Goal: Transaction & Acquisition: Subscribe to service/newsletter

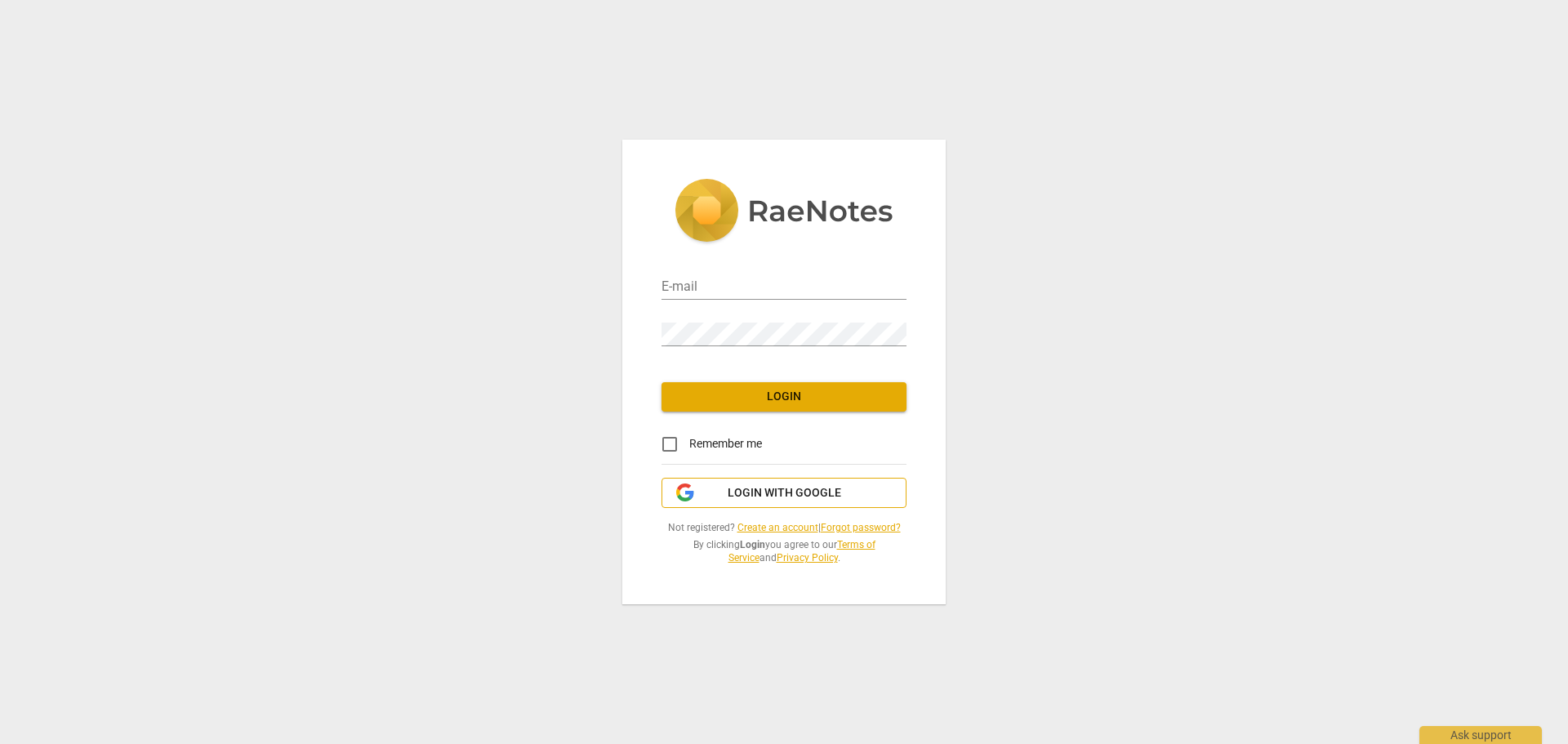
click at [742, 494] on span "Login with Google" at bounding box center [784, 494] width 113 height 17
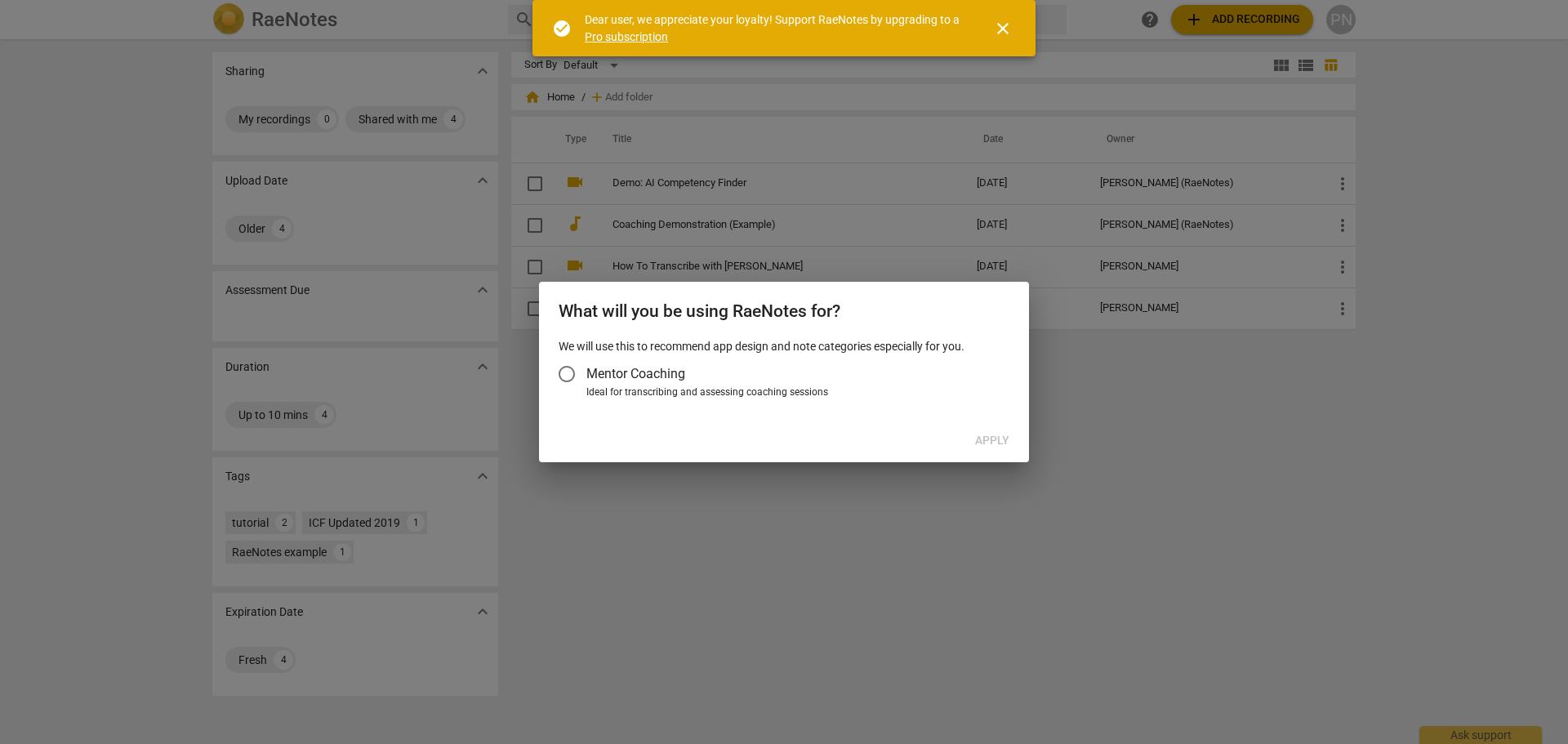
click at [1002, 22] on span "close" at bounding box center [1003, 29] width 20 height 20
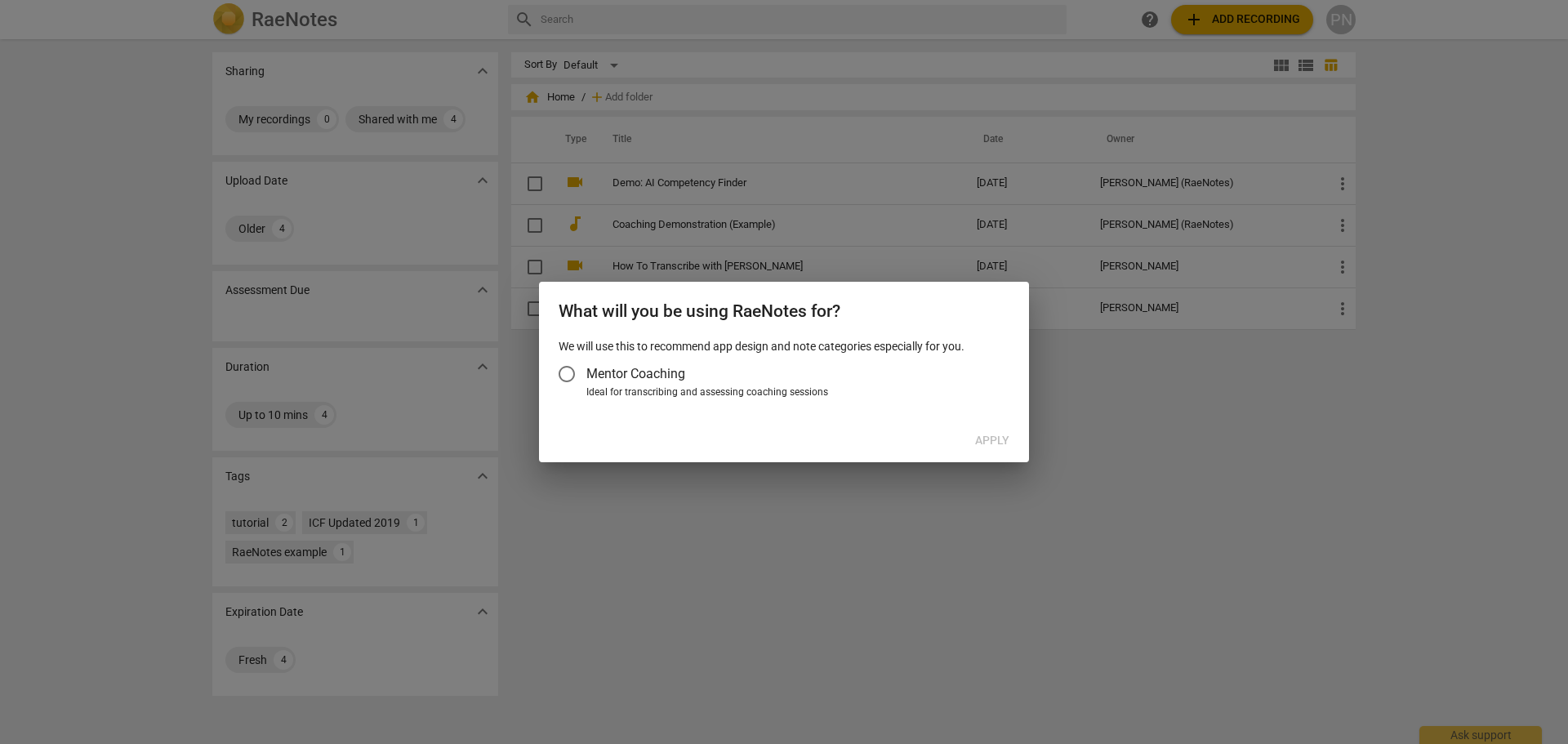
click at [566, 374] on input "Mentor Coaching" at bounding box center [566, 374] width 39 height 39
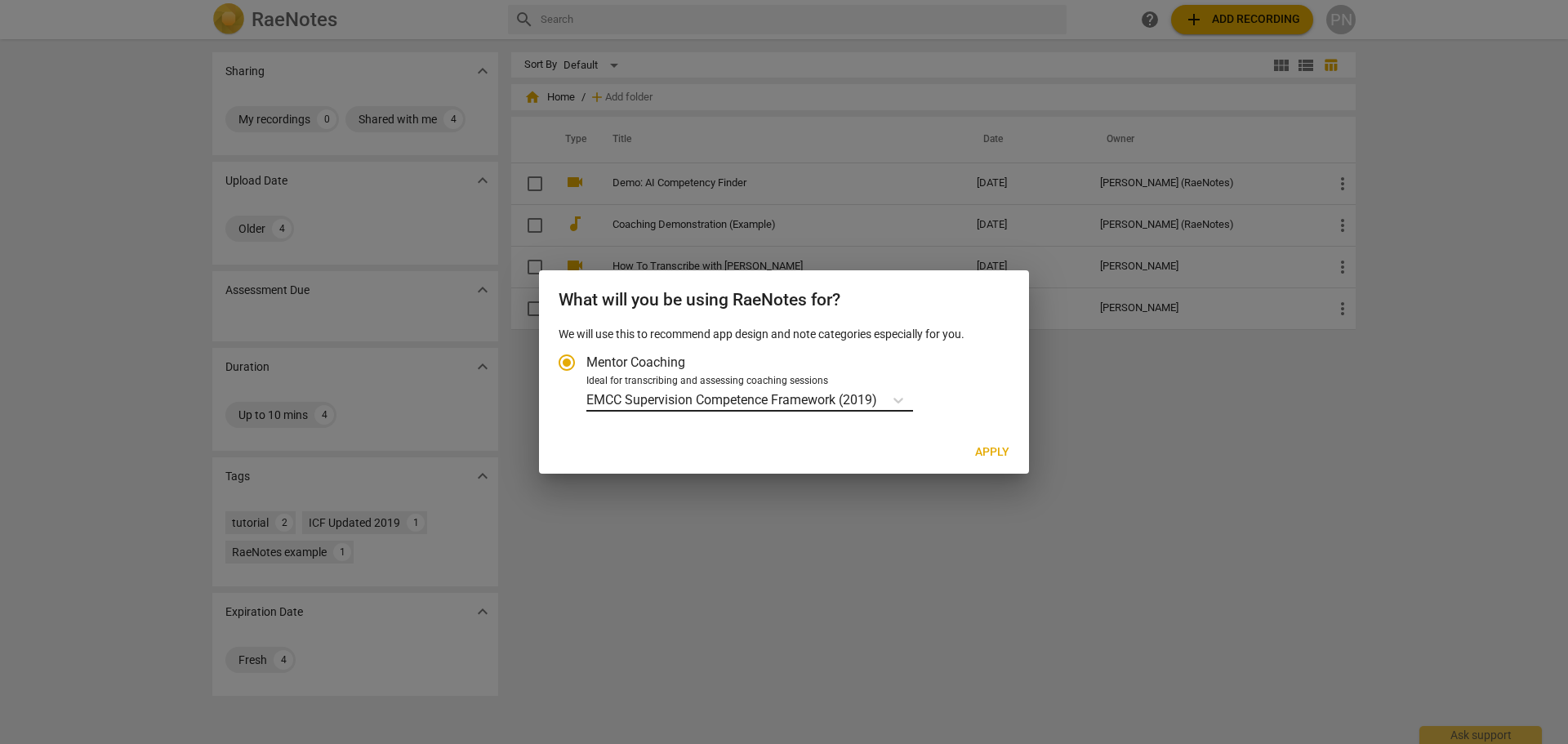
click at [712, 397] on p "EMCC Supervision Competence Framework (2019)" at bounding box center [732, 399] width 290 height 19
click at [0, 0] on input "Ideal for transcribing and assessing coaching sessions EMCC Supervision Compete…" at bounding box center [0, 0] width 0 height 0
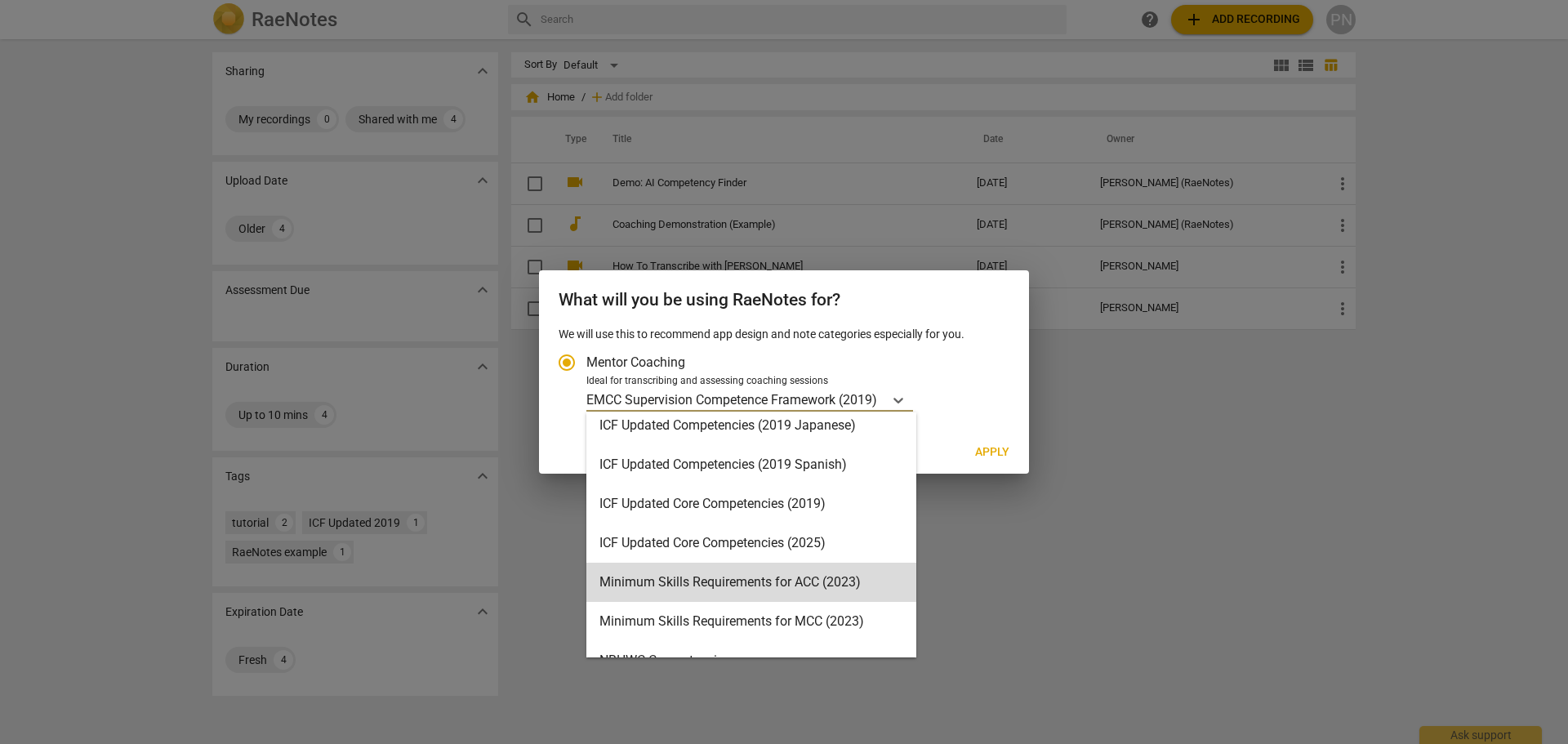
scroll to position [326, 0]
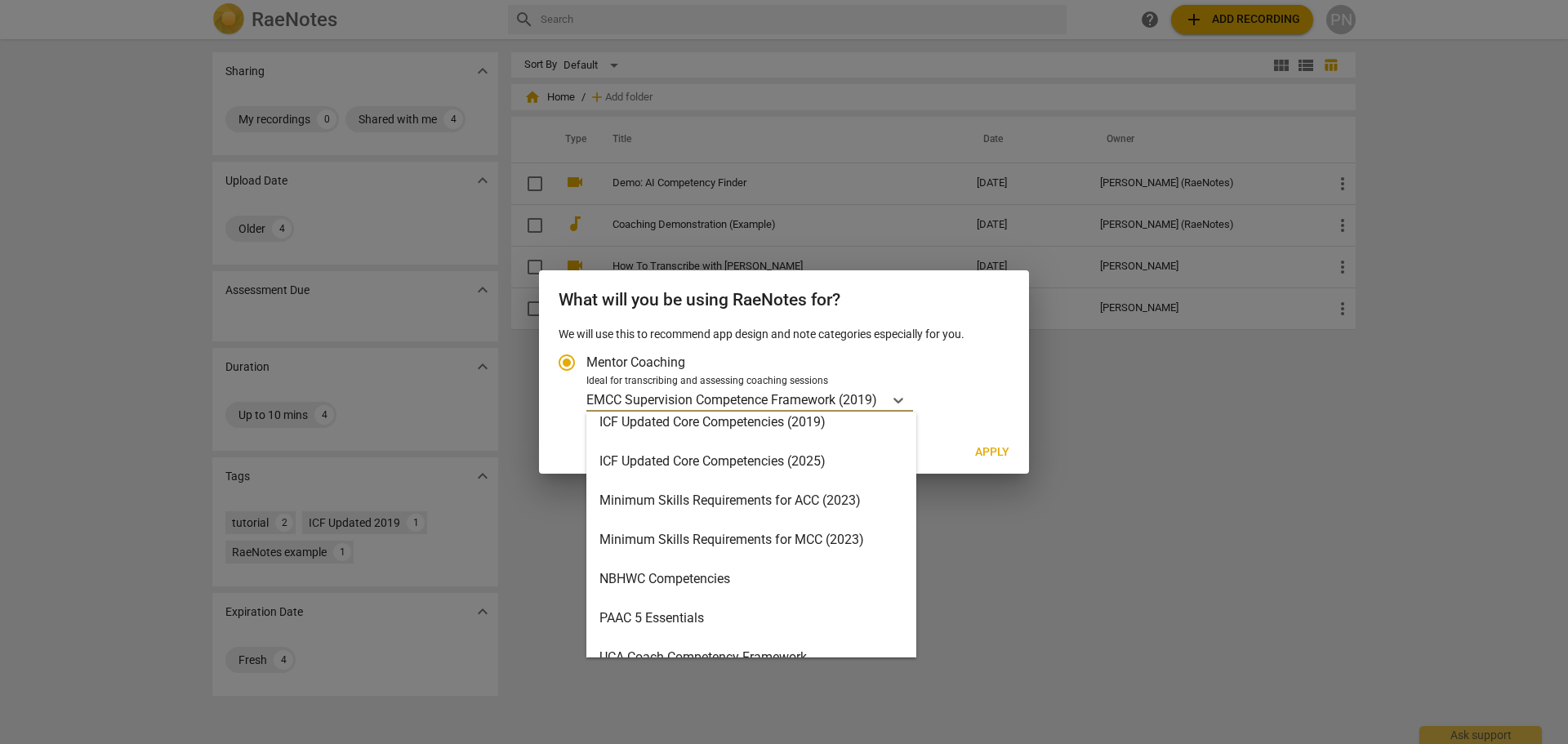
click at [741, 544] on div "Minimum Skills Requirements for MCC (2023)" at bounding box center [752, 539] width 330 height 39
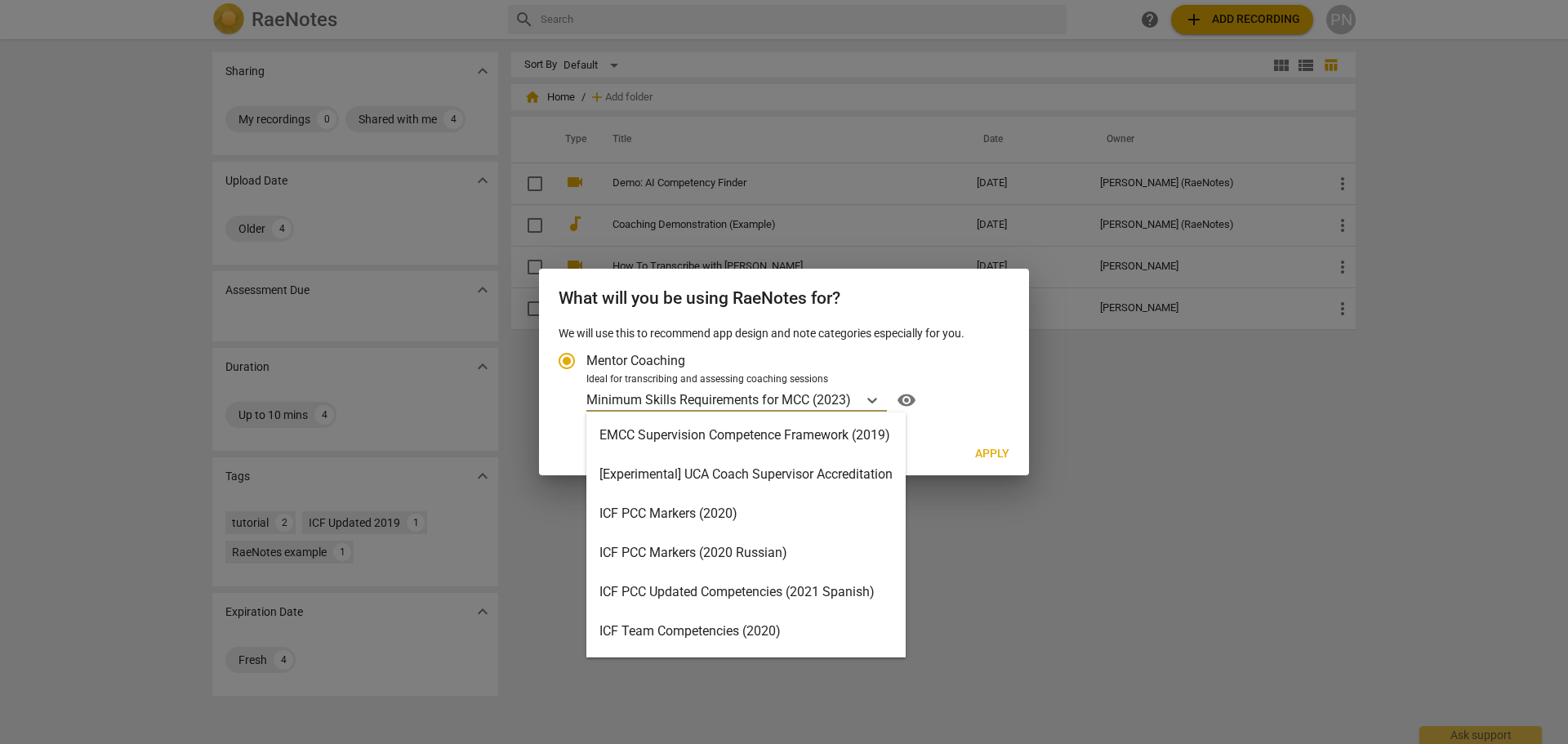
click at [852, 402] on div "Minimum Skills Requirements for MCC (2023)" at bounding box center [722, 399] width 271 height 23
click at [0, 0] on input "Ideal for transcribing and assessing coaching sessions option Minimum Skills Re…" at bounding box center [0, 0] width 0 height 0
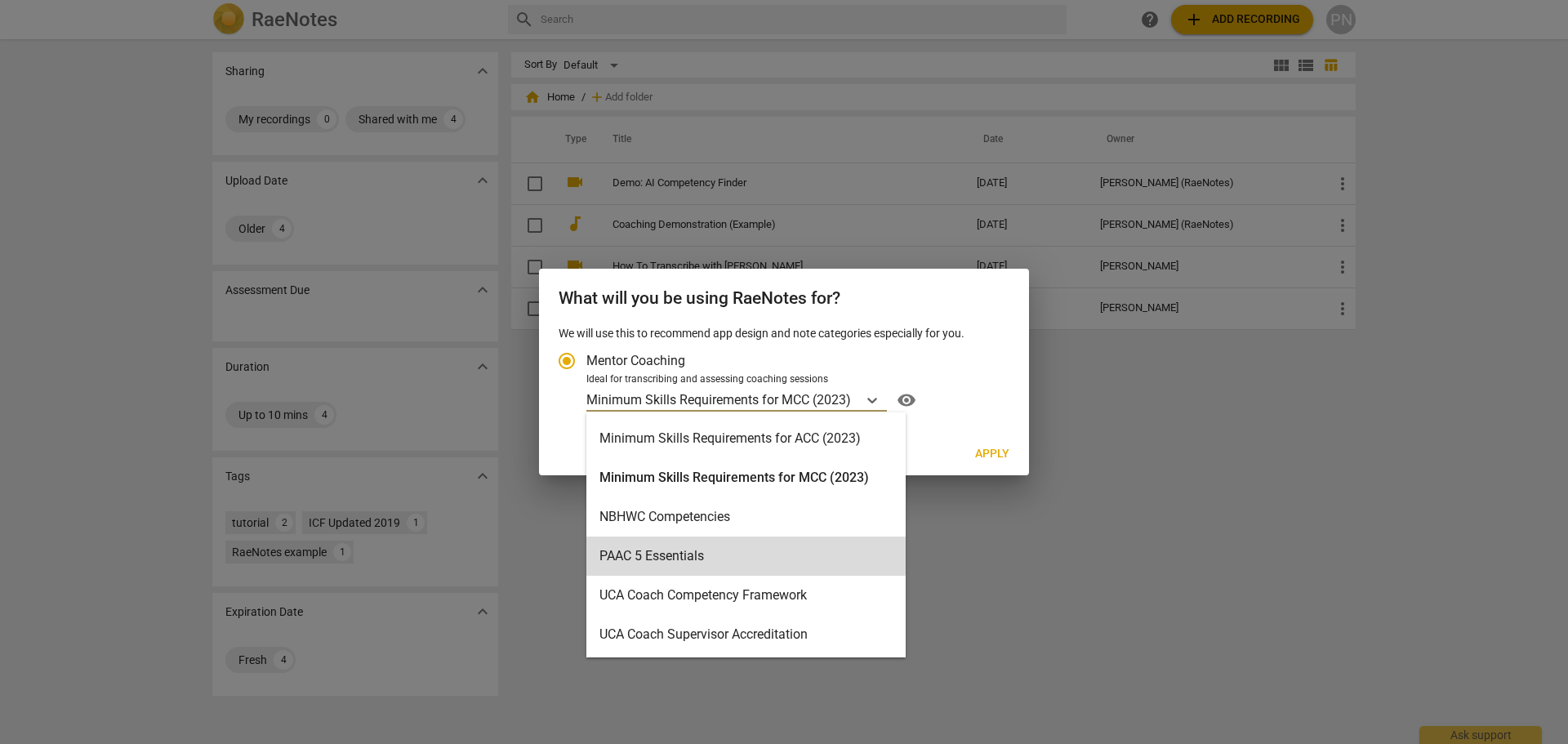
scroll to position [307, 0]
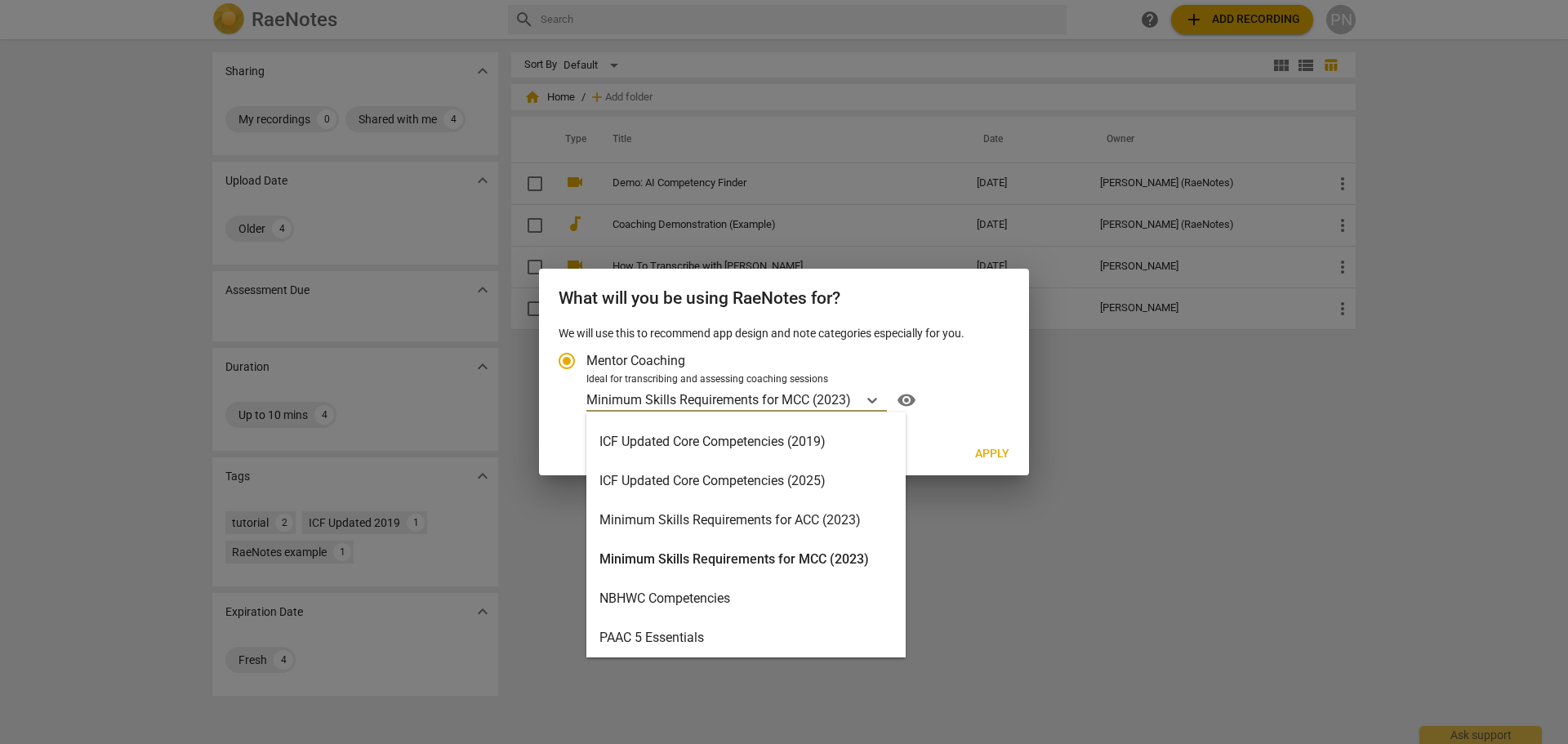
click at [836, 561] on div "Minimum Skills Requirements for MCC (2023)" at bounding box center [747, 559] width 320 height 39
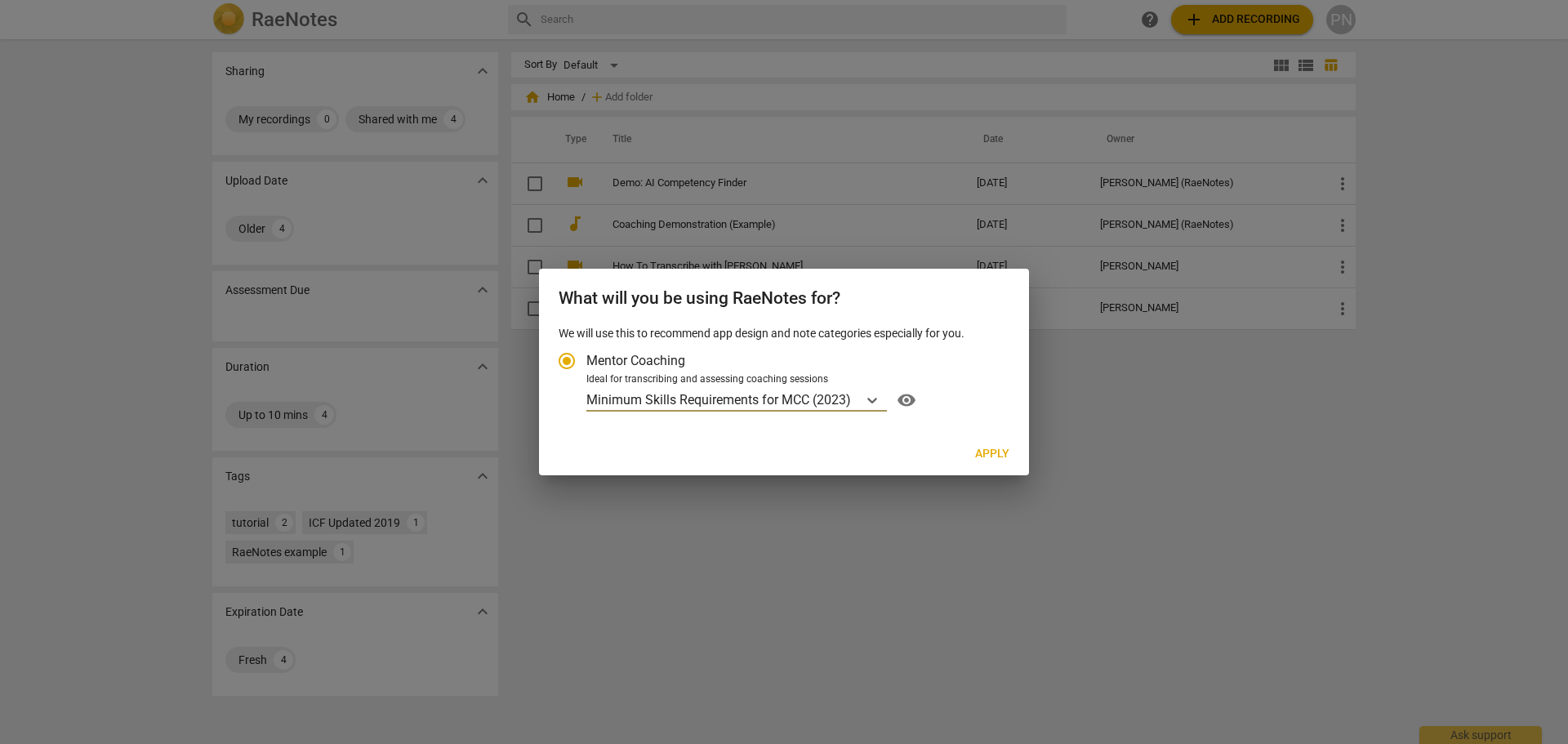
click at [988, 446] on span "Apply" at bounding box center [992, 454] width 34 height 17
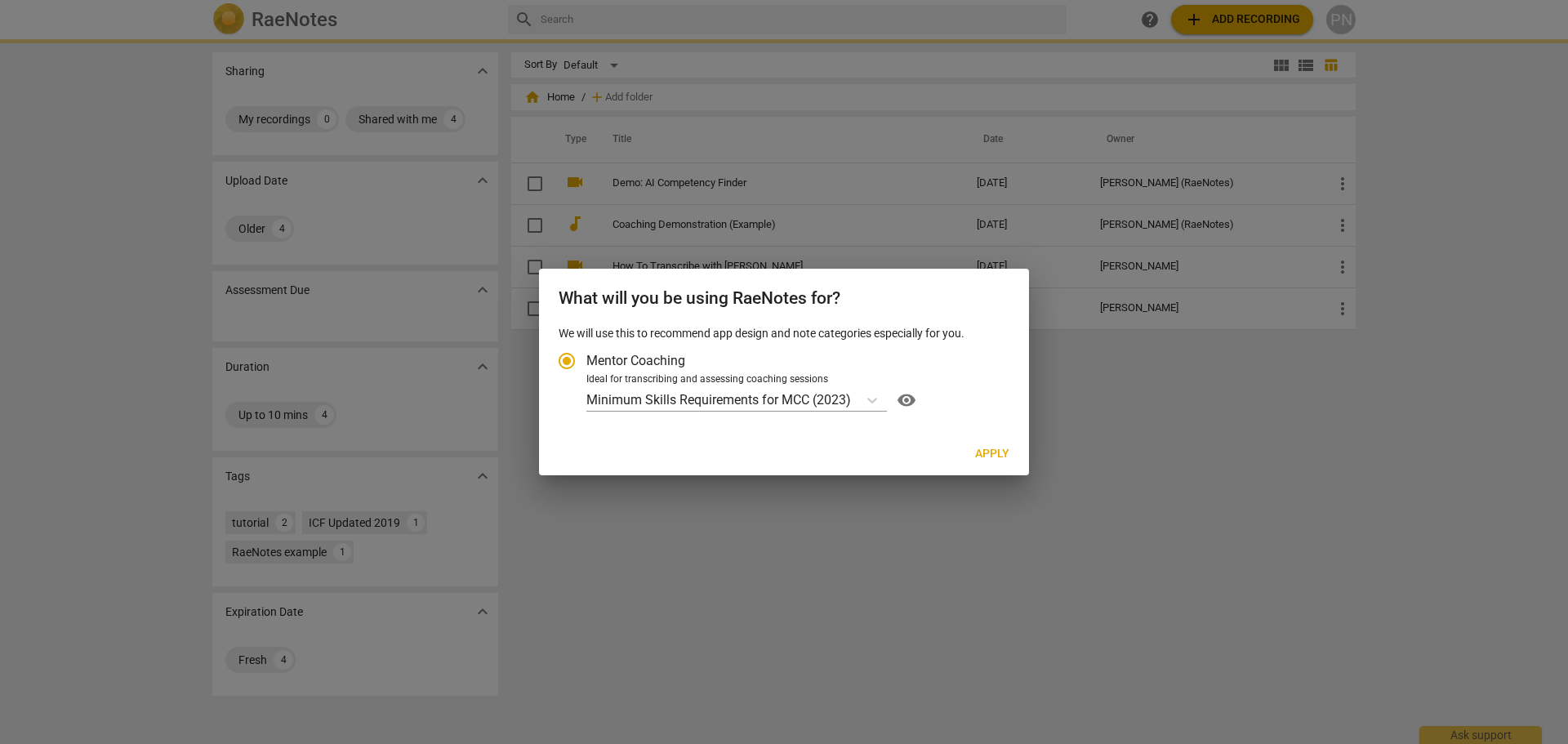
radio input "false"
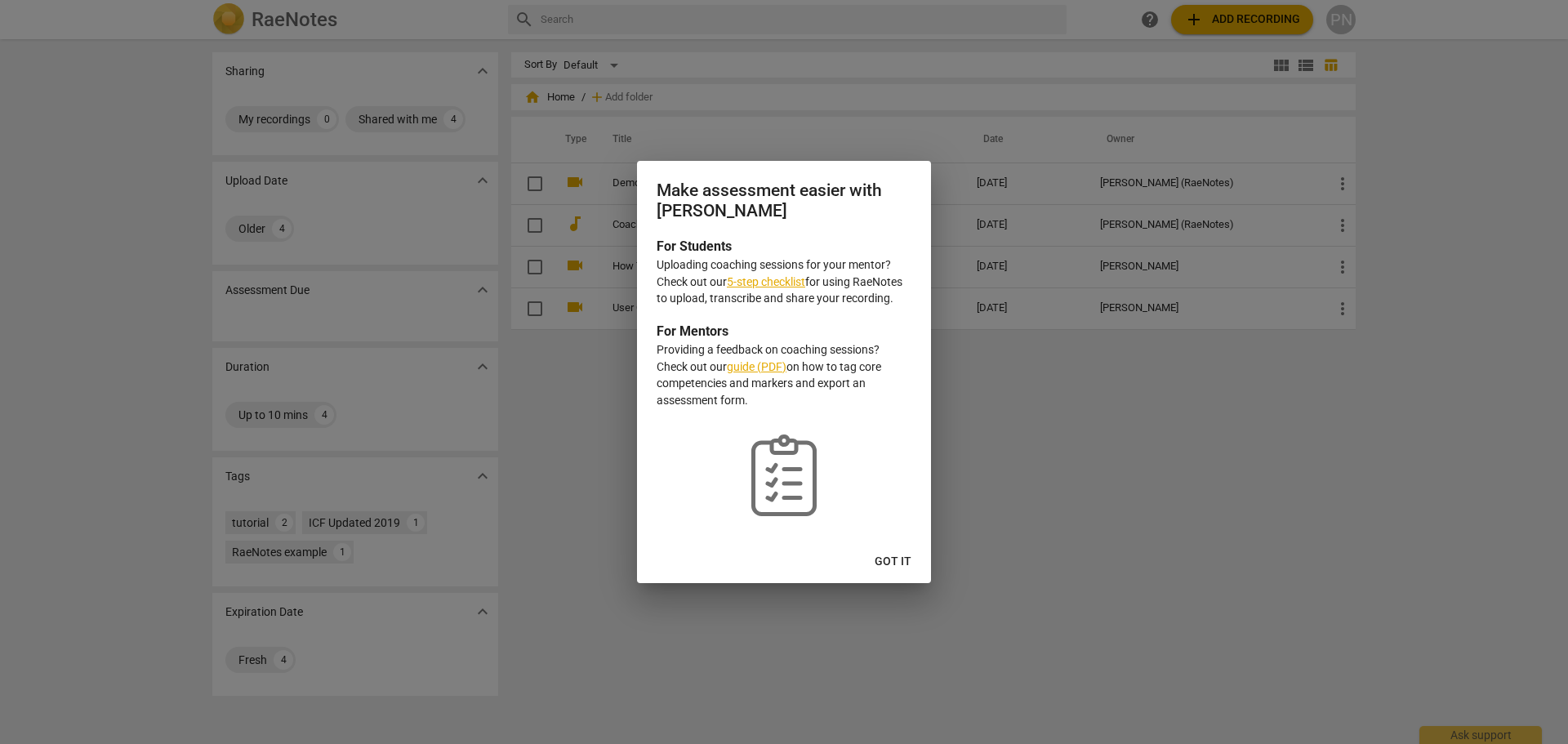
click at [902, 560] on span "Got it" at bounding box center [893, 562] width 37 height 17
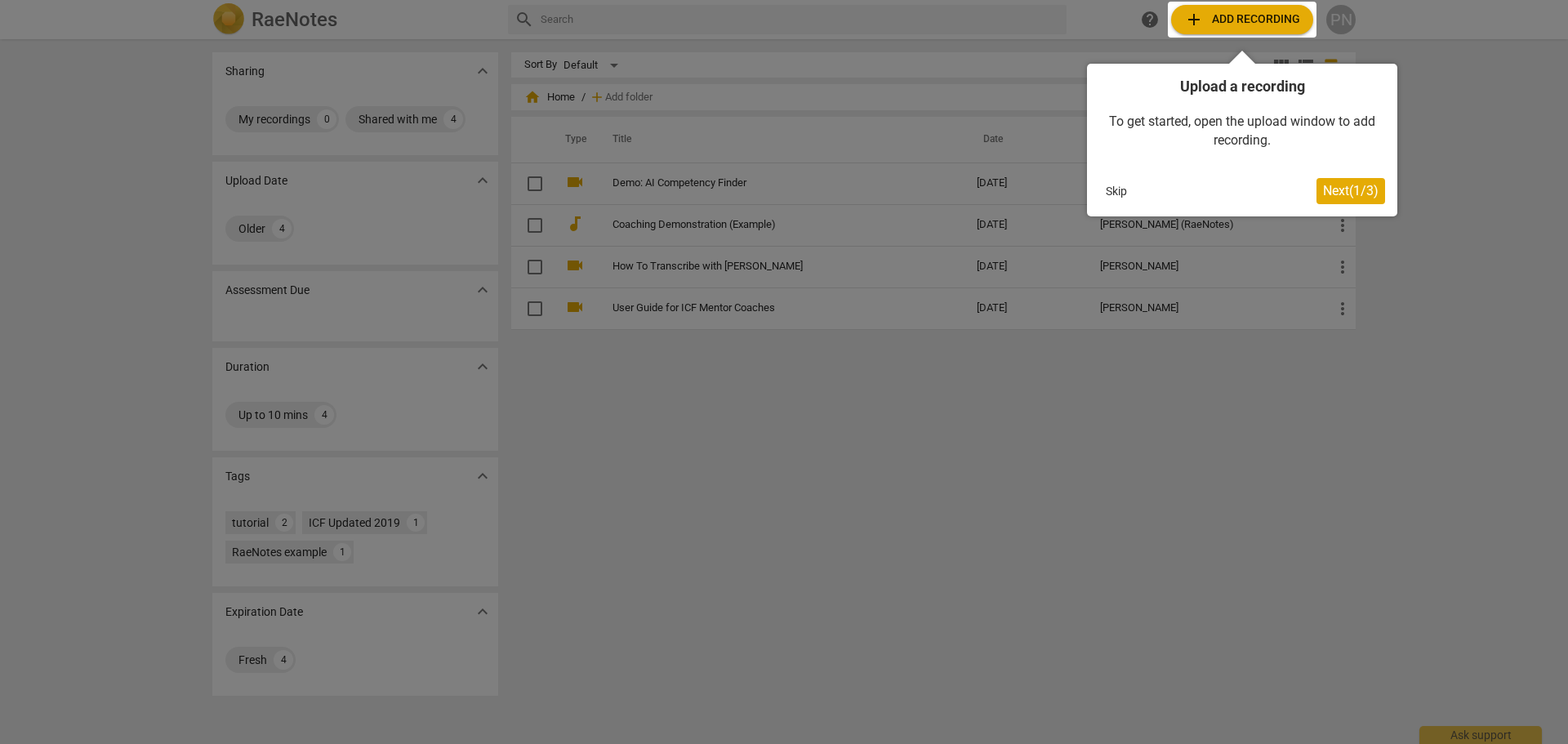
click at [1212, 22] on div at bounding box center [1242, 19] width 149 height 36
click at [1324, 201] on button "Next ( 1 / 3 )" at bounding box center [1351, 191] width 68 height 26
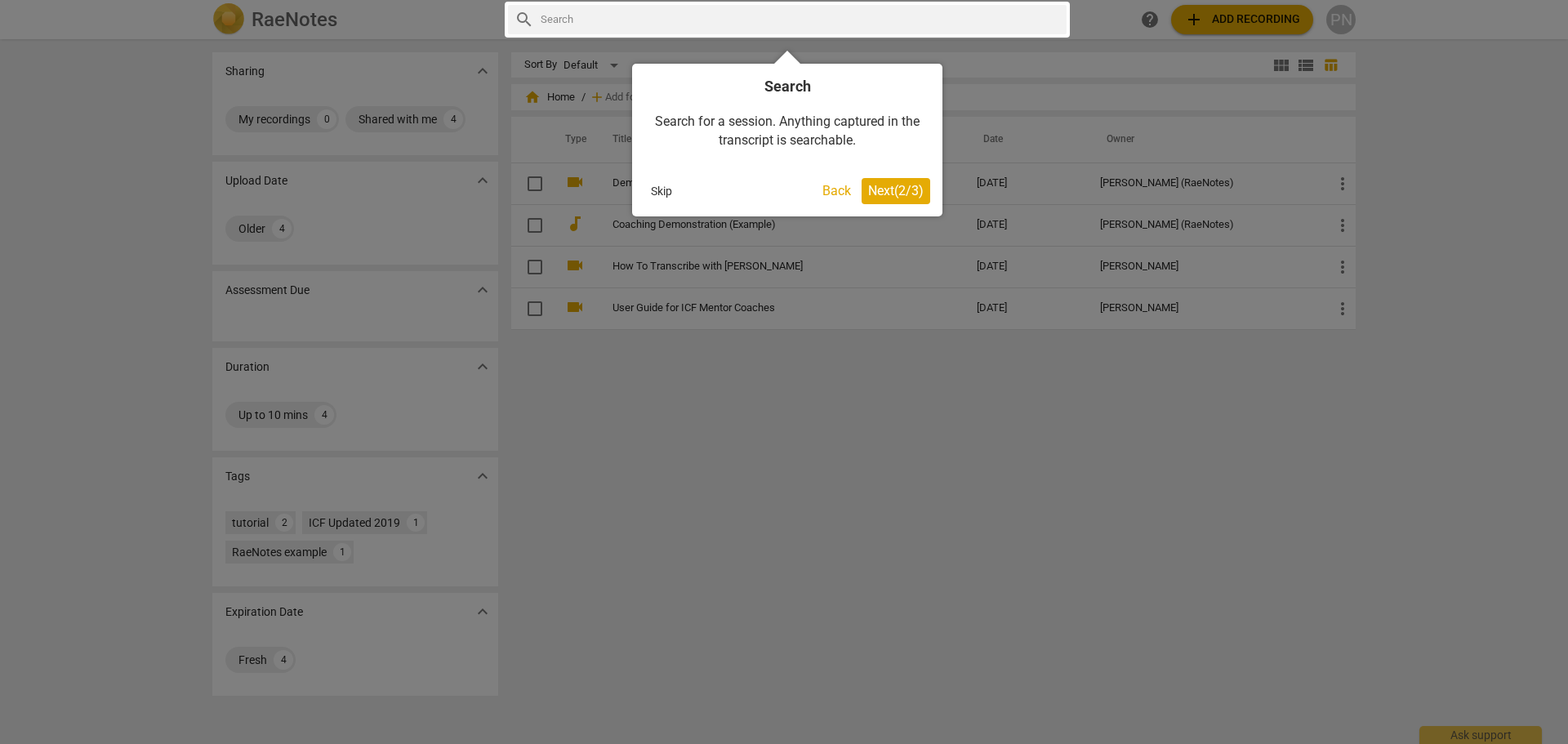
click at [881, 188] on span "Next ( 2 / 3 )" at bounding box center [896, 191] width 56 height 16
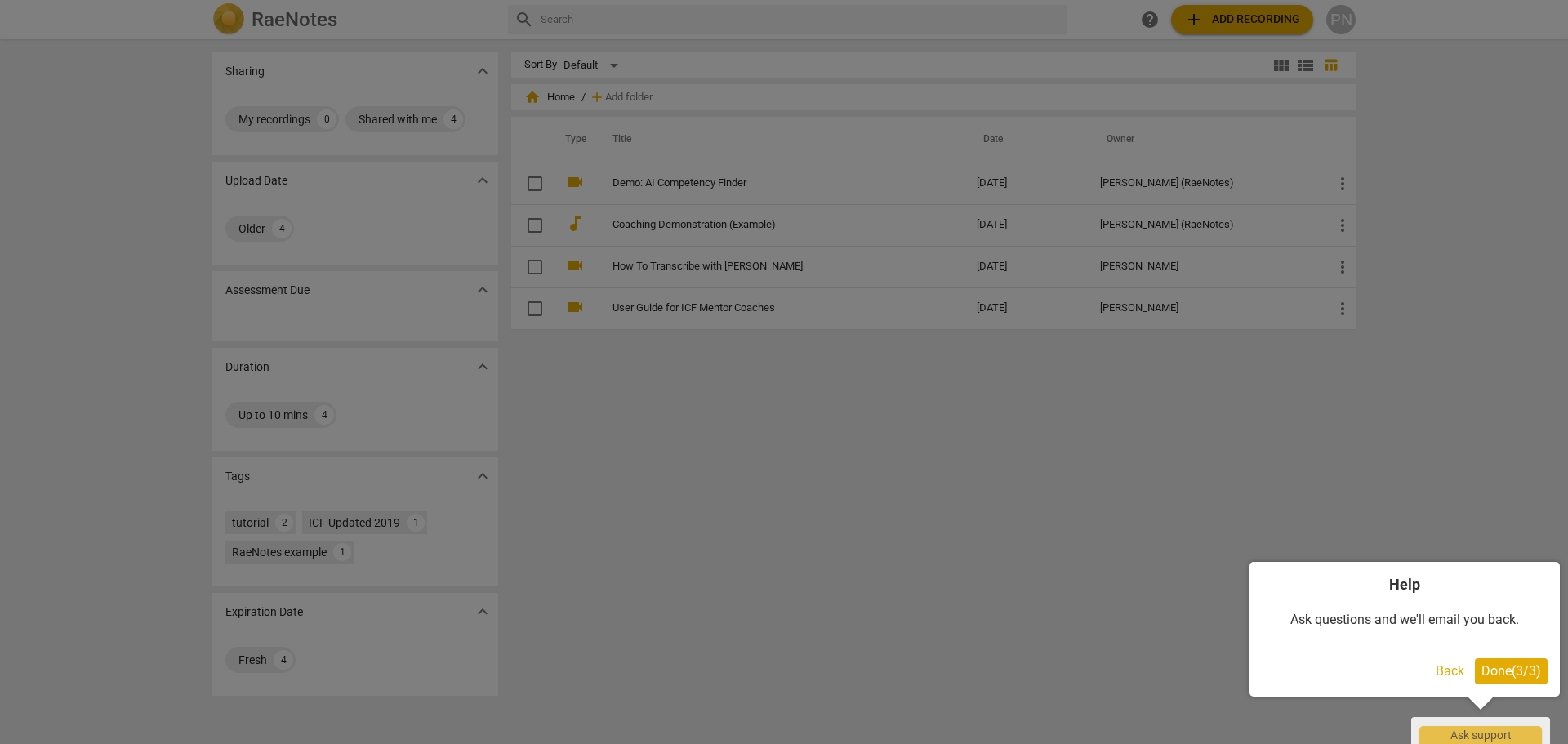
click at [1535, 671] on span "Done ( 3 / 3 )" at bounding box center [1511, 671] width 60 height 16
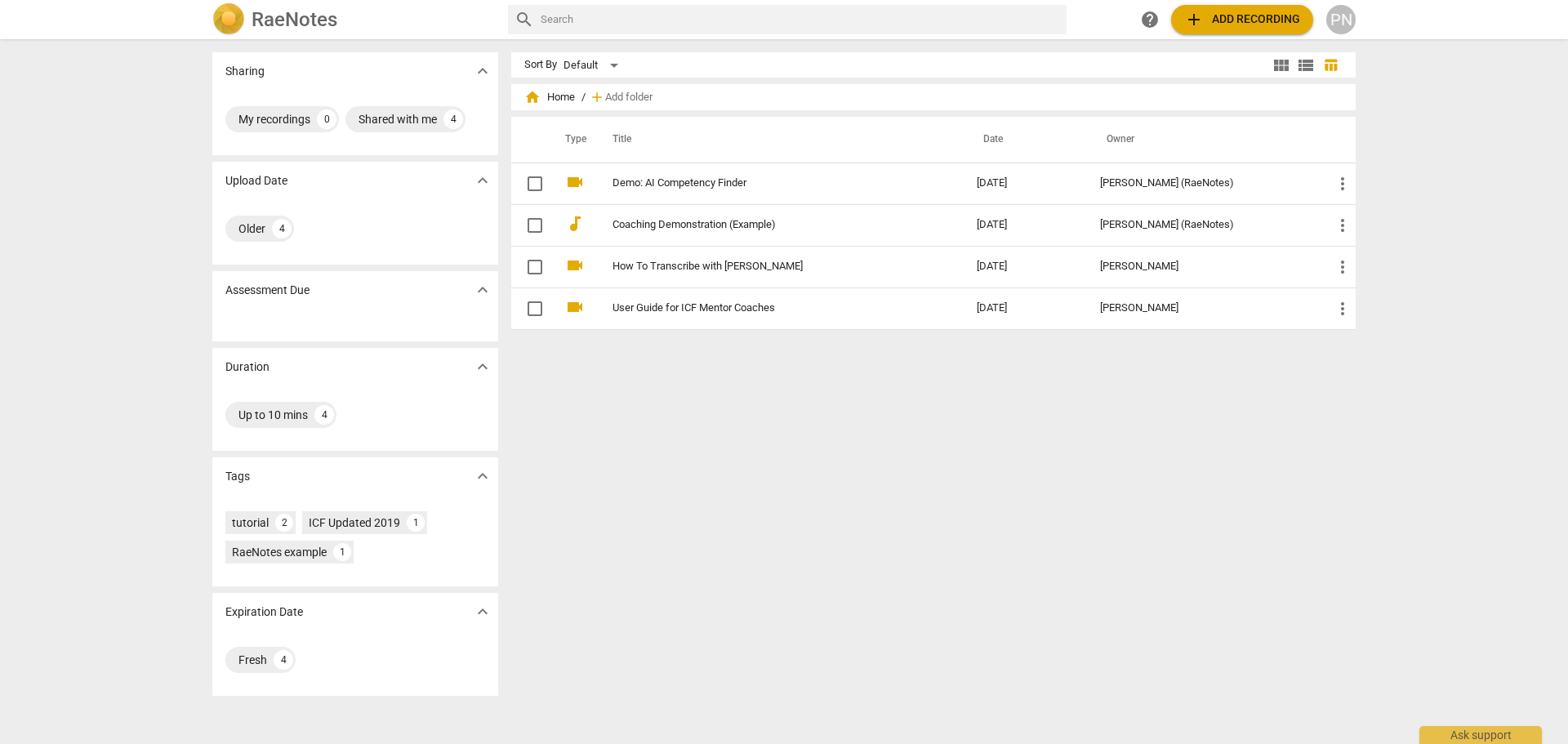
click at [1198, 22] on span "add" at bounding box center [1194, 20] width 20 height 20
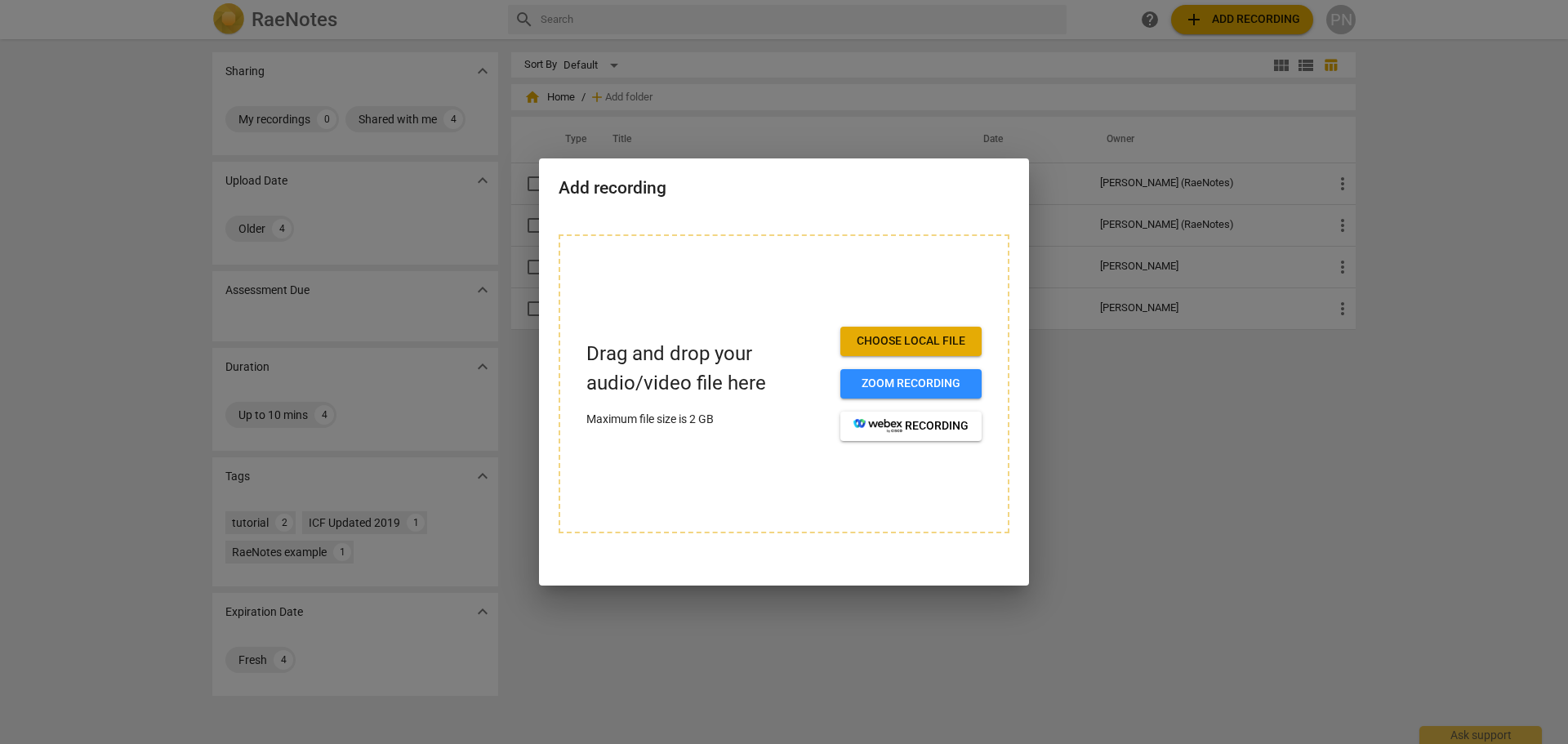
click at [910, 339] on span "Choose local file" at bounding box center [911, 341] width 115 height 17
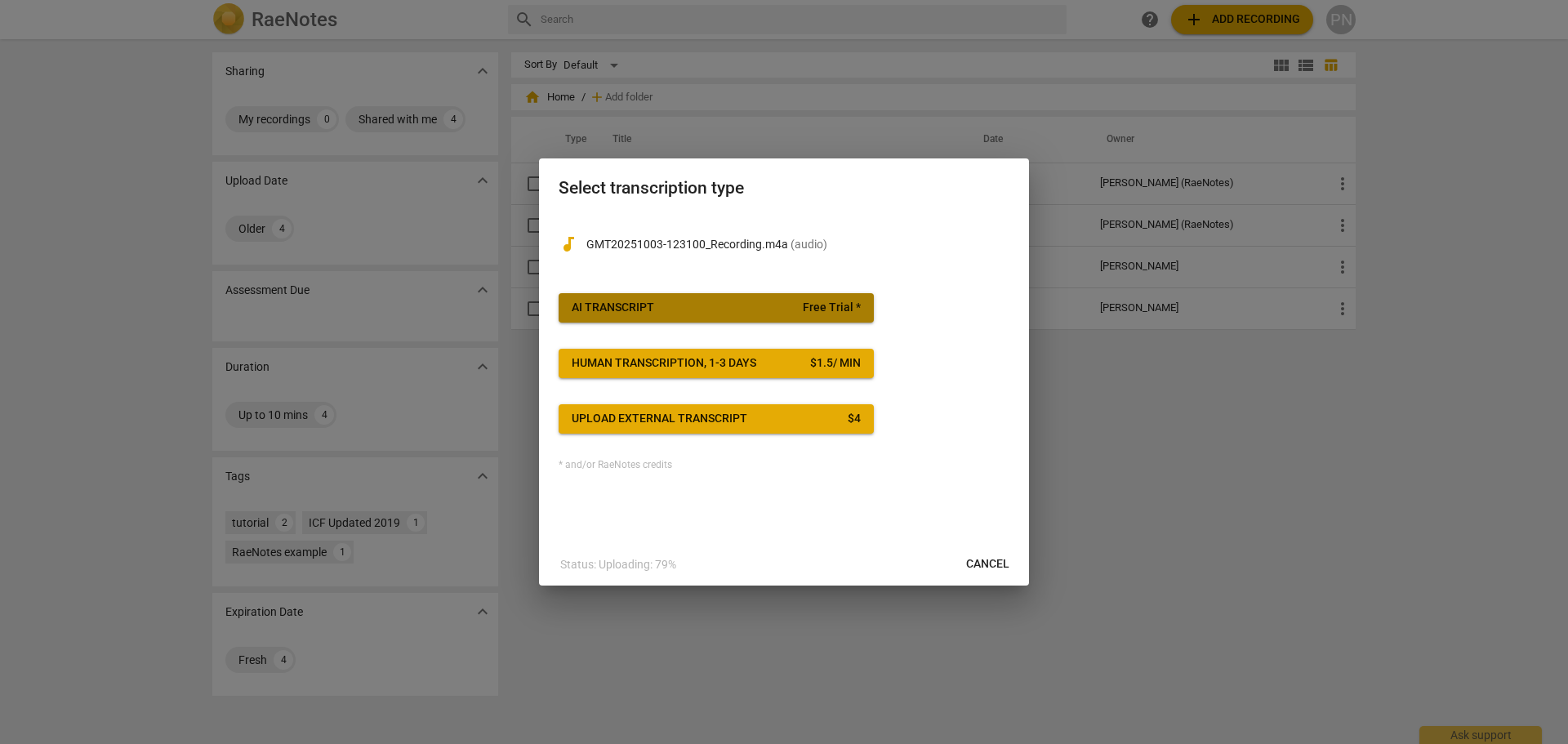
click at [703, 310] on span "AI Transcript Free Trial *" at bounding box center [716, 308] width 289 height 17
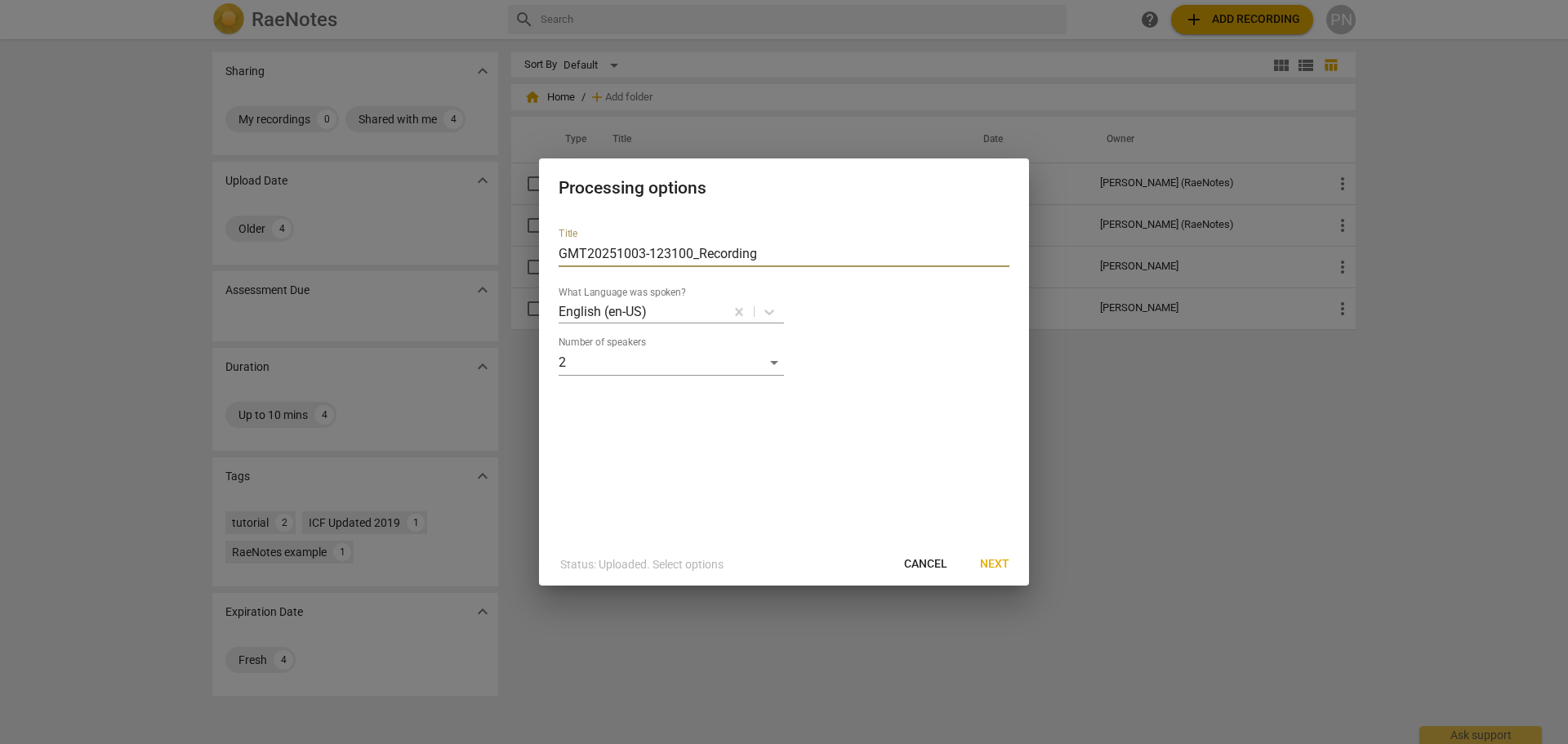
drag, startPoint x: 772, startPoint y: 252, endPoint x: 350, endPoint y: 236, distance: 422.3
click at [350, 236] on div "Processing options Title GMT20251003-123100_Recording What Language was spoken?…" at bounding box center [784, 372] width 1568 height 744
type input "First [PERSON_NAME]"
click at [995, 563] on span "Next" at bounding box center [994, 564] width 29 height 17
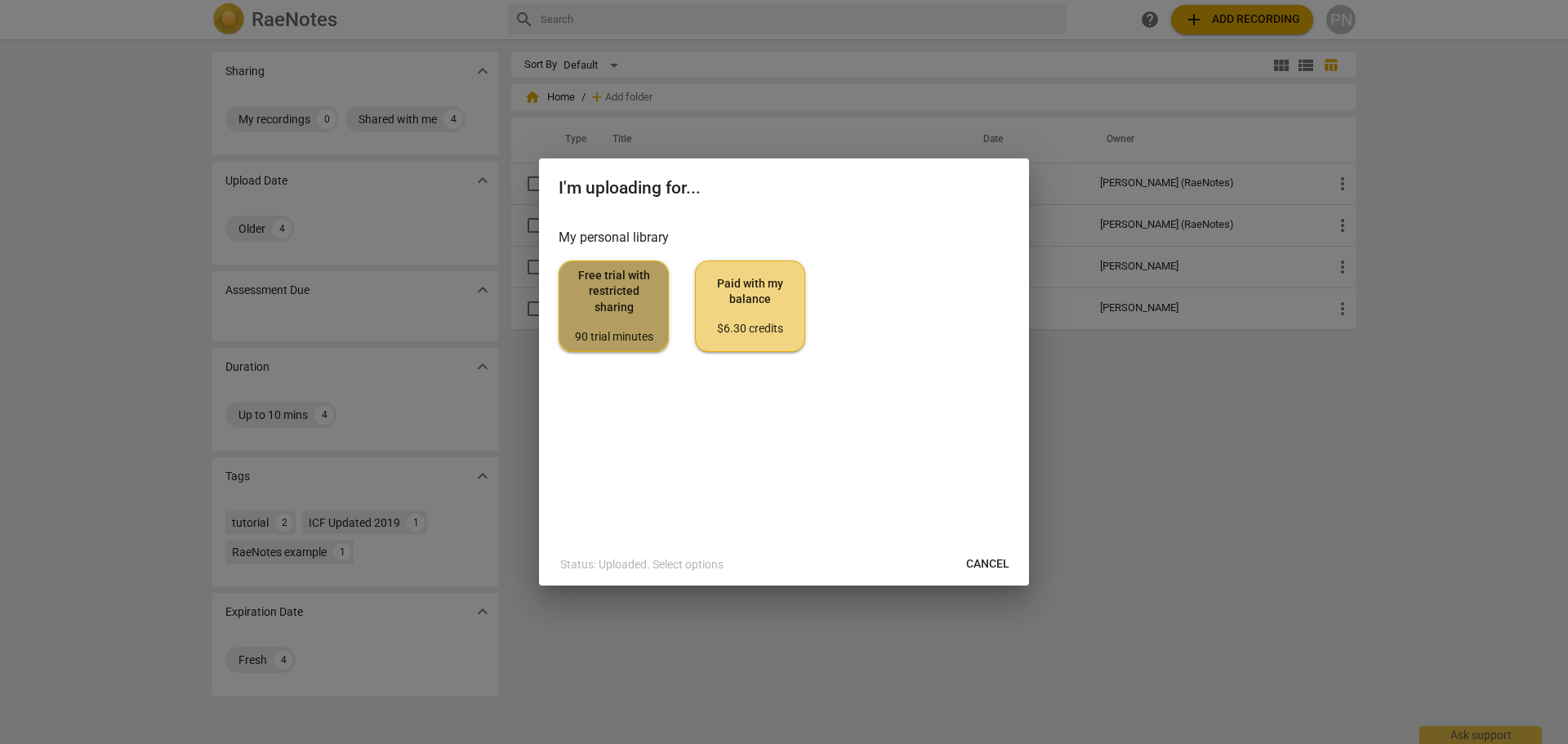
click at [638, 337] on div "90 trial minutes" at bounding box center [613, 337] width 82 height 17
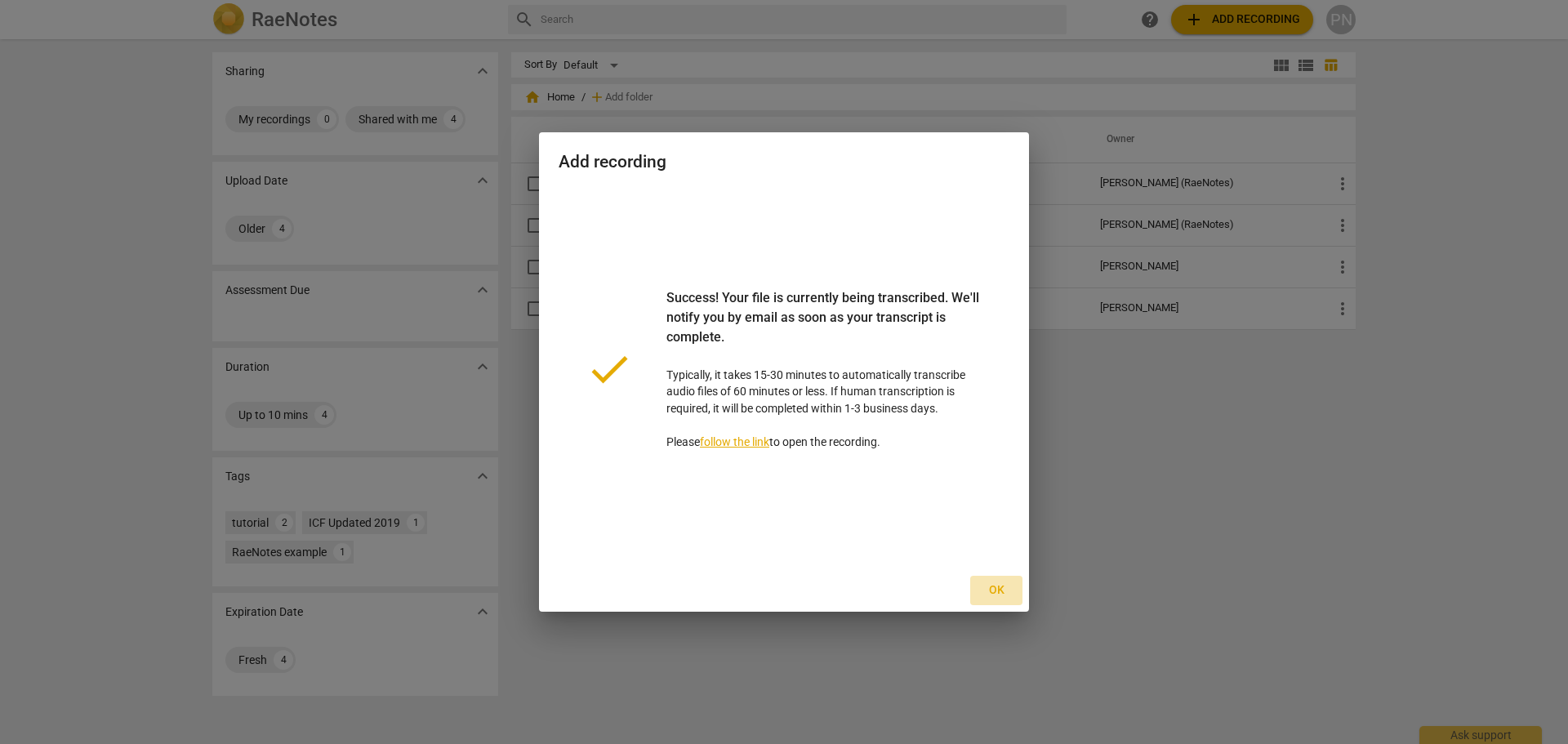
click at [1001, 588] on span "Ok" at bounding box center [995, 591] width 26 height 17
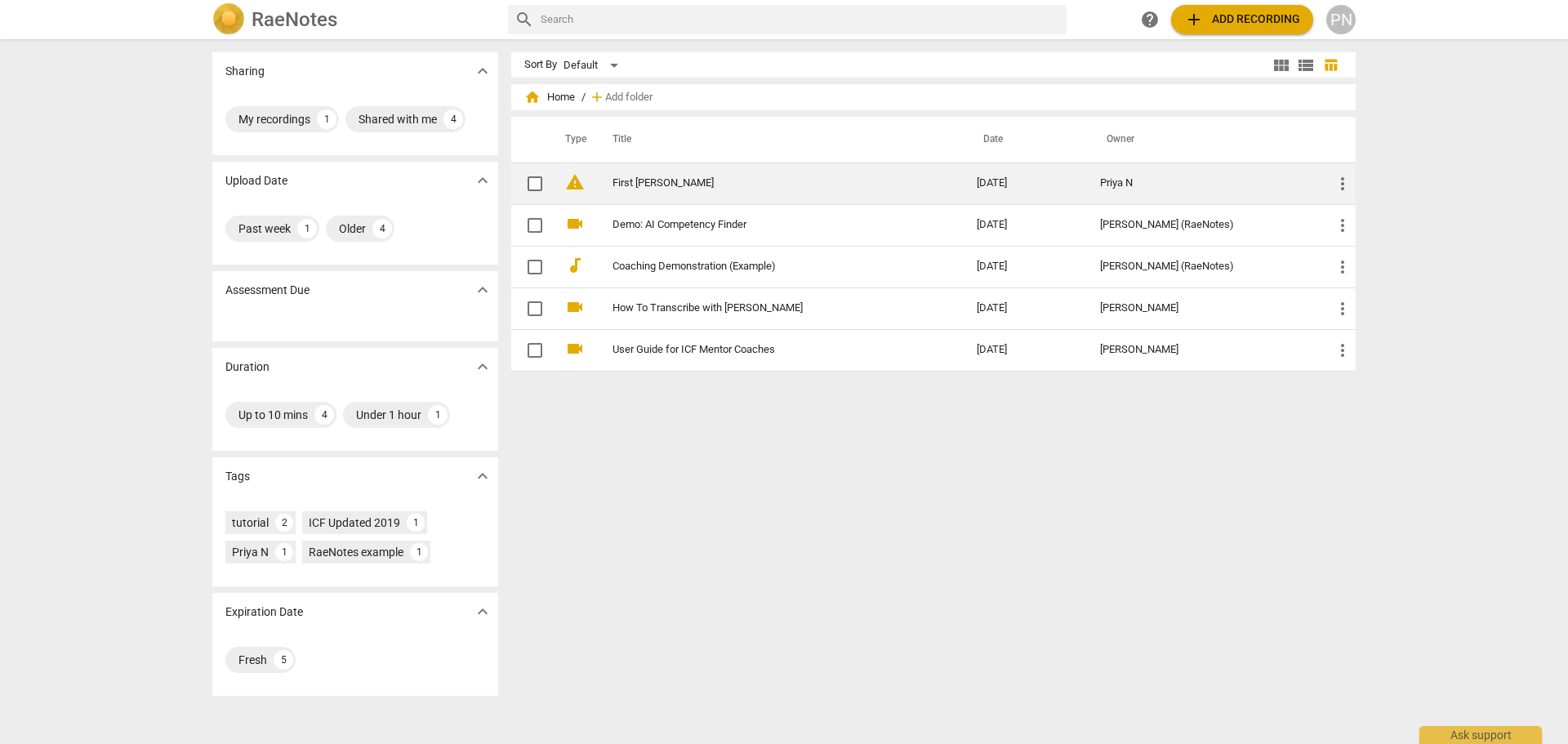
click at [1346, 179] on span "more_vert" at bounding box center [1342, 184] width 20 height 20
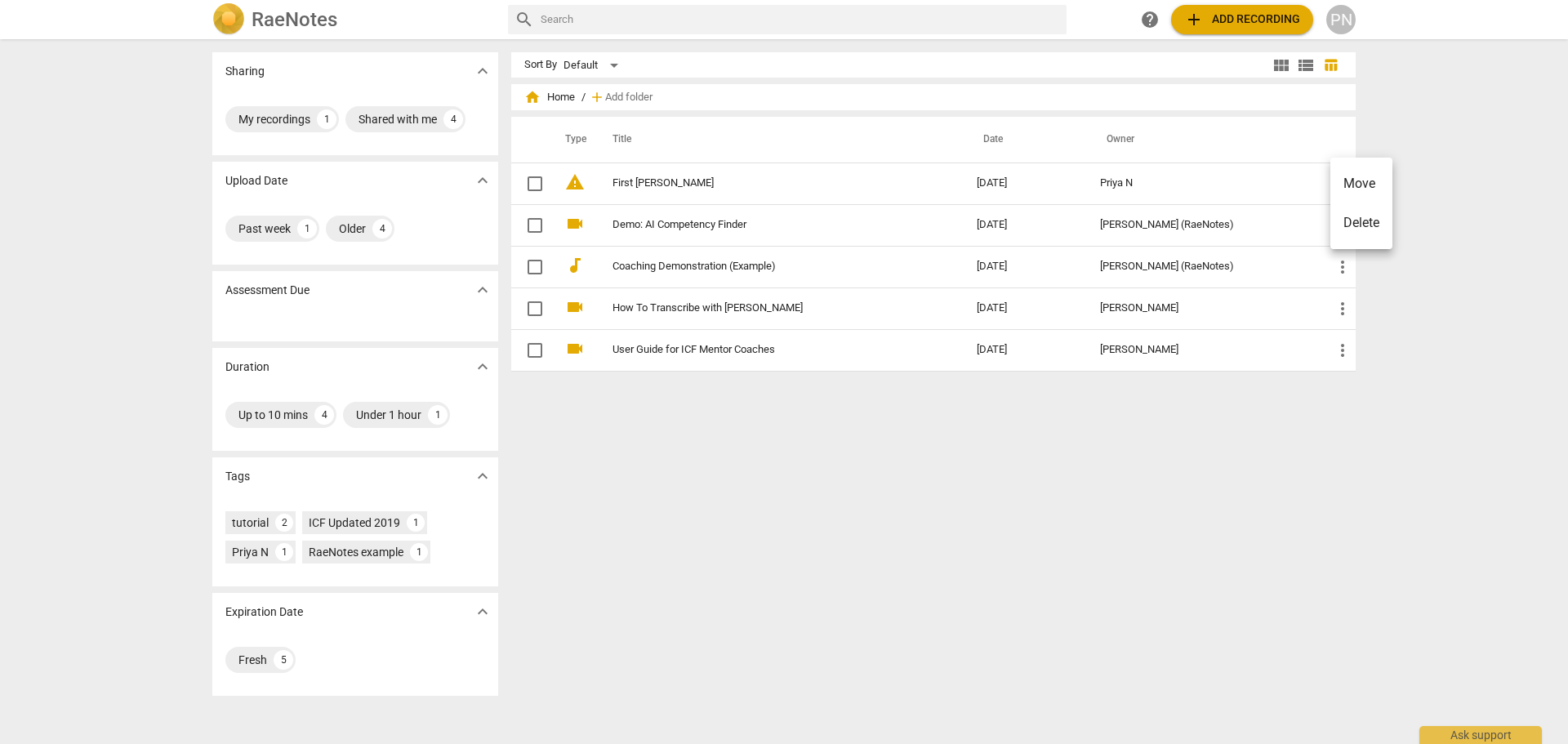
click at [878, 169] on div at bounding box center [784, 372] width 1568 height 744
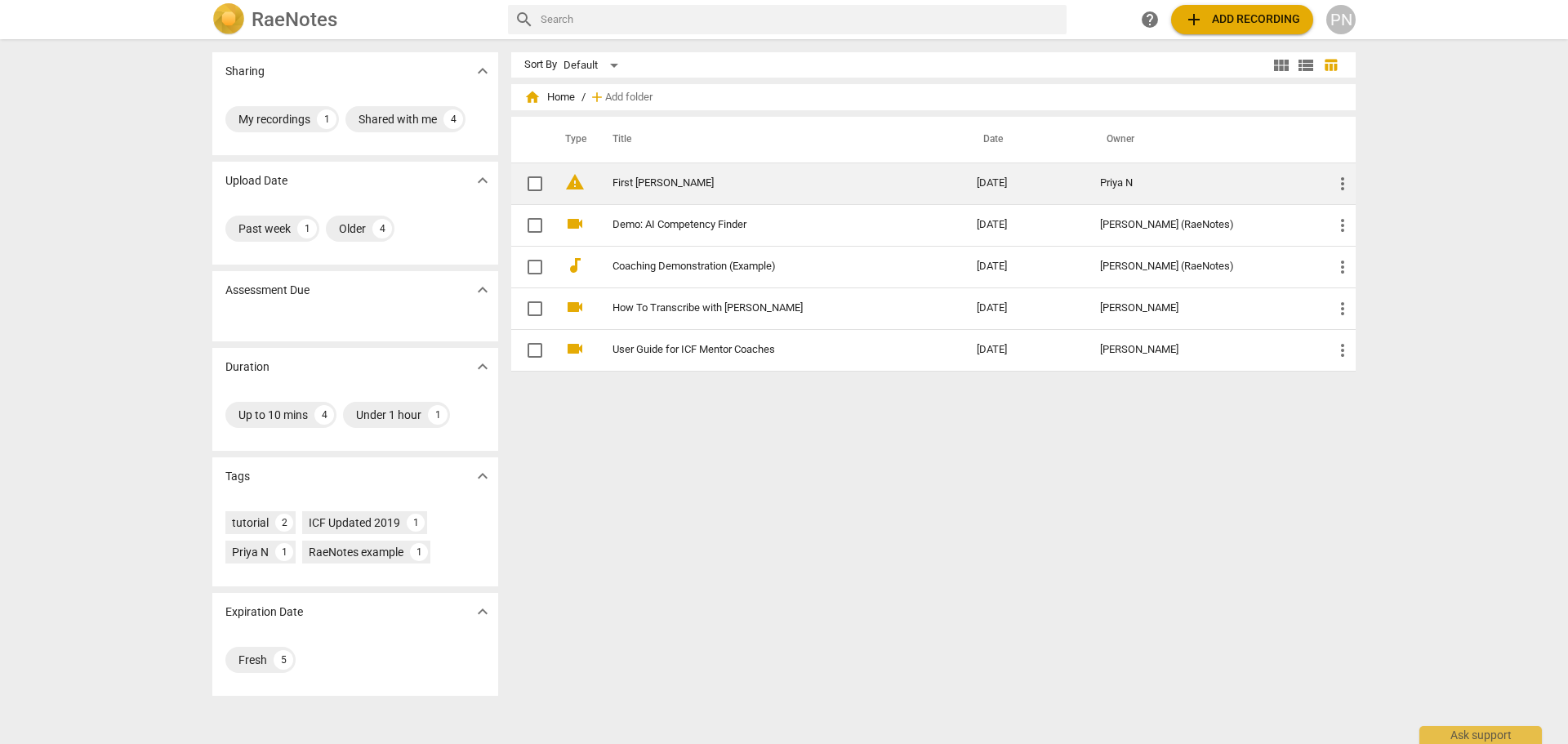
click at [657, 172] on td "First [PERSON_NAME]" at bounding box center [777, 183] width 370 height 42
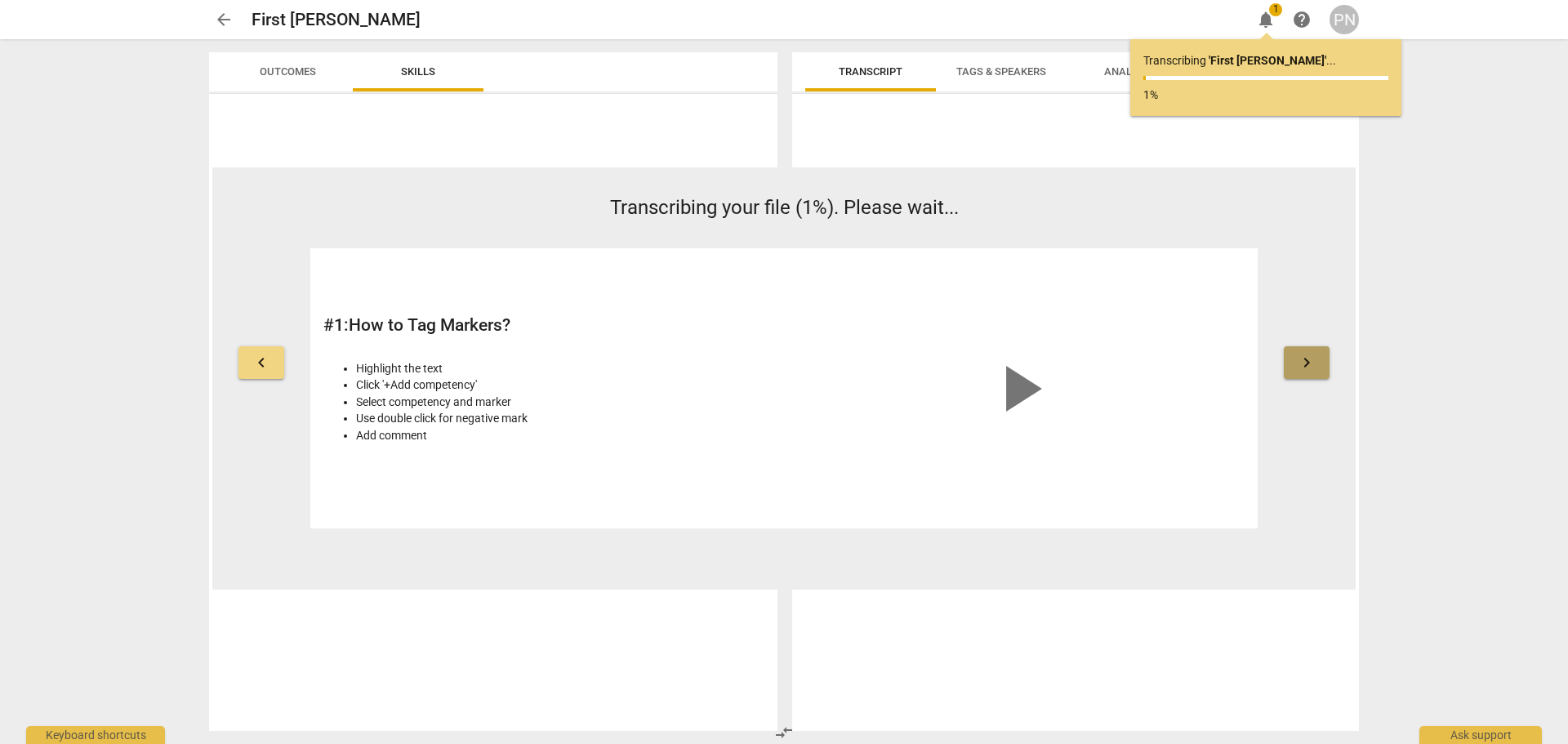
click at [1298, 355] on span "keyboard_arrow_right" at bounding box center [1307, 363] width 20 height 20
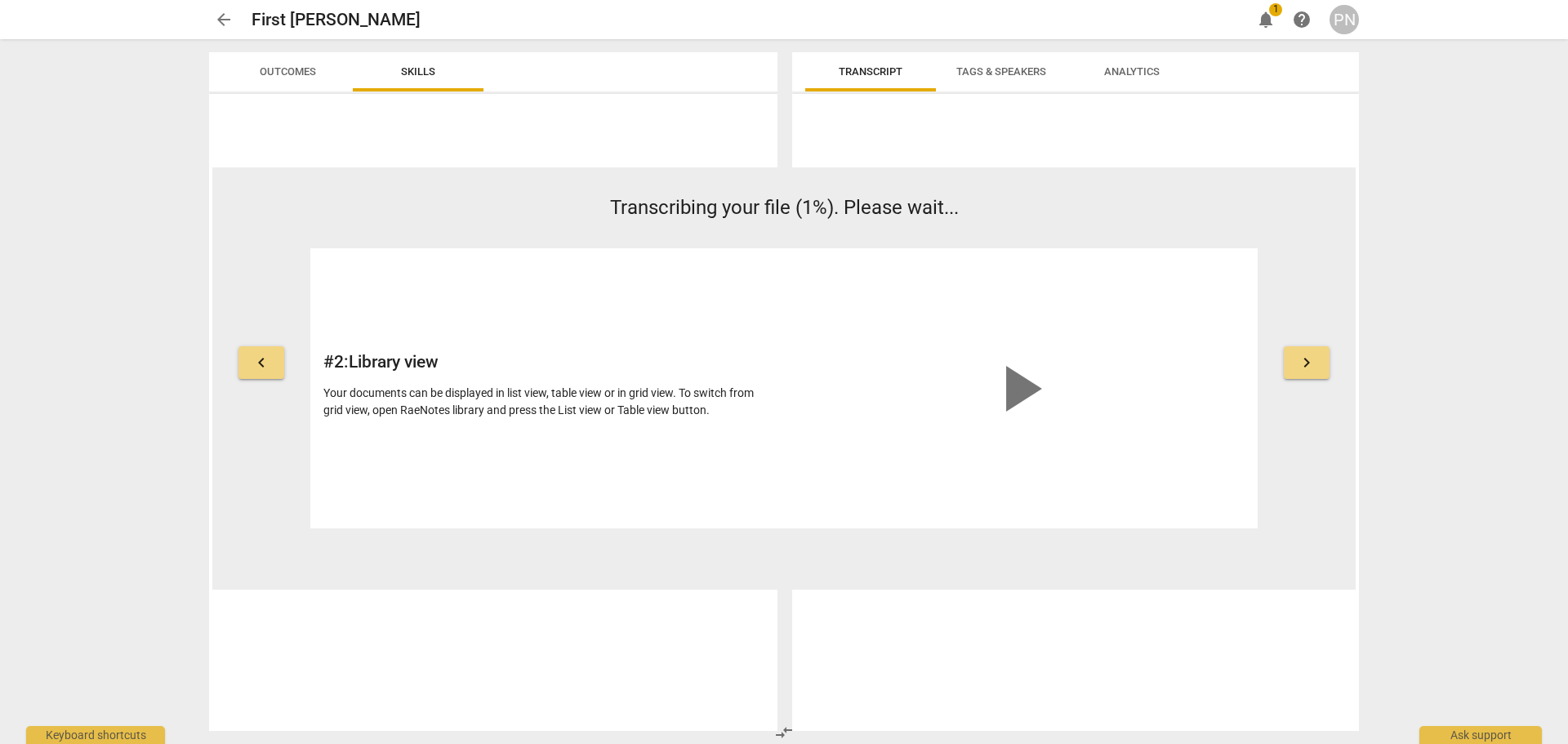
click at [1298, 355] on span "keyboard_arrow_right" at bounding box center [1307, 363] width 20 height 20
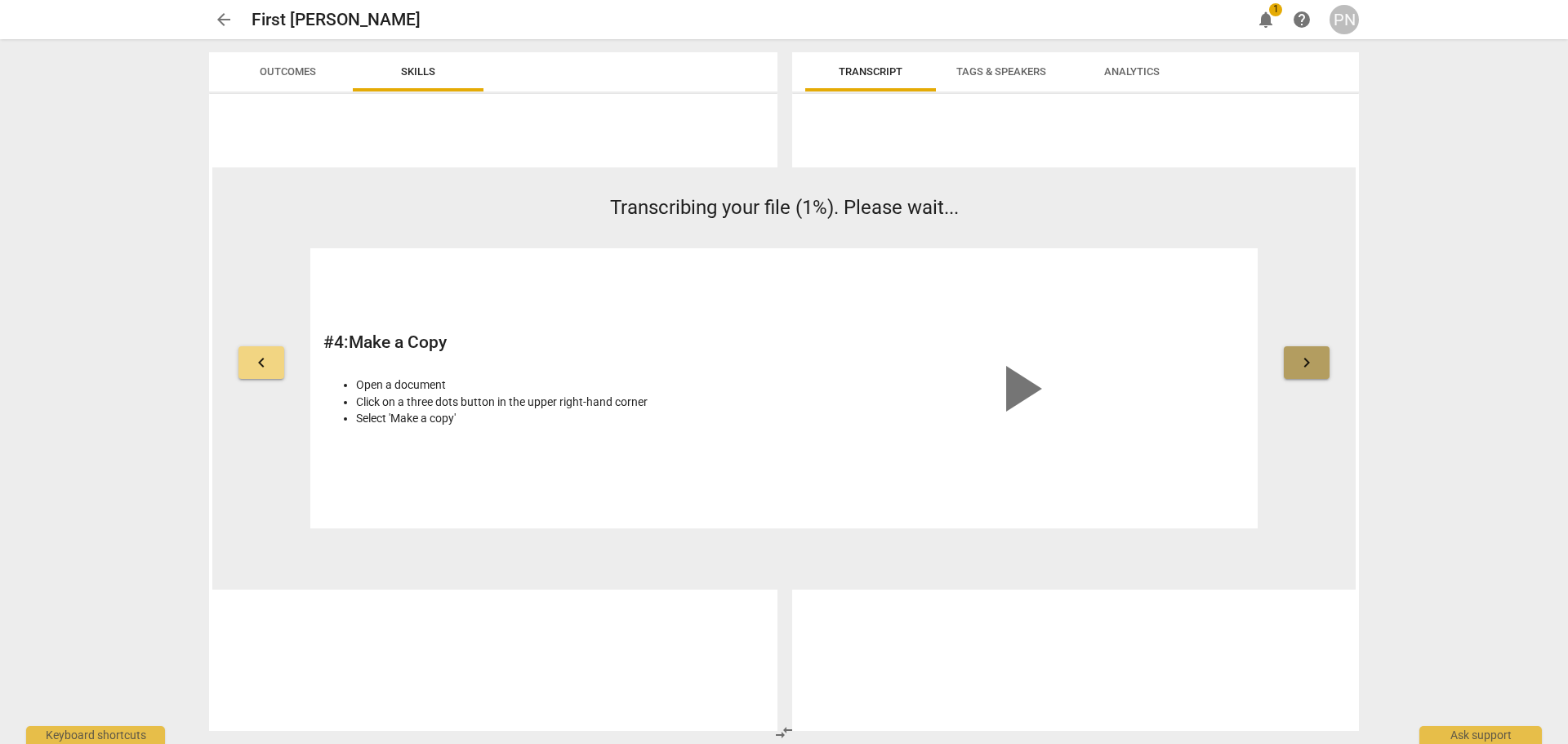
click at [1298, 355] on span "keyboard_arrow_right" at bounding box center [1307, 363] width 20 height 20
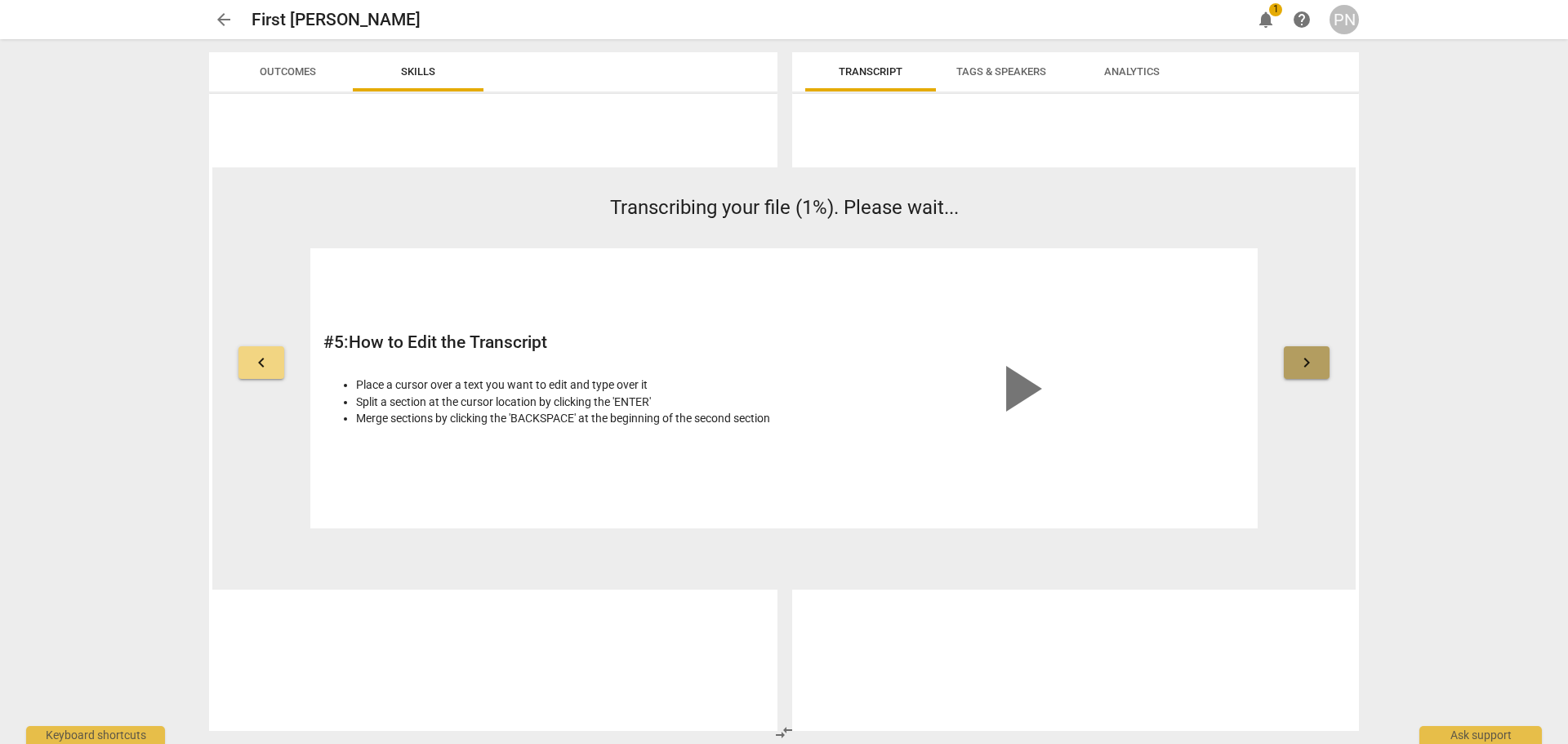
click at [1297, 357] on span "keyboard_arrow_right" at bounding box center [1307, 363] width 20 height 20
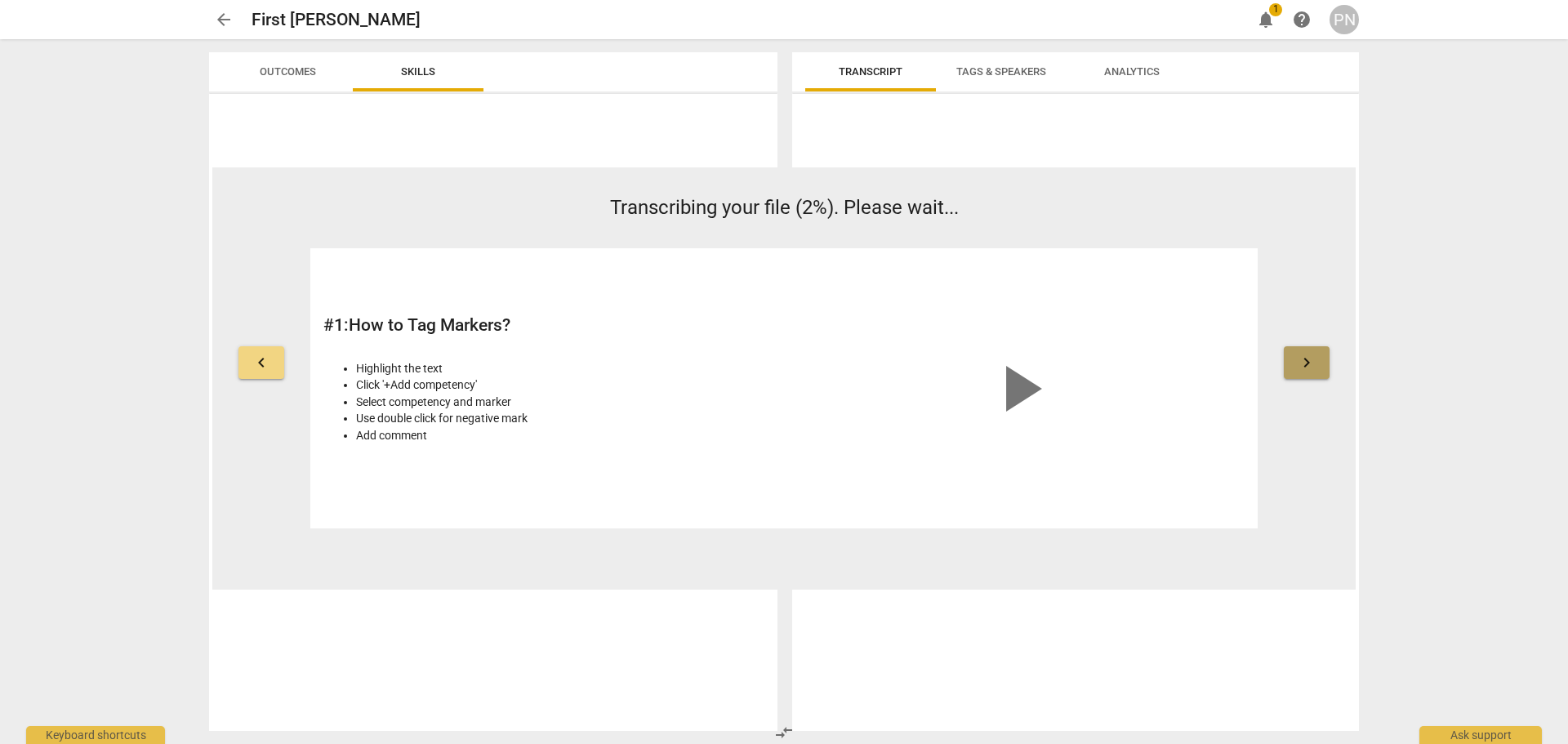
click at [1297, 357] on span "keyboard_arrow_right" at bounding box center [1307, 363] width 20 height 20
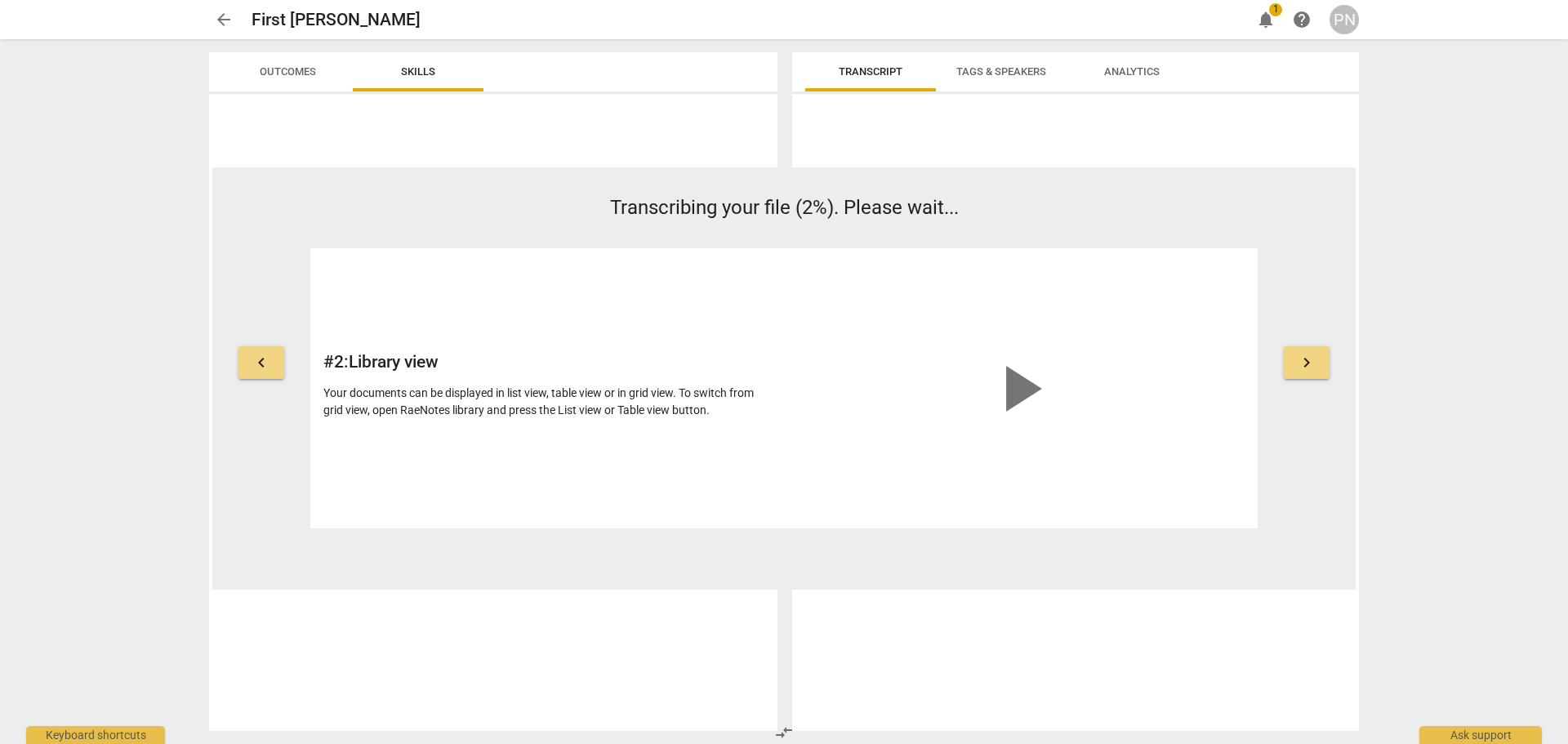
click at [1297, 357] on span "keyboard_arrow_right" at bounding box center [1307, 363] width 20 height 20
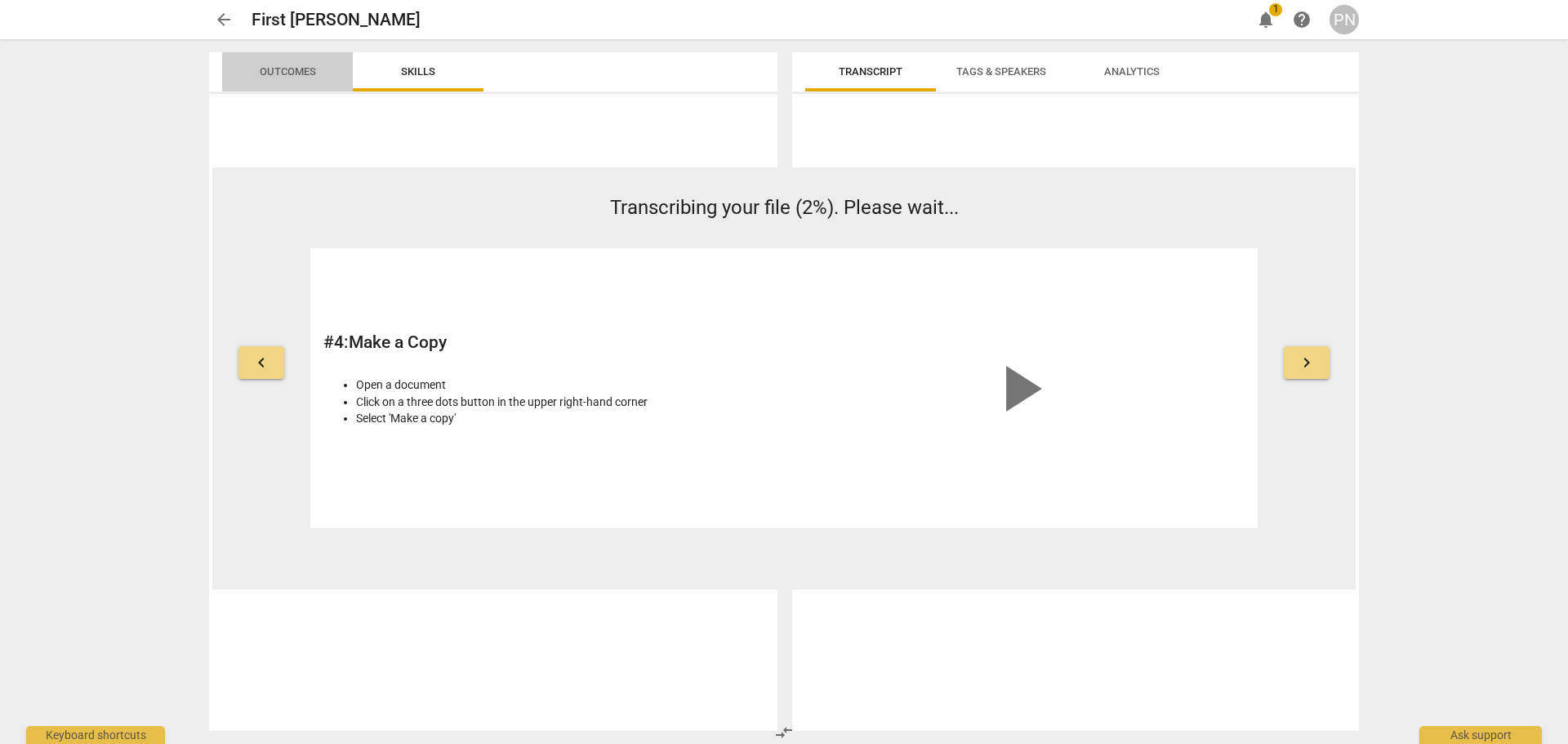
click at [295, 70] on span "Outcomes" at bounding box center [288, 71] width 57 height 12
click at [433, 62] on span "Skills" at bounding box center [418, 72] width 73 height 22
click at [1026, 69] on span "Tags & Speakers" at bounding box center [1001, 71] width 90 height 12
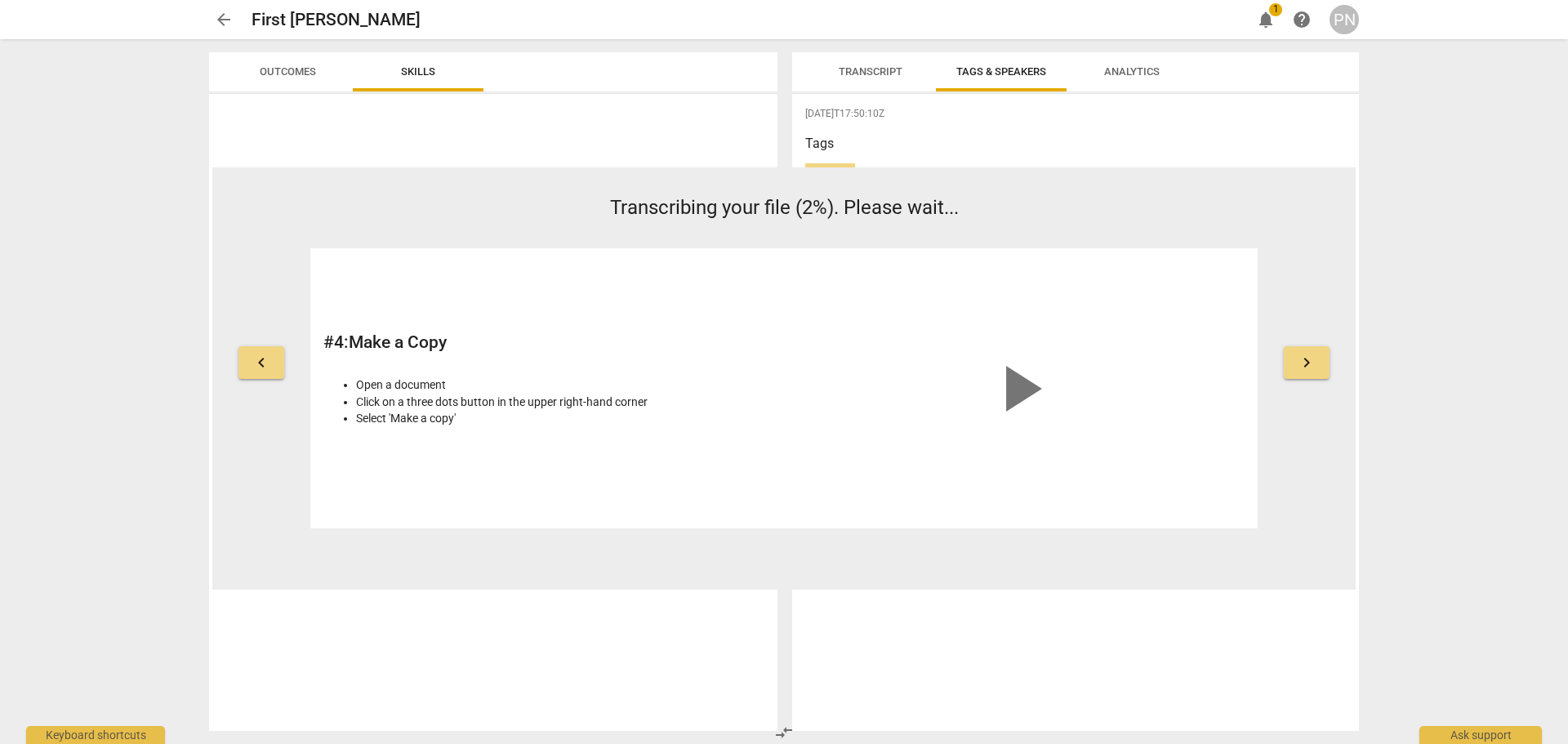
click at [1109, 75] on span "Analytics" at bounding box center [1132, 71] width 56 height 12
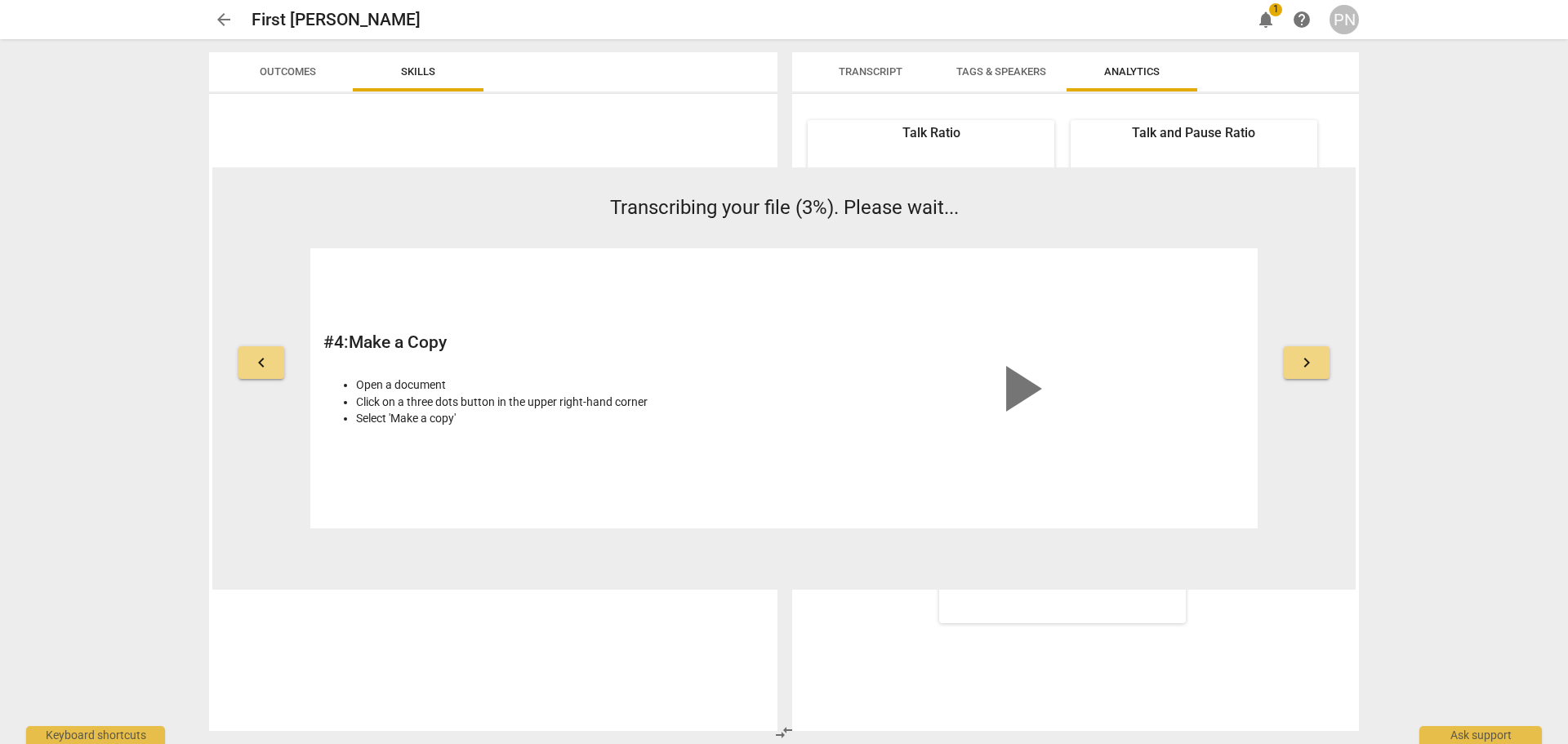
click at [266, 70] on span "Outcomes" at bounding box center [288, 71] width 57 height 12
click at [1265, 22] on span "notifications" at bounding box center [1266, 20] width 20 height 20
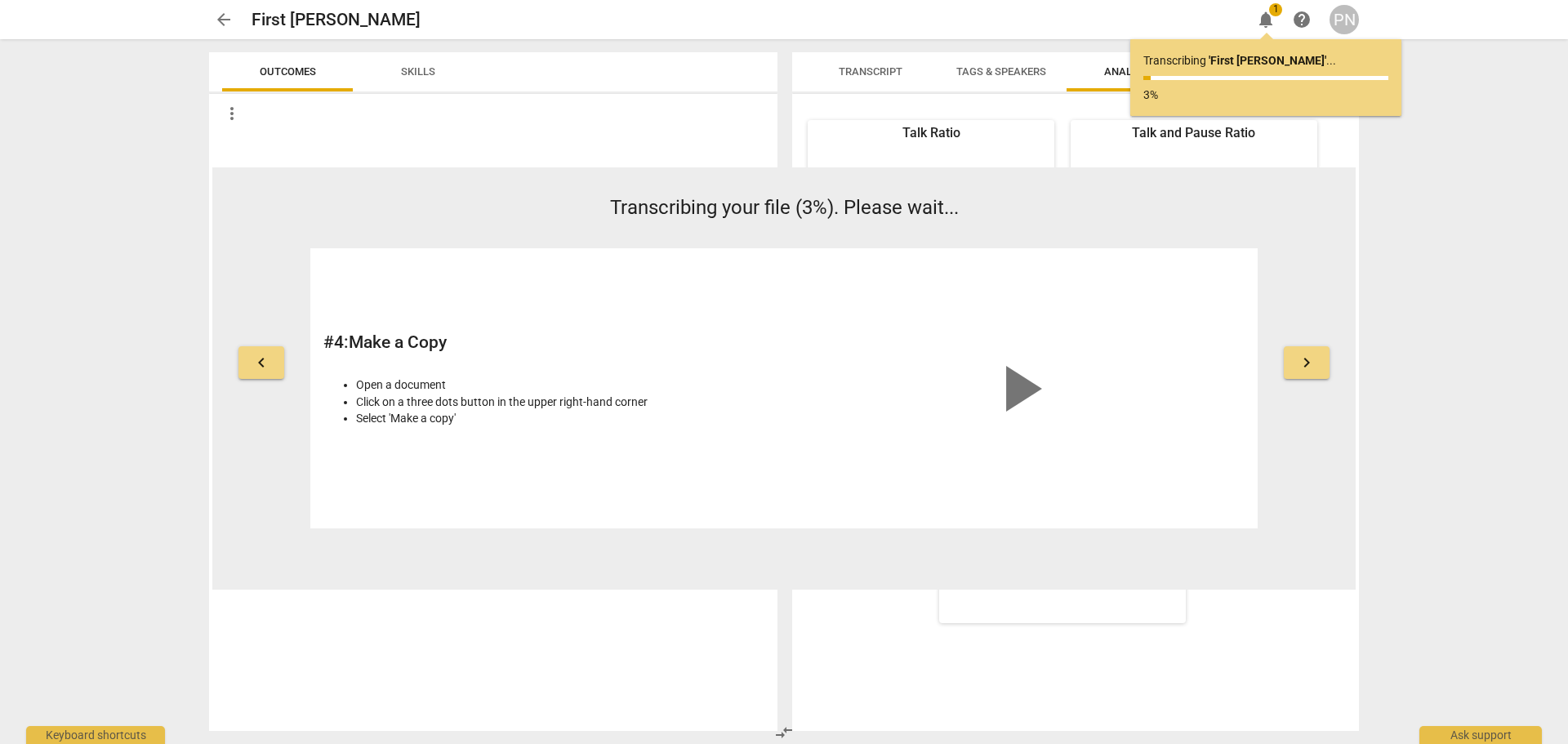
click at [214, 24] on span "arrow_back" at bounding box center [224, 20] width 20 height 20
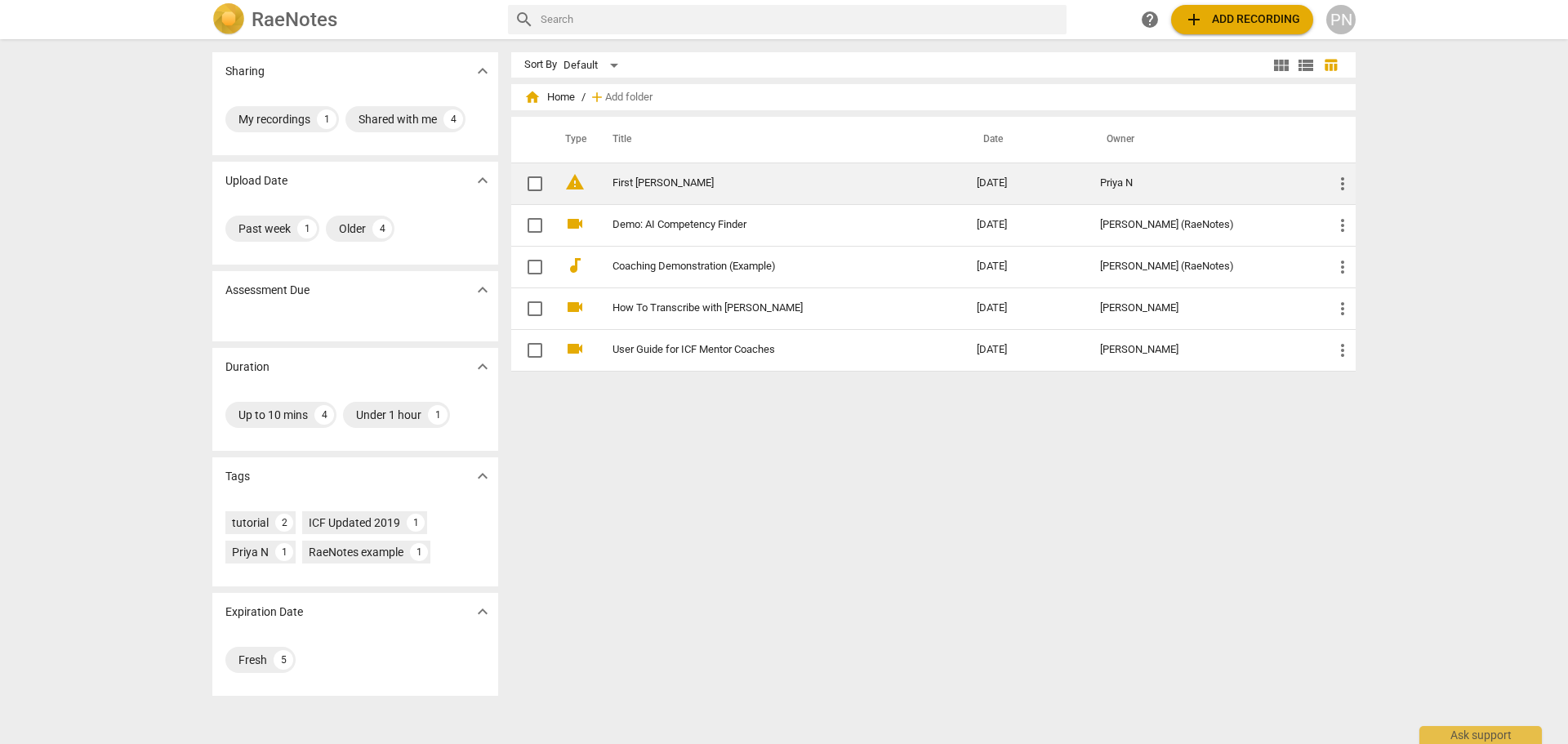
click at [634, 180] on link "First [PERSON_NAME]" at bounding box center [765, 183] width 305 height 12
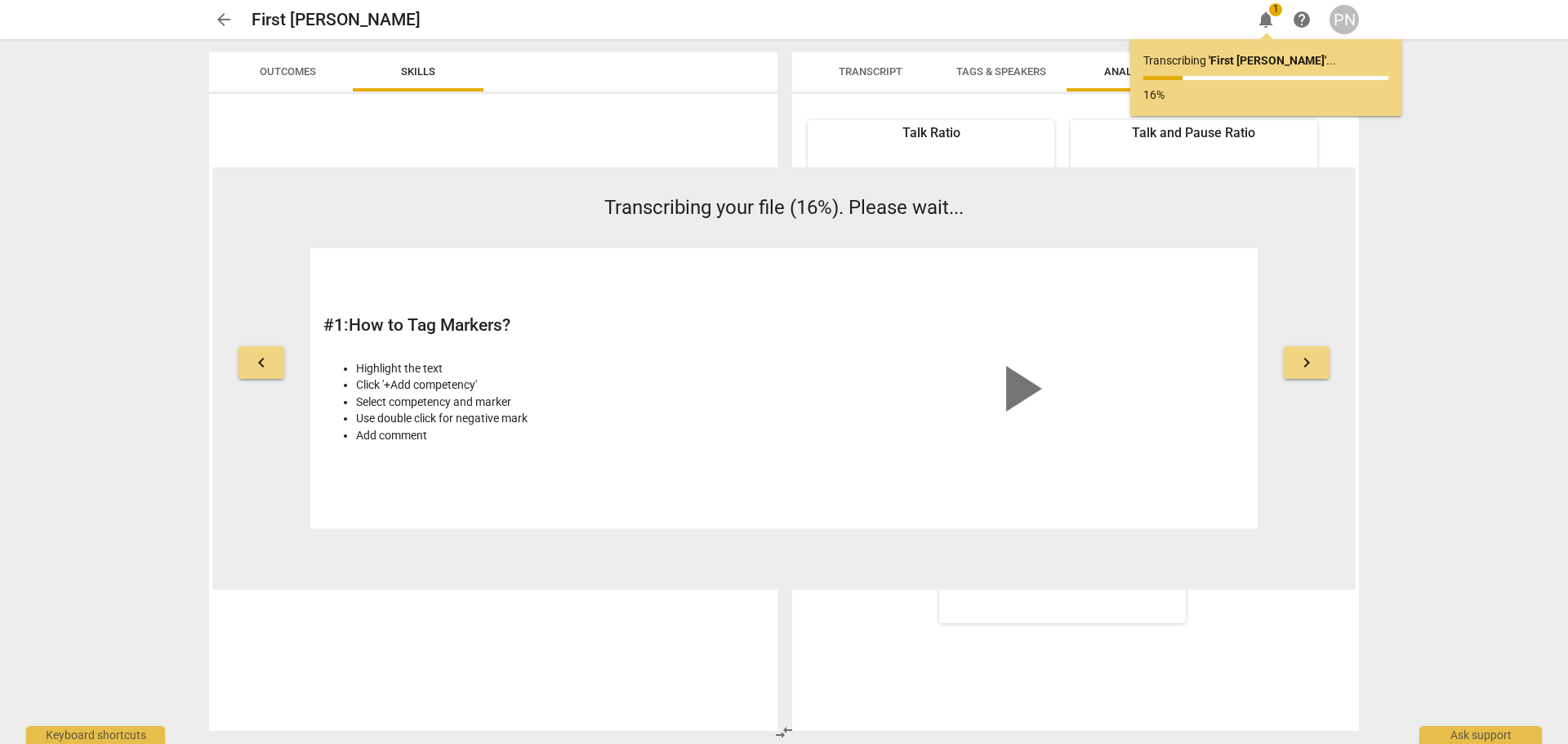
click at [871, 77] on span "Transcript" at bounding box center [871, 72] width 103 height 22
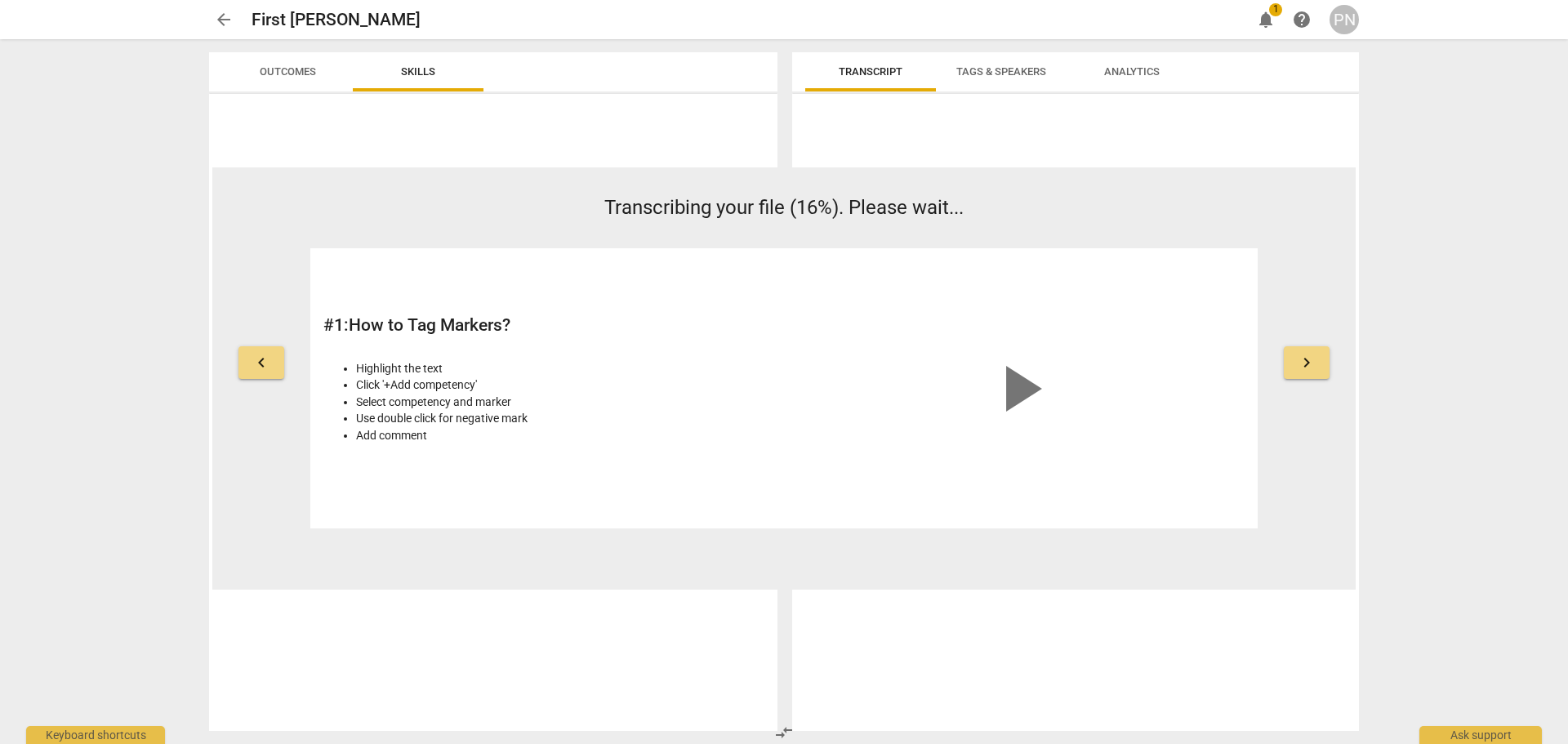
click at [300, 75] on span "Outcomes" at bounding box center [288, 71] width 57 height 12
click at [224, 32] on button "arrow_back" at bounding box center [223, 19] width 29 height 29
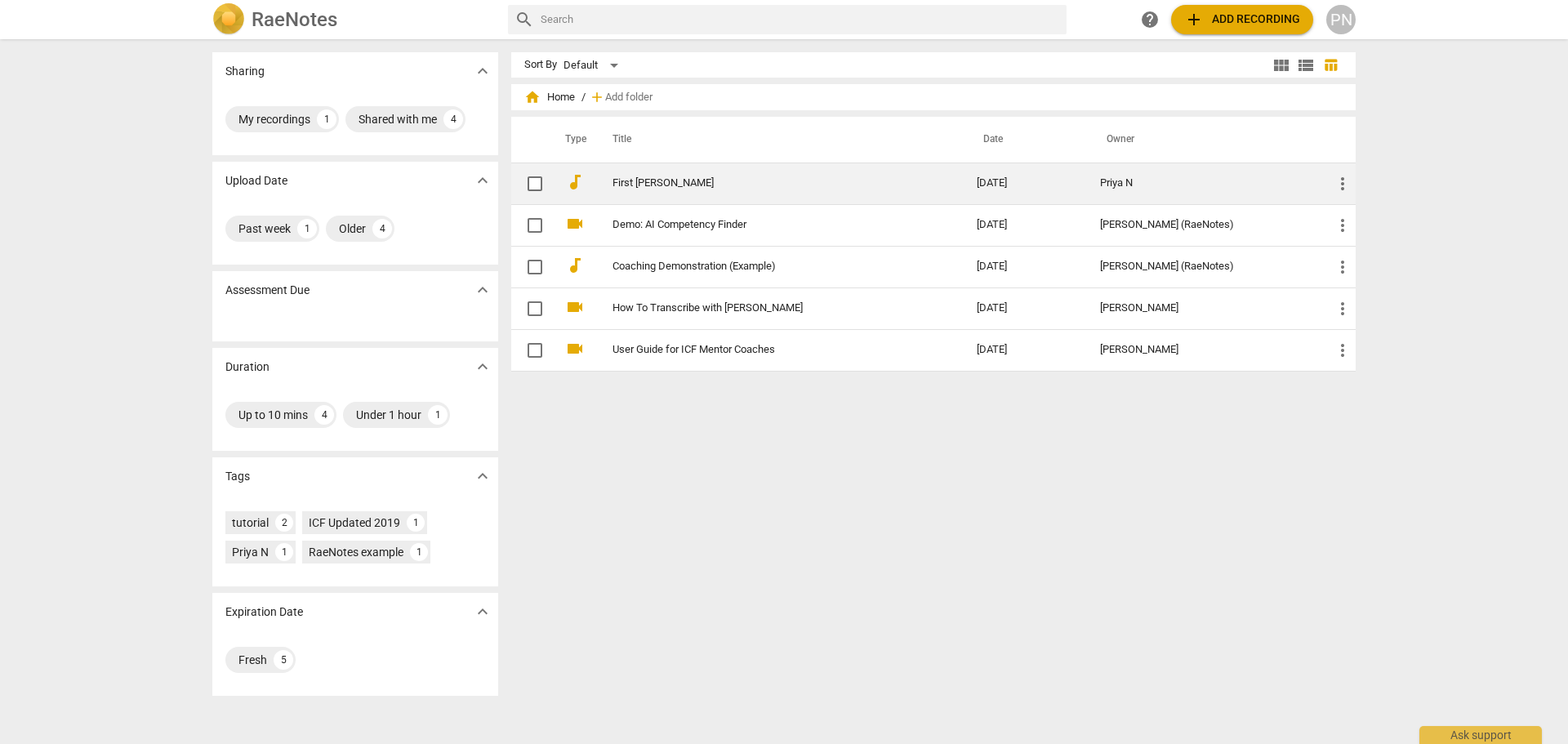
click at [653, 177] on link "First [PERSON_NAME]" at bounding box center [765, 183] width 305 height 12
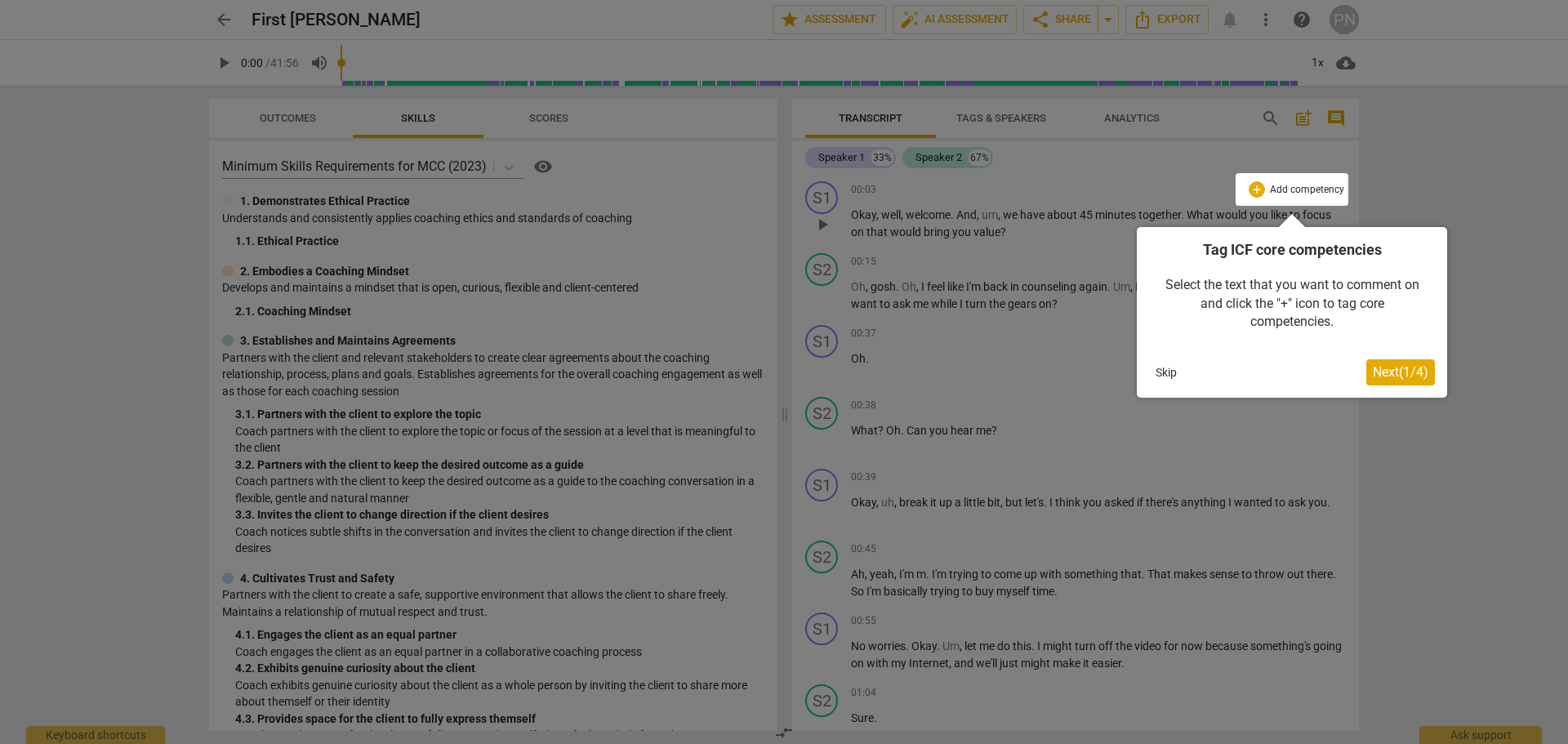
click at [1406, 381] on button "Next ( 1 / 4 )" at bounding box center [1401, 372] width 68 height 26
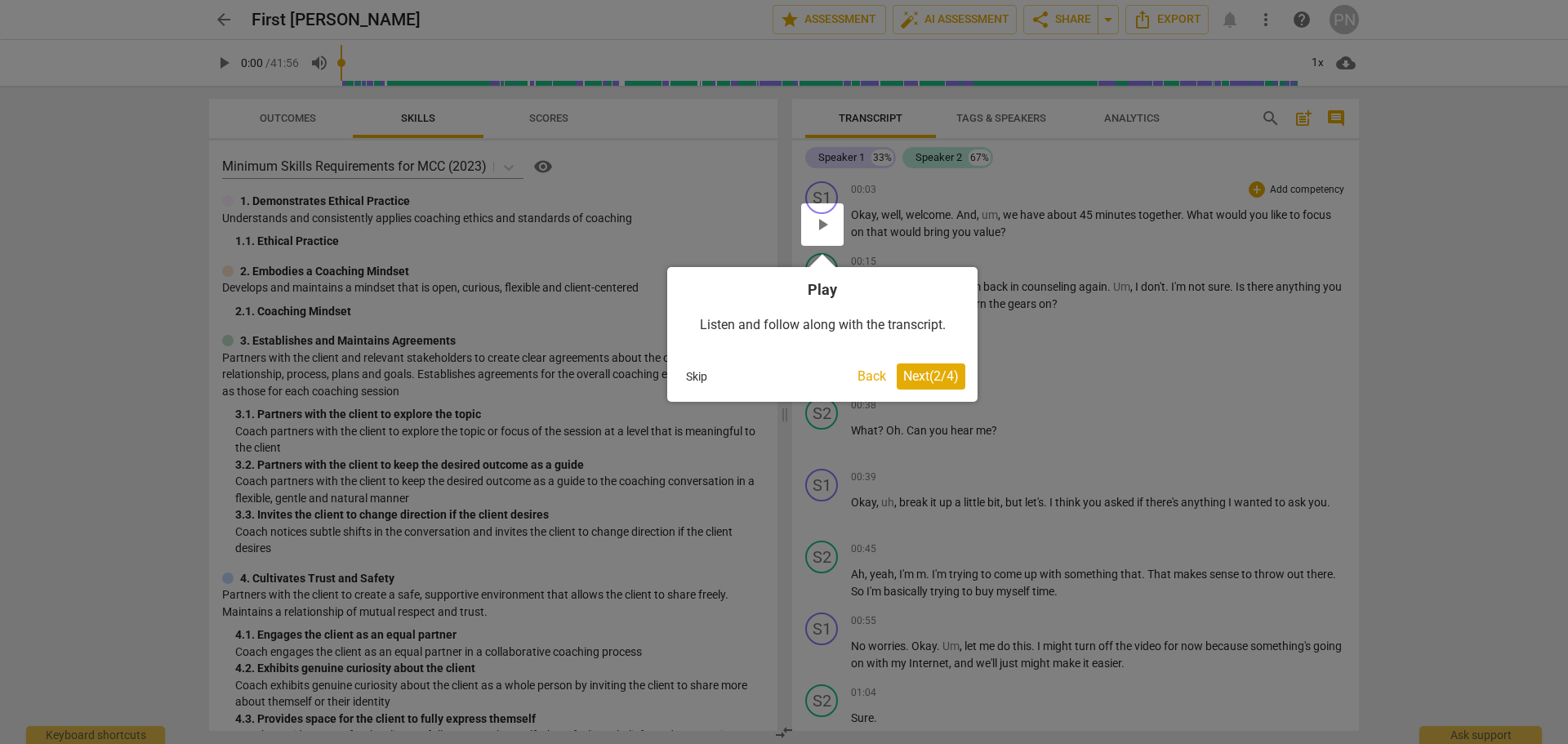
click at [925, 373] on span "Next ( 2 / 4 )" at bounding box center [930, 376] width 56 height 16
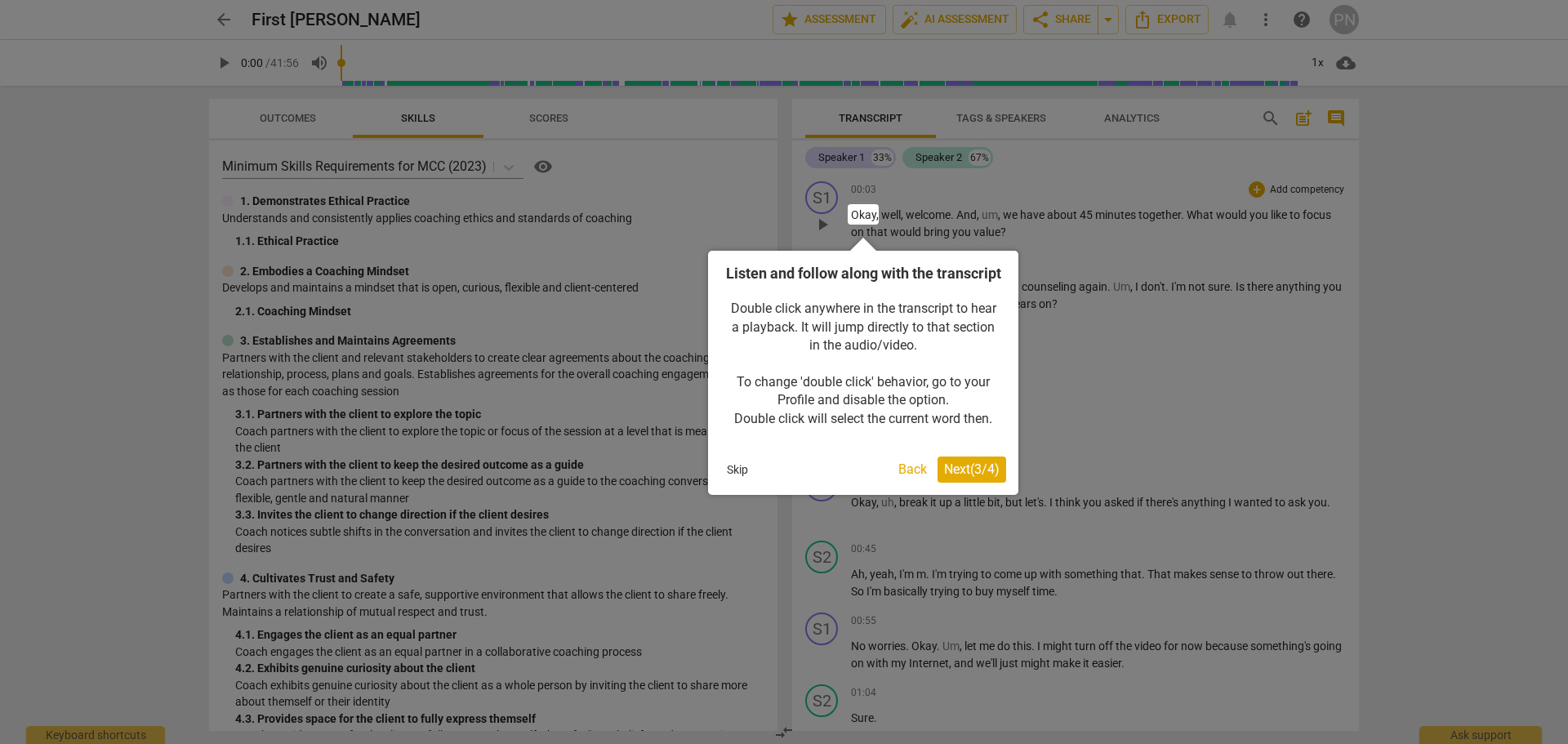
click at [967, 477] on span "Next ( 3 / 4 )" at bounding box center [971, 469] width 56 height 16
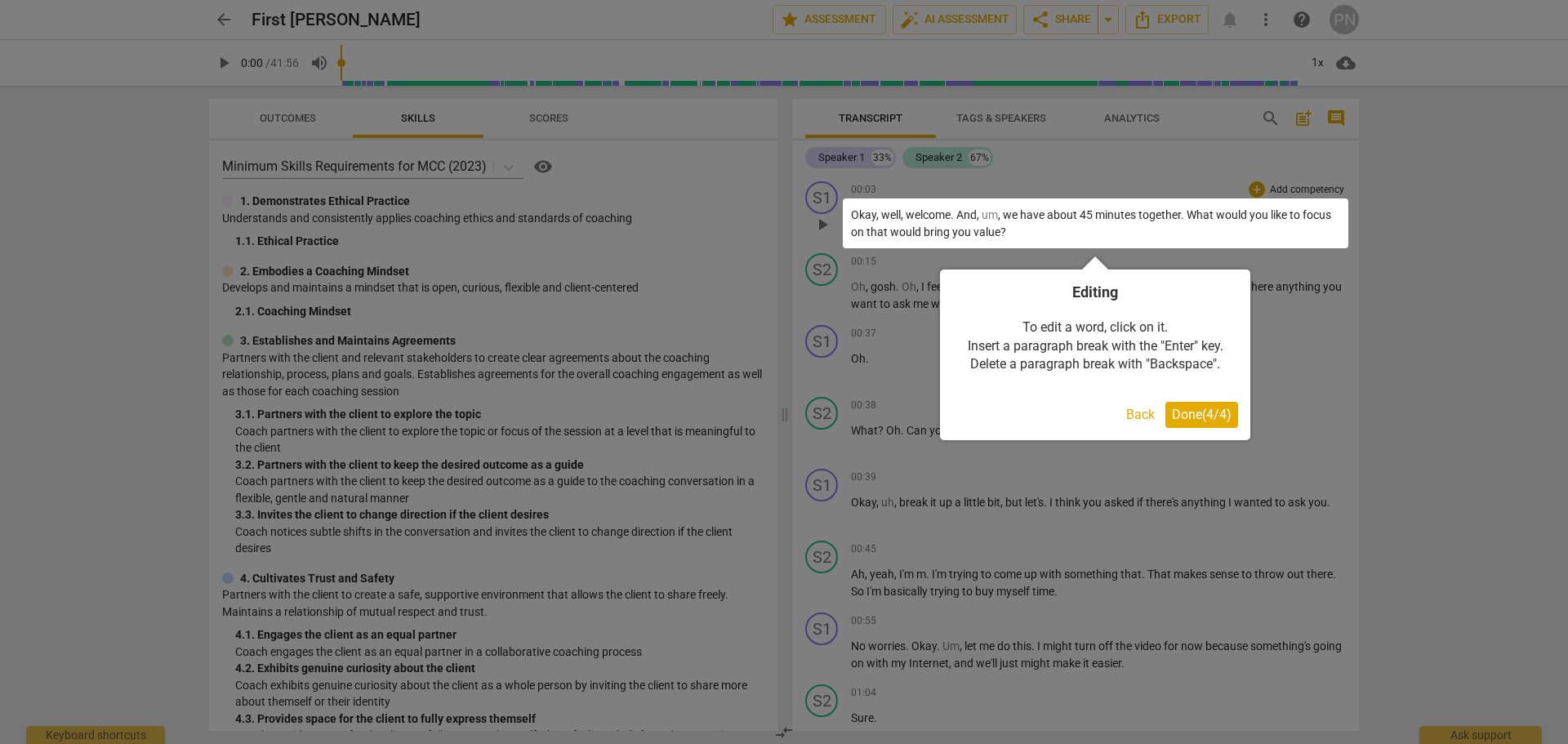
click at [1198, 423] on button "Done ( 4 / 4 )" at bounding box center [1201, 414] width 72 height 26
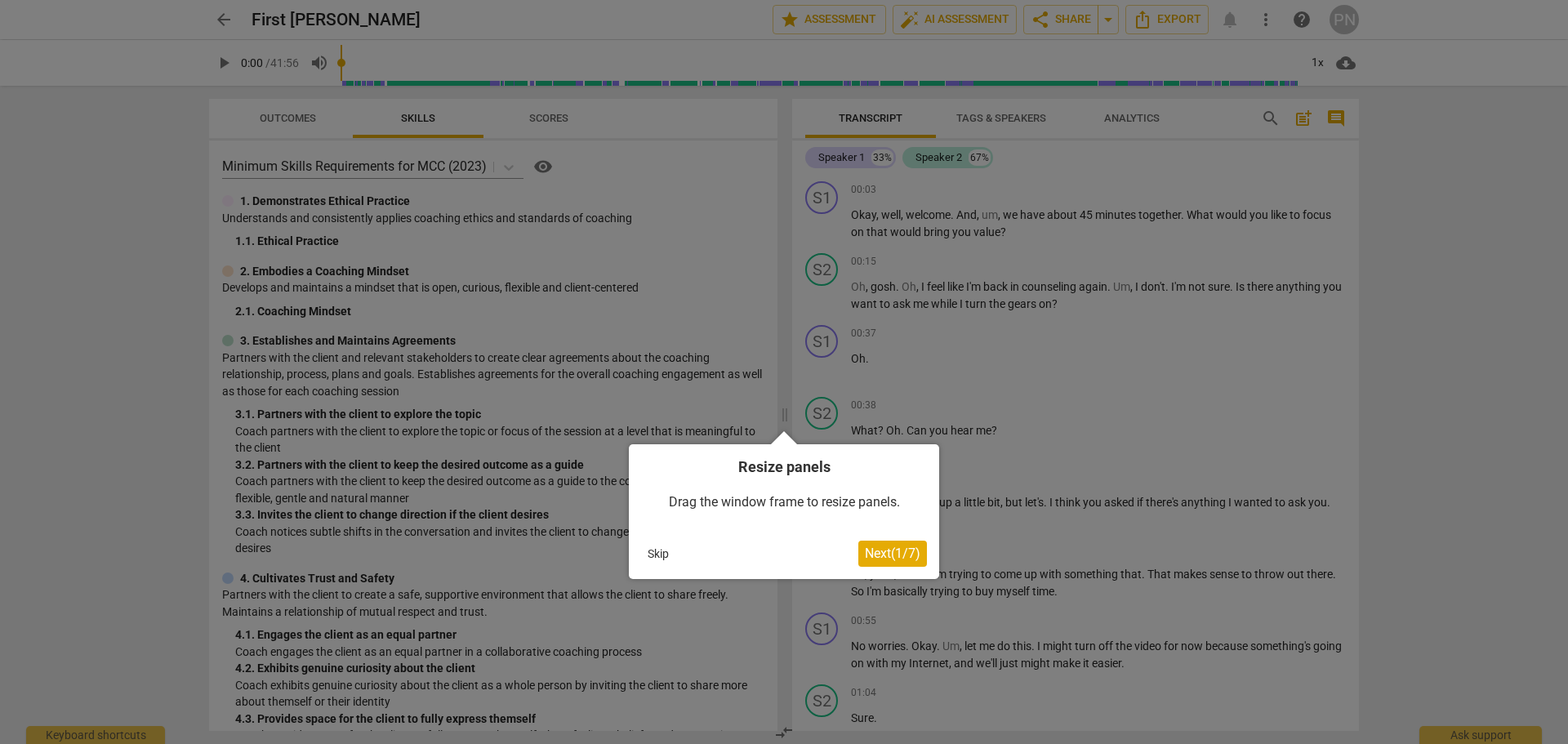
click at [882, 552] on span "Next ( 1 / 7 )" at bounding box center [892, 553] width 56 height 16
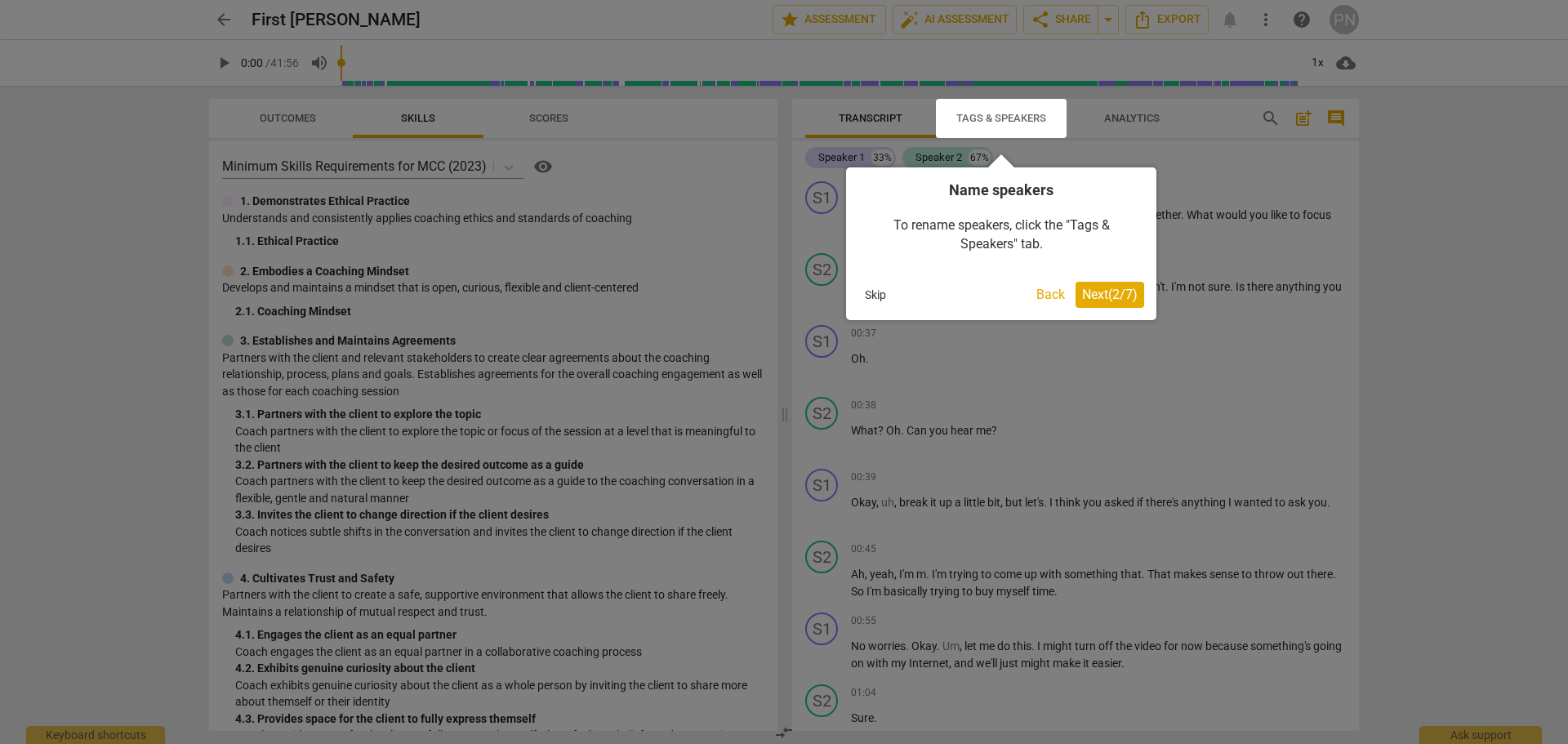
click at [1116, 295] on span "Next ( 2 / 7 )" at bounding box center [1109, 294] width 56 height 16
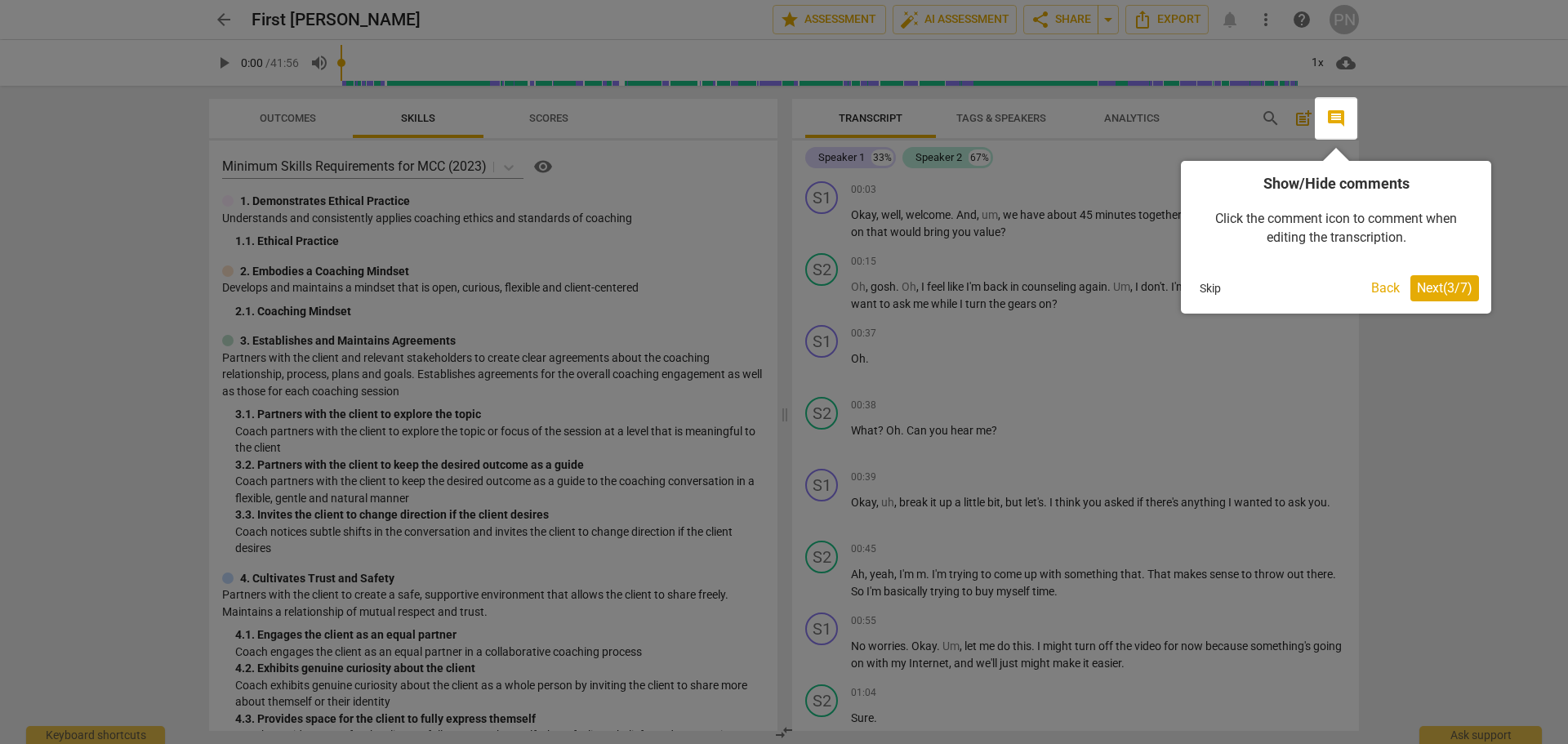
click at [1426, 282] on span "Next ( 3 / 7 )" at bounding box center [1444, 288] width 56 height 16
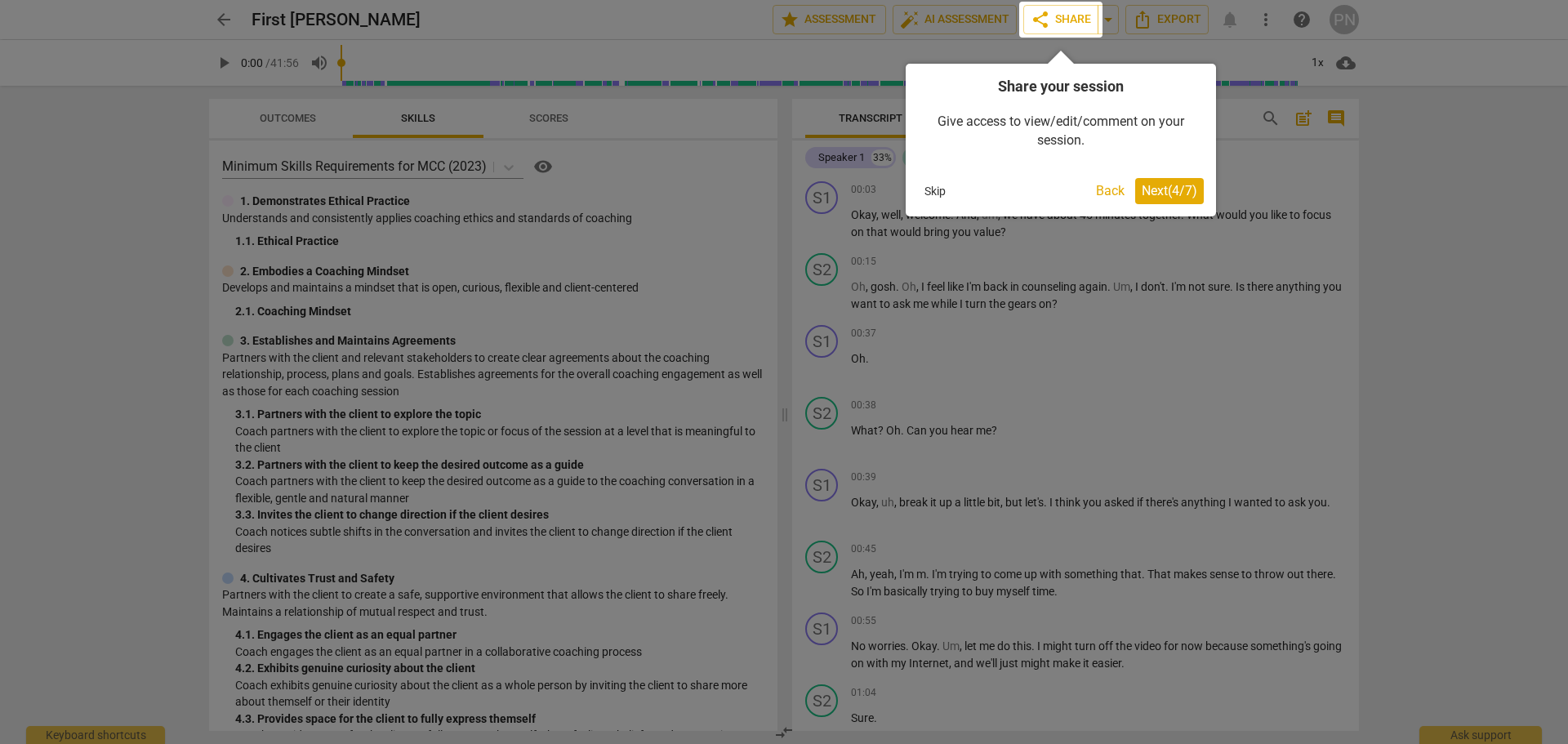
click at [934, 196] on button "Skip" at bounding box center [935, 191] width 34 height 24
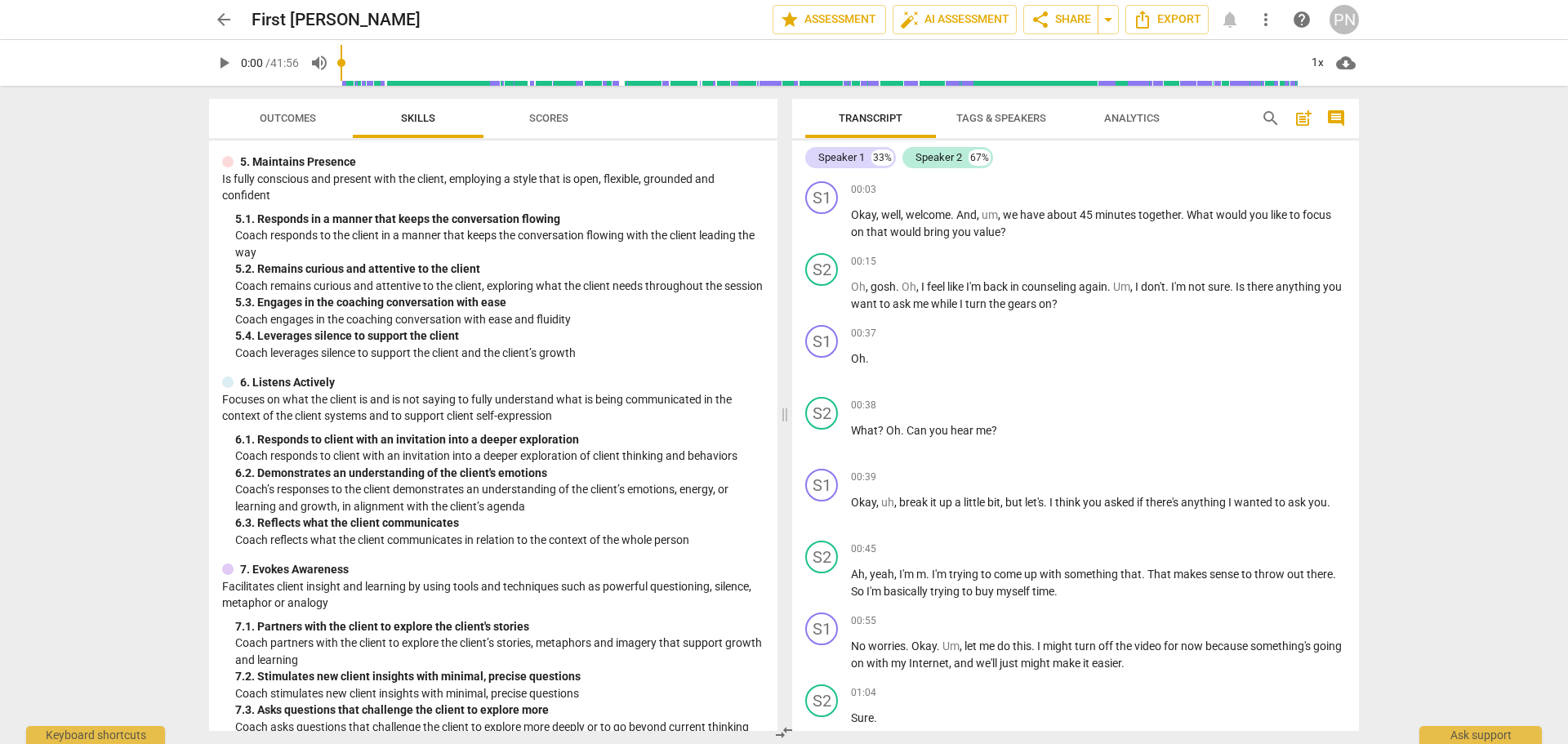
scroll to position [941, 0]
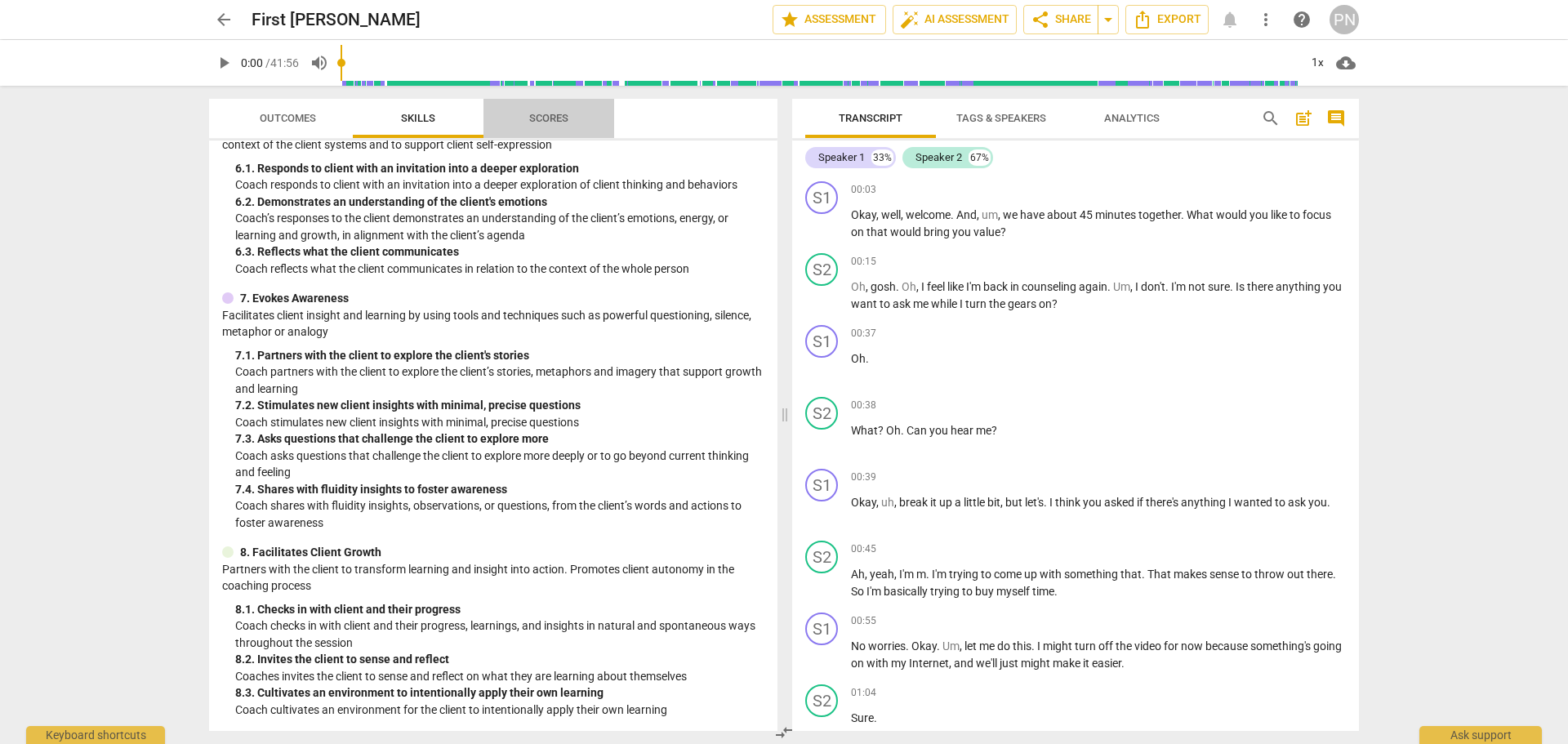
click at [545, 121] on span "Scores" at bounding box center [548, 117] width 39 height 12
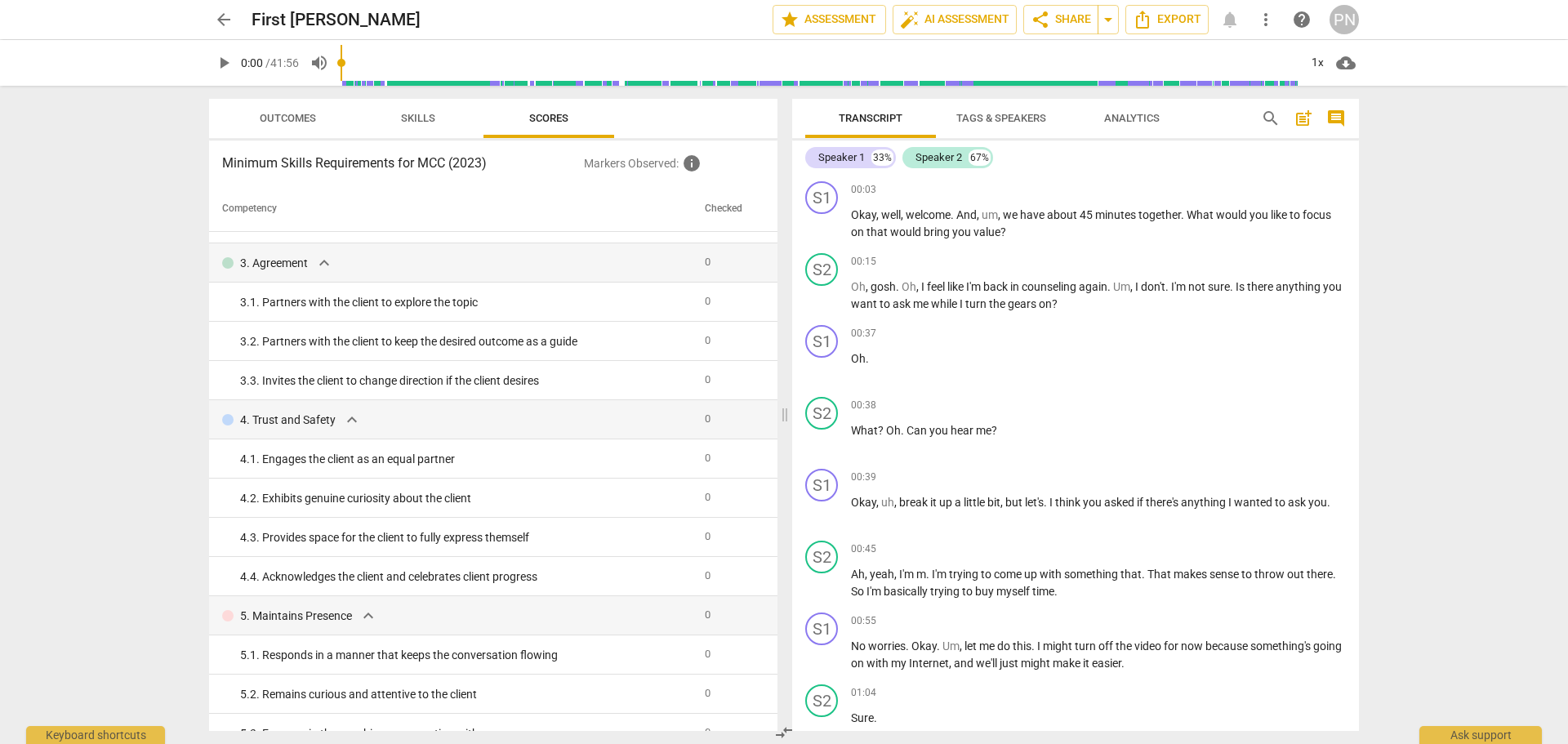
scroll to position [0, 0]
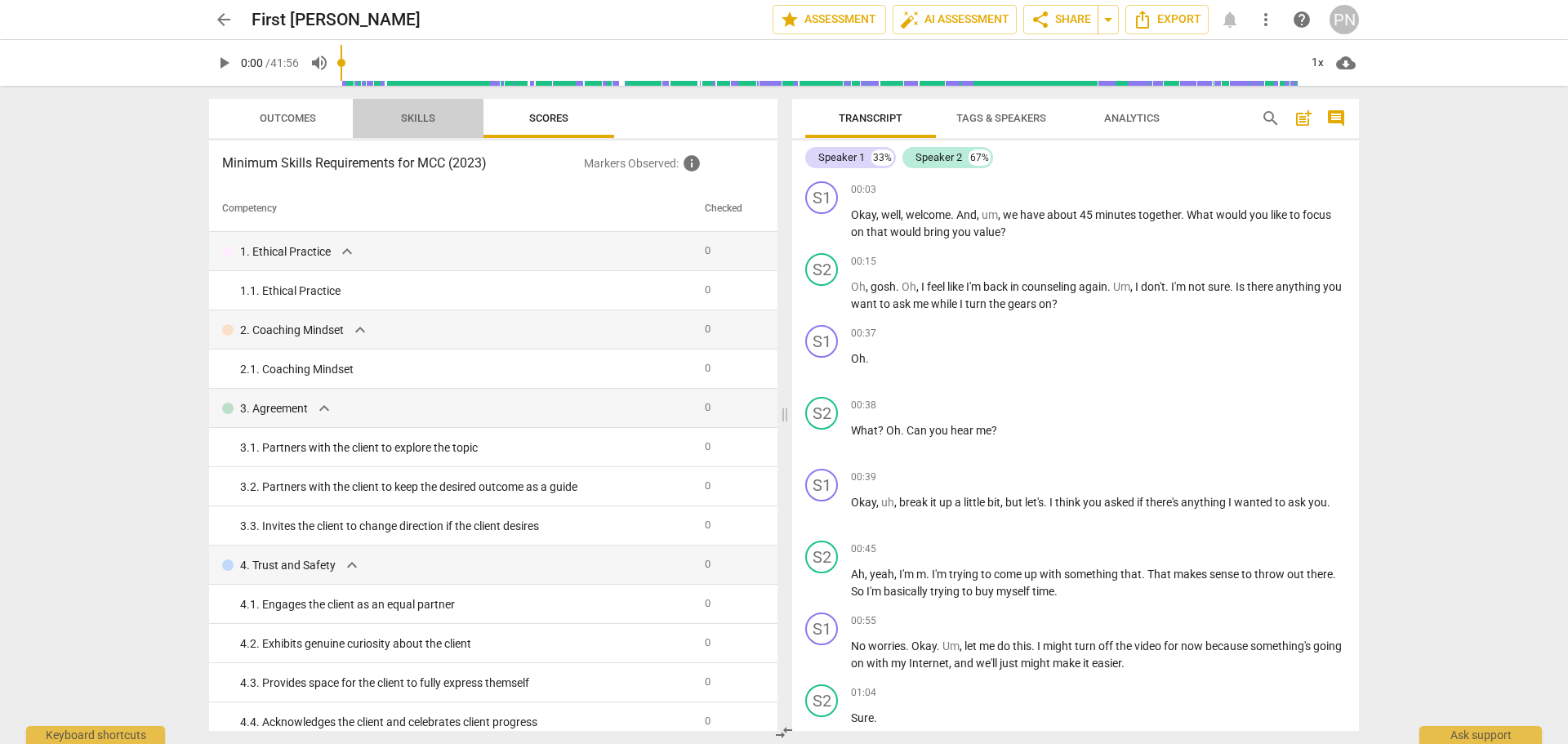
click at [433, 119] on span "Skills" at bounding box center [418, 117] width 34 height 12
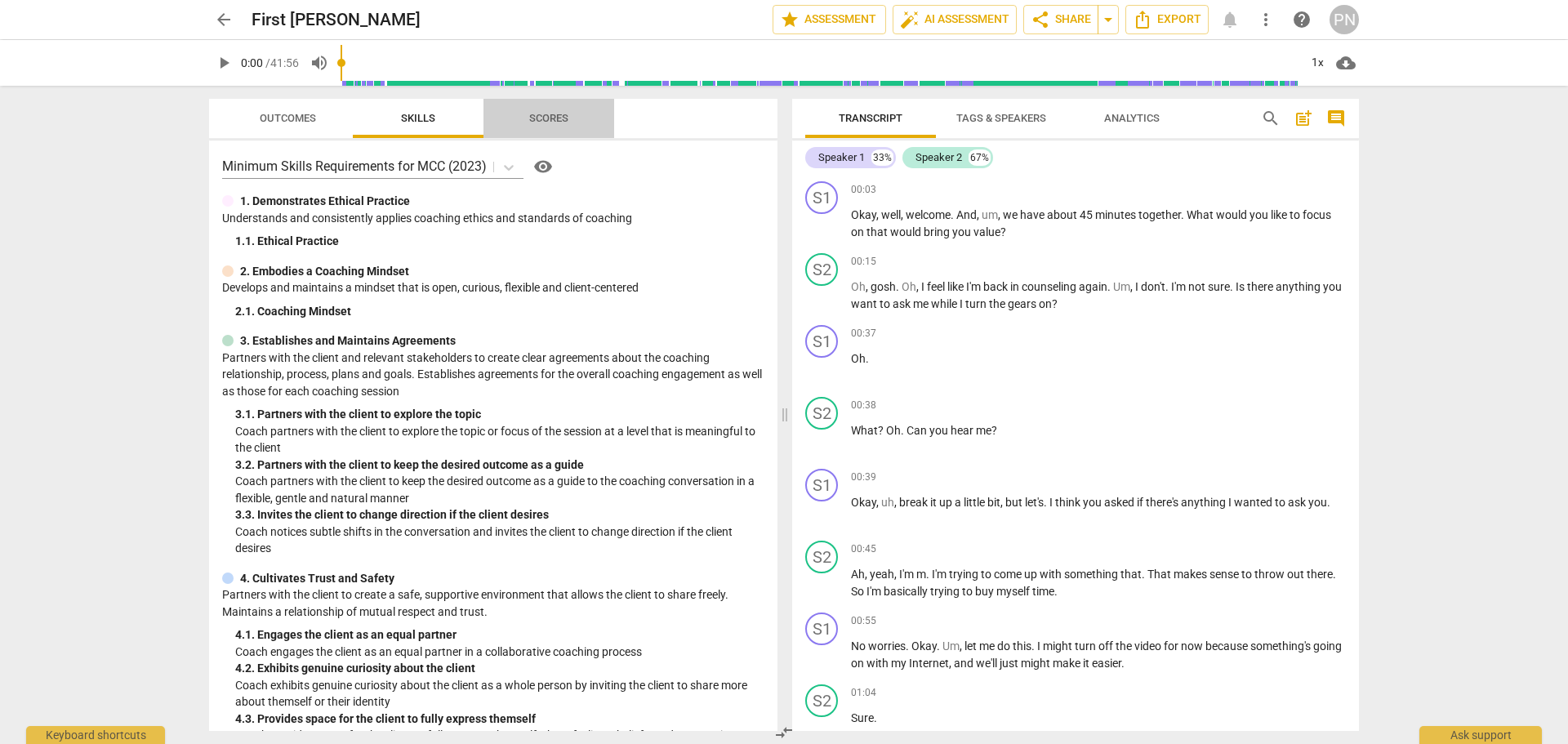
click at [548, 122] on span "Scores" at bounding box center [548, 117] width 39 height 12
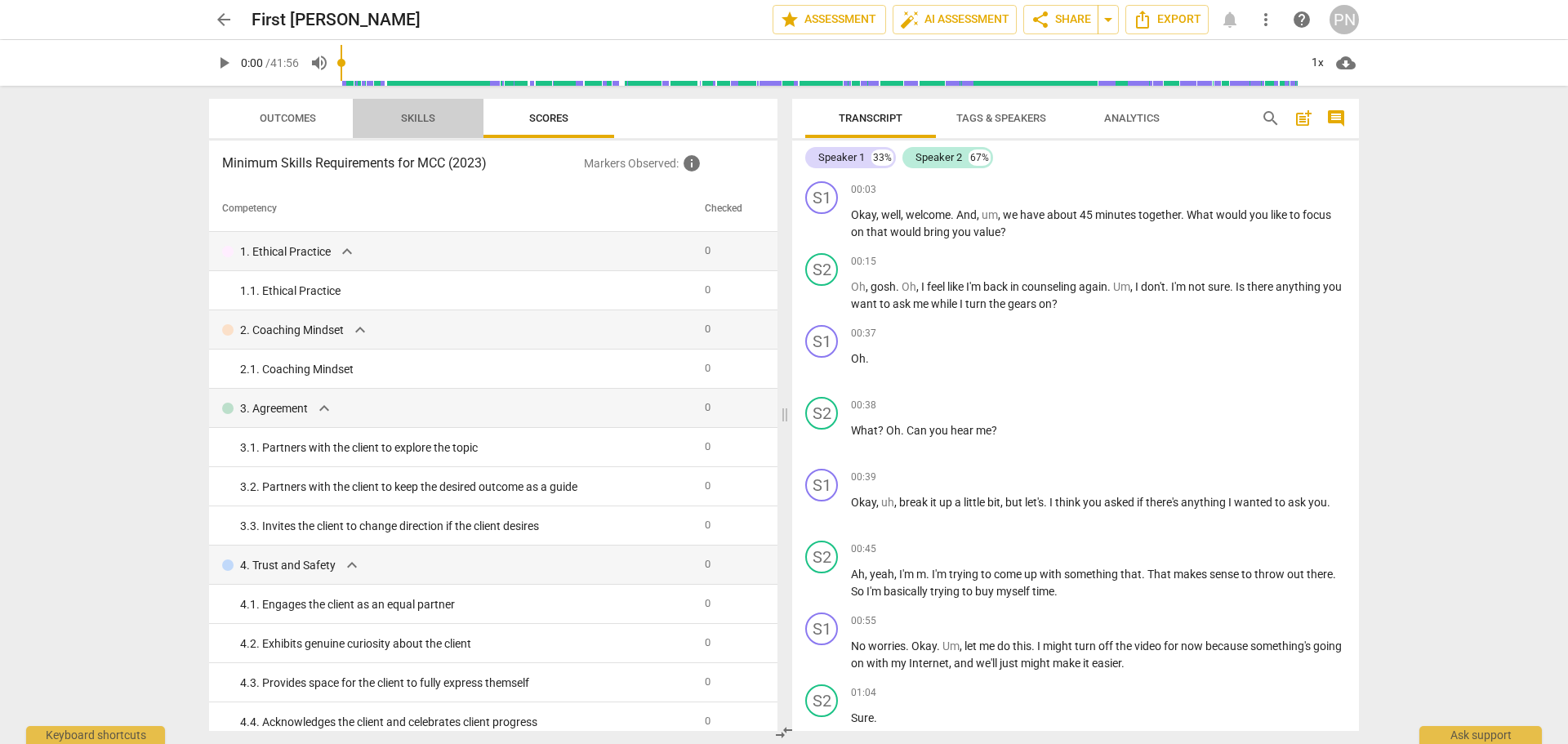
click at [424, 123] on span "Skills" at bounding box center [418, 117] width 34 height 12
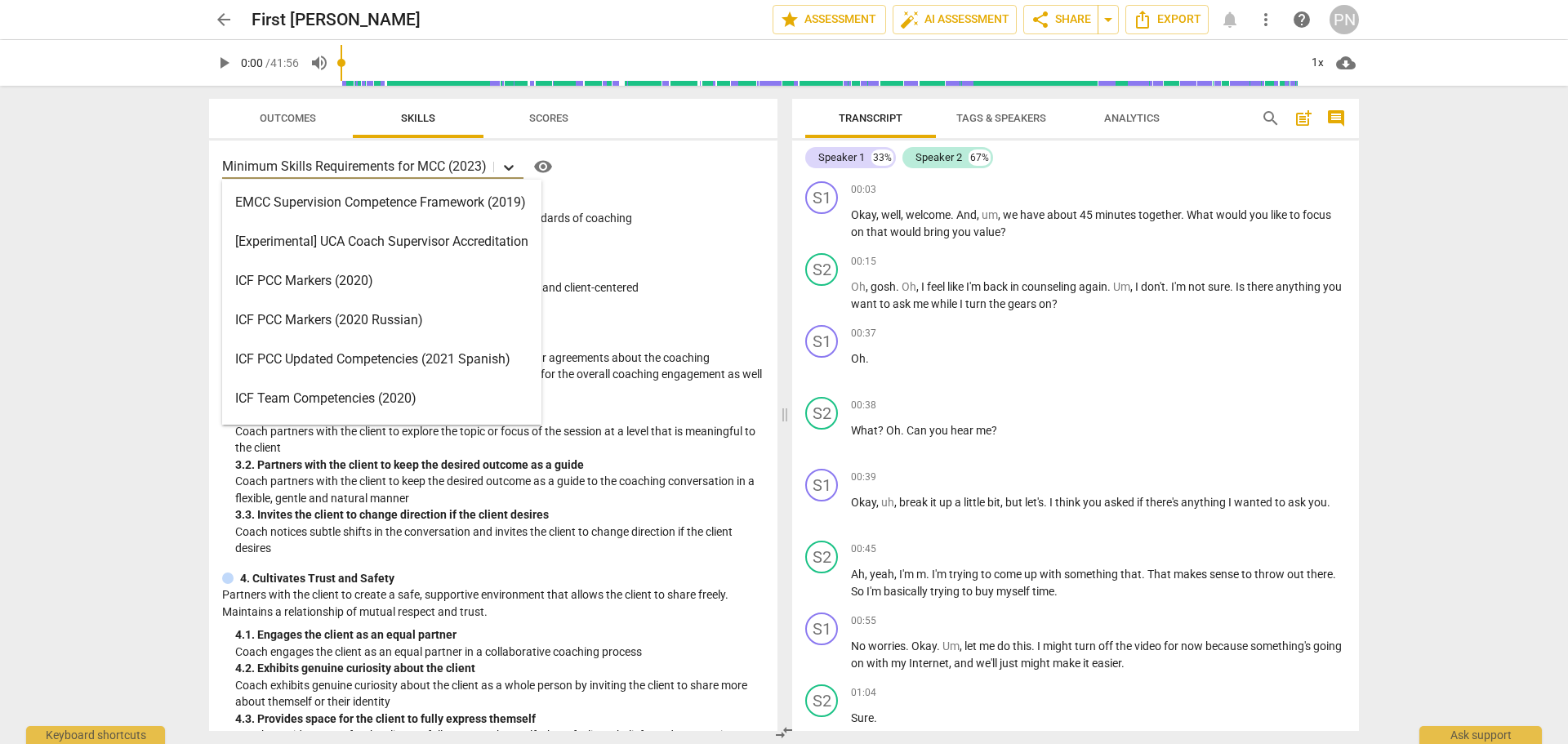
click at [514, 163] on icon at bounding box center [509, 167] width 17 height 17
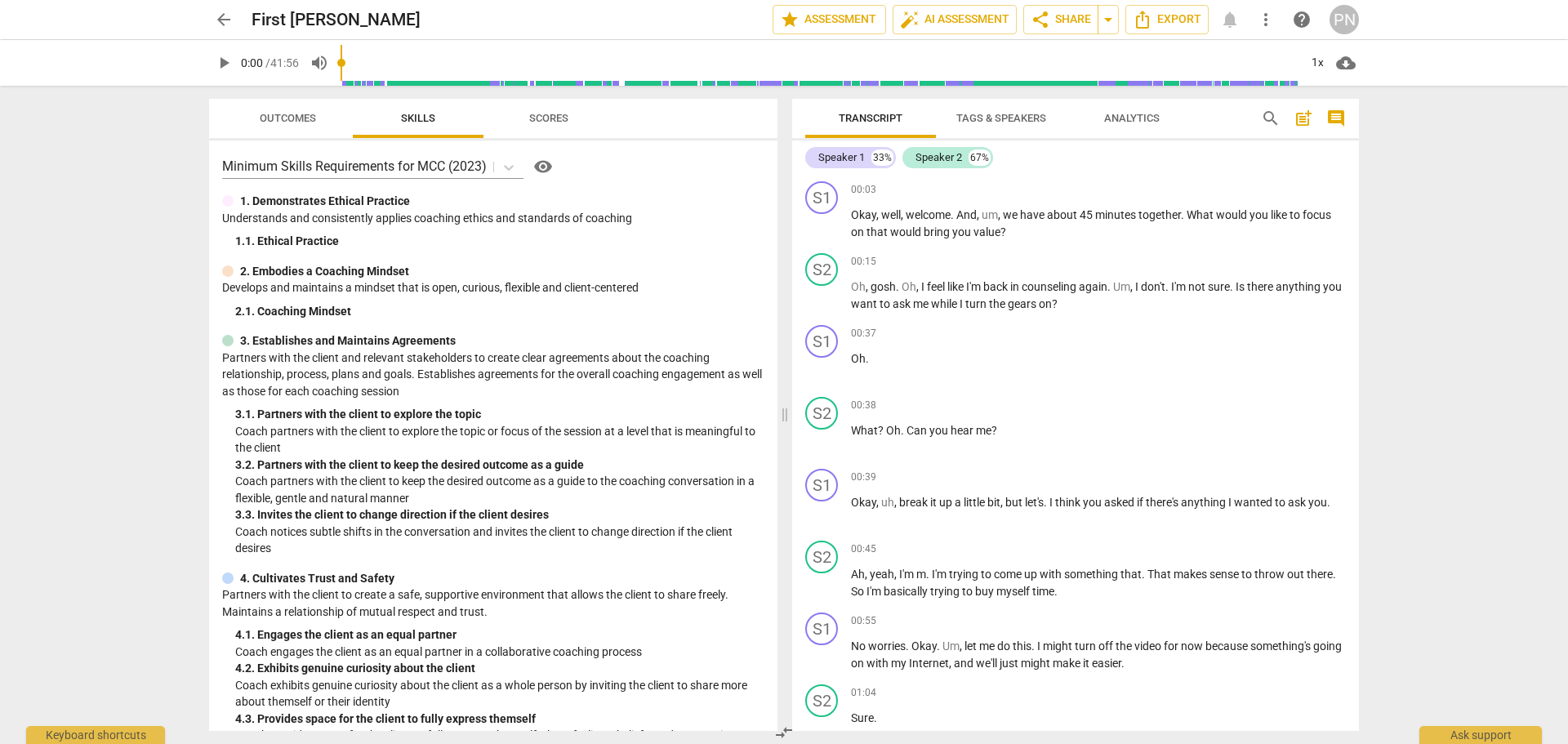
click at [624, 176] on div "Minimum Skills Requirements for MCC (2023) visibility" at bounding box center [494, 166] width 543 height 26
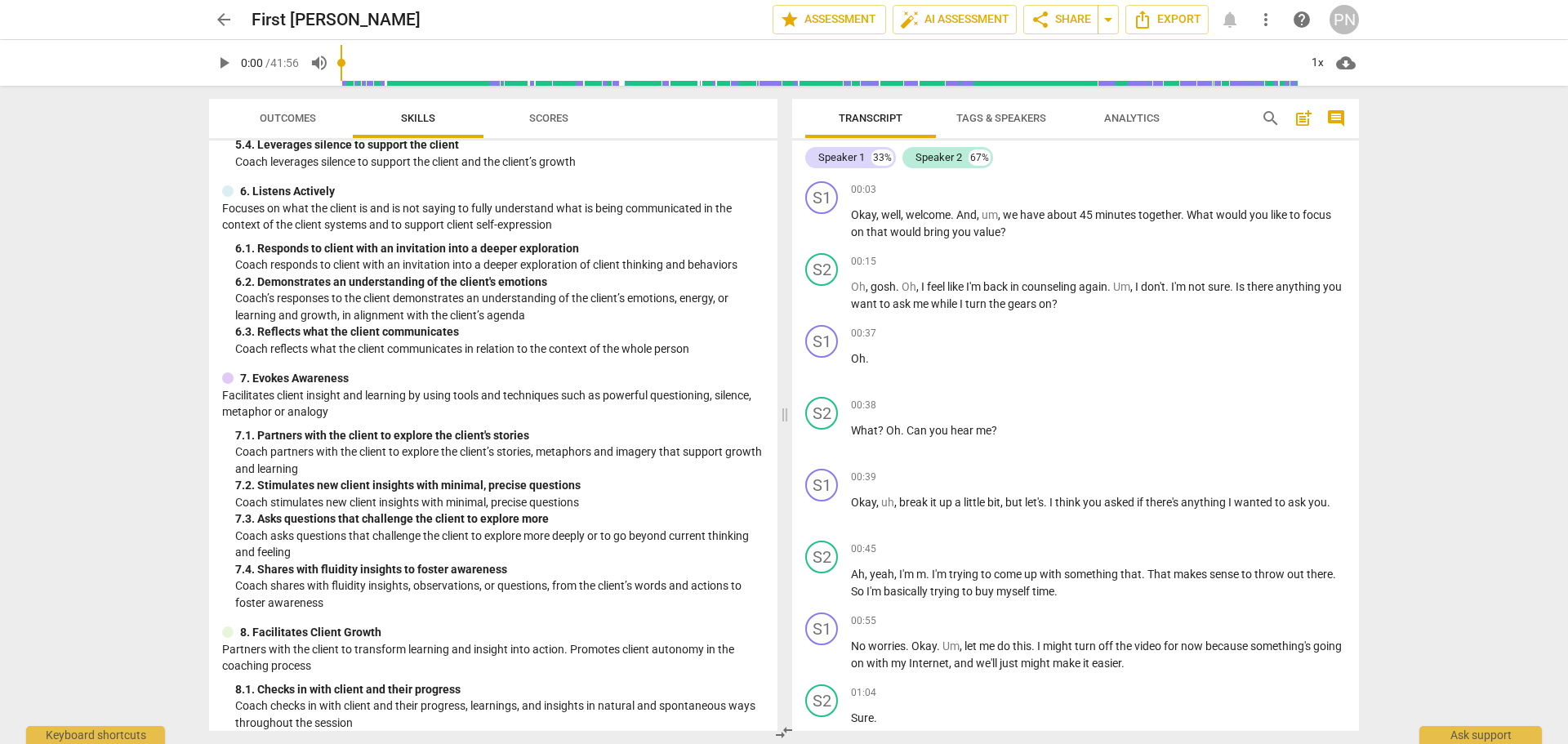
scroll to position [697, 0]
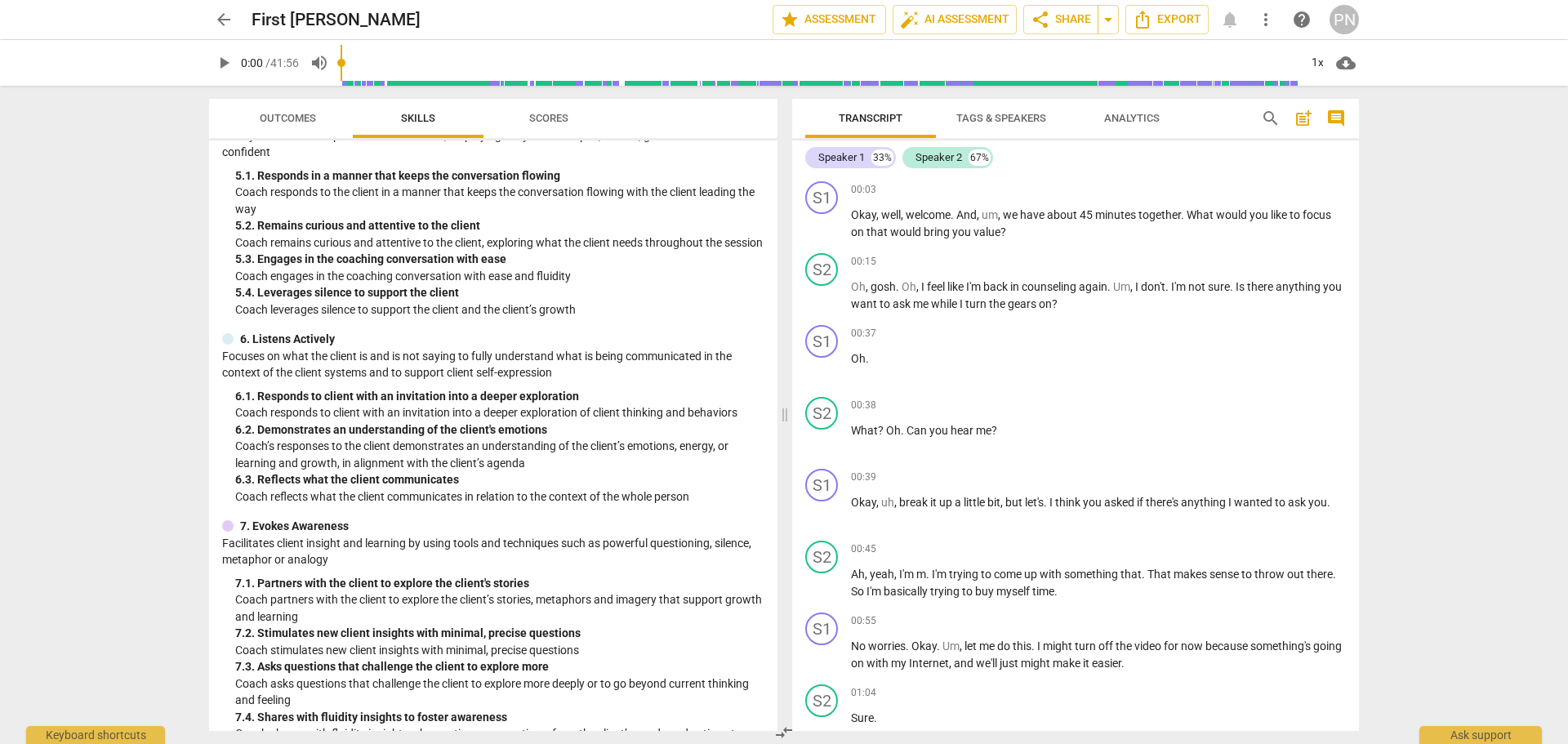
click at [304, 115] on span "Outcomes" at bounding box center [288, 117] width 57 height 12
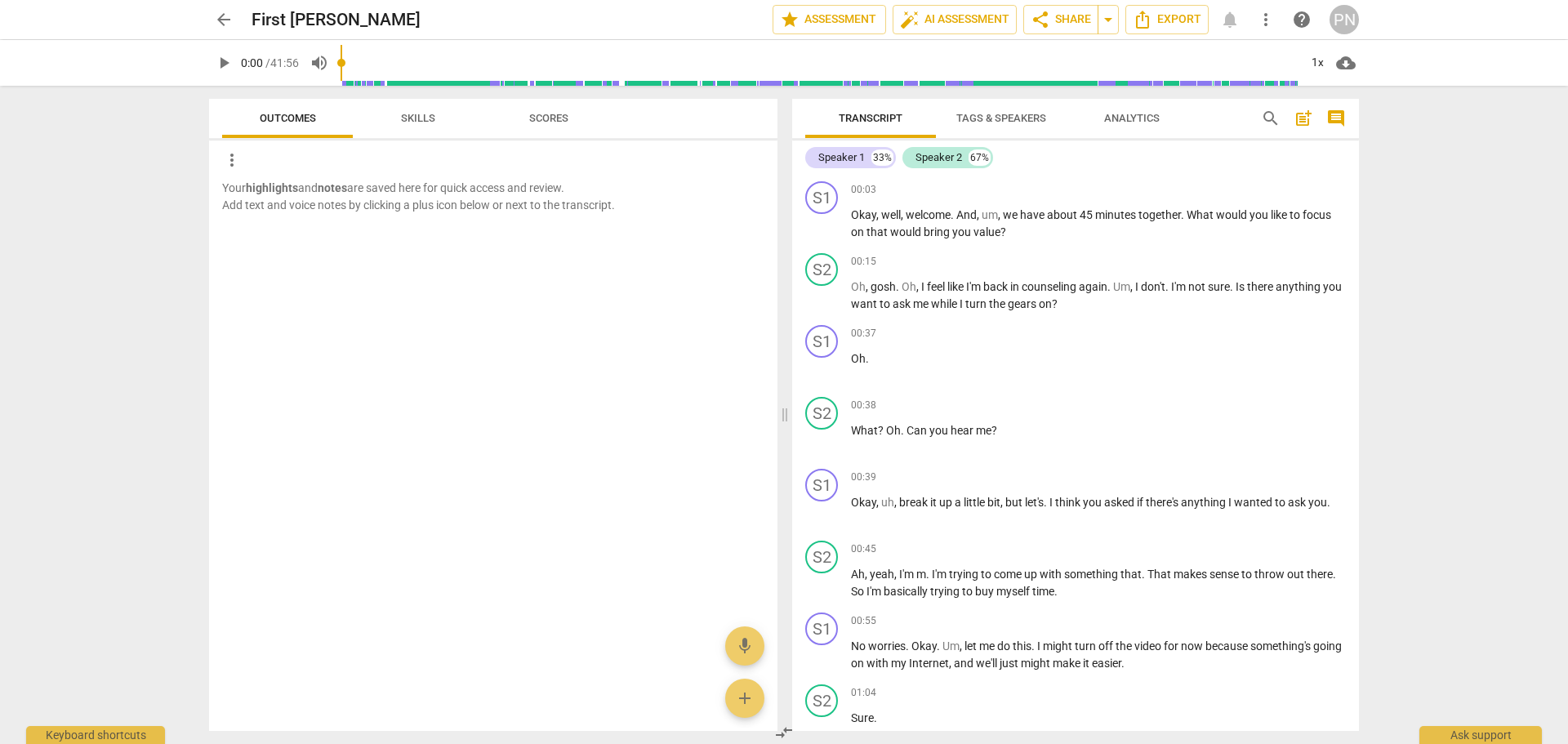
click at [412, 127] on span "Skills" at bounding box center [418, 119] width 73 height 22
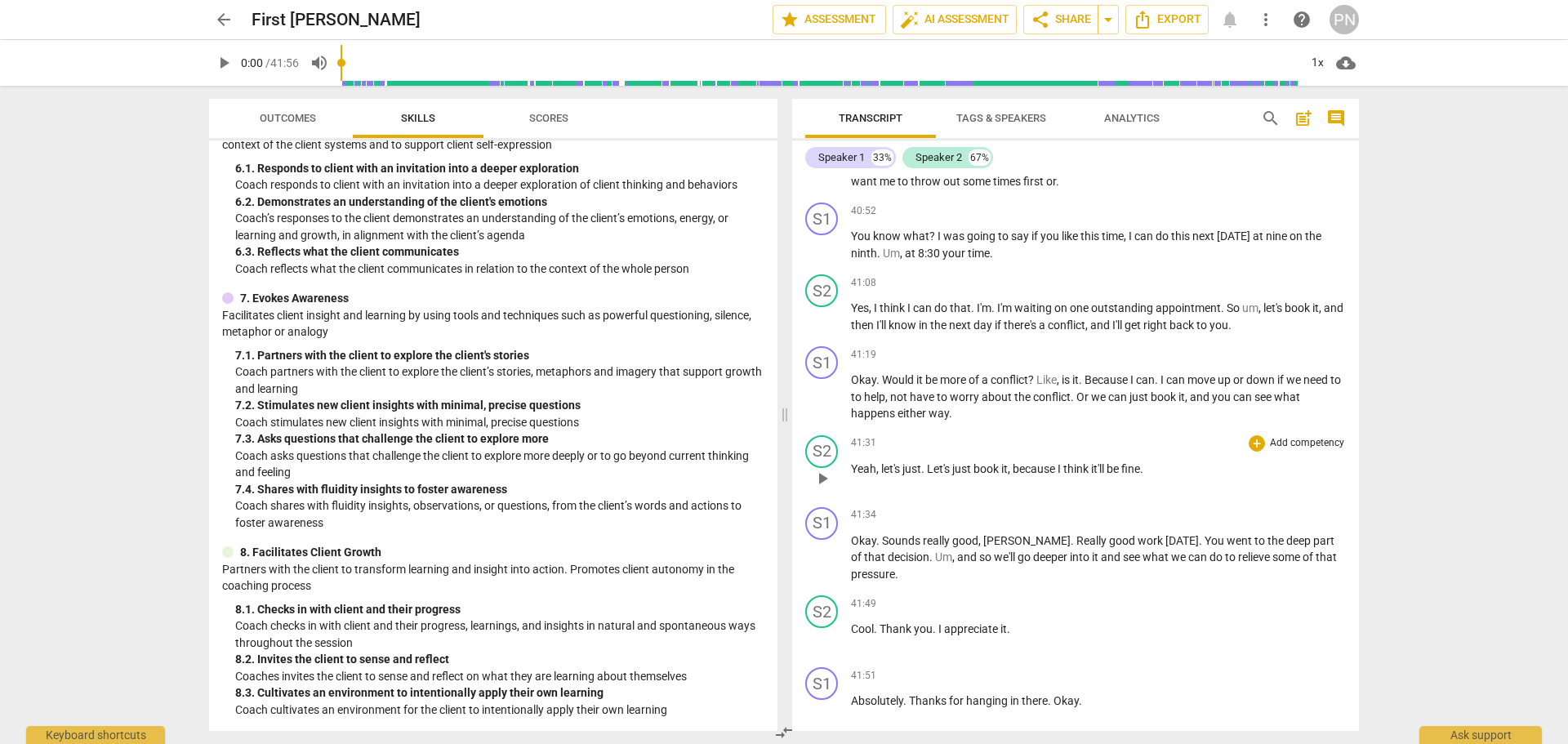
scroll to position [9486, 0]
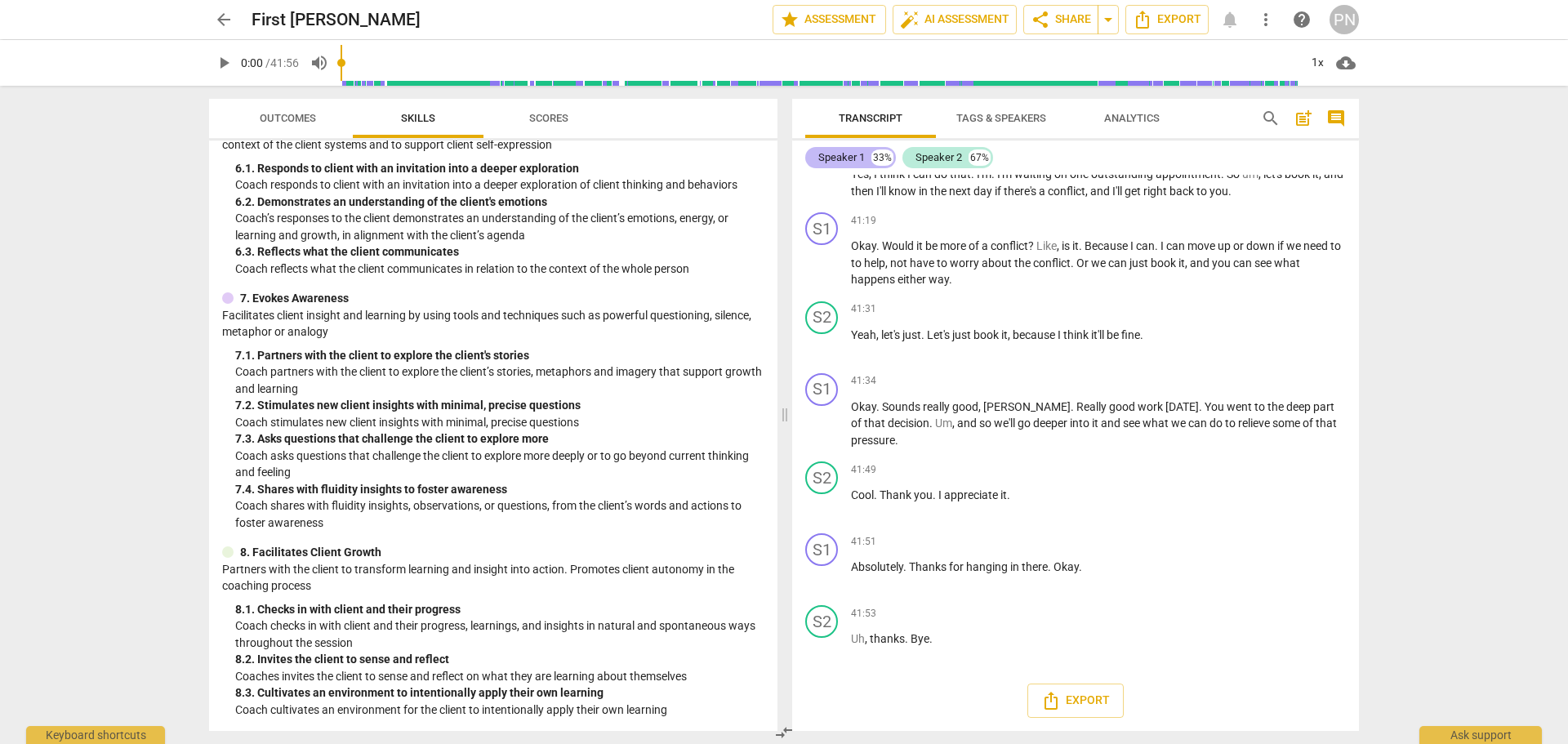
click at [846, 157] on div "Speaker 1" at bounding box center [841, 158] width 47 height 17
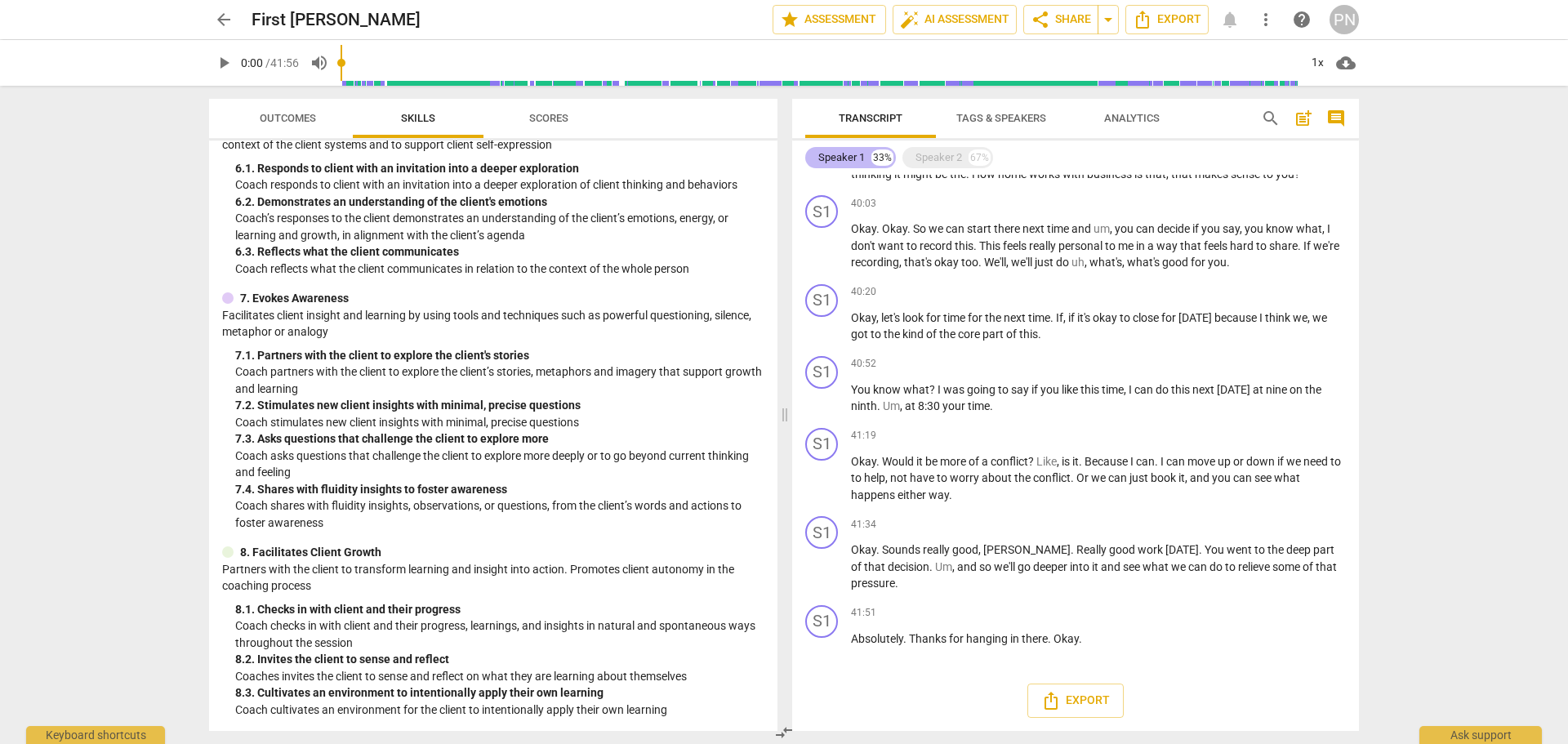
scroll to position [3918, 0]
click at [819, 205] on div "S1" at bounding box center [821, 211] width 32 height 32
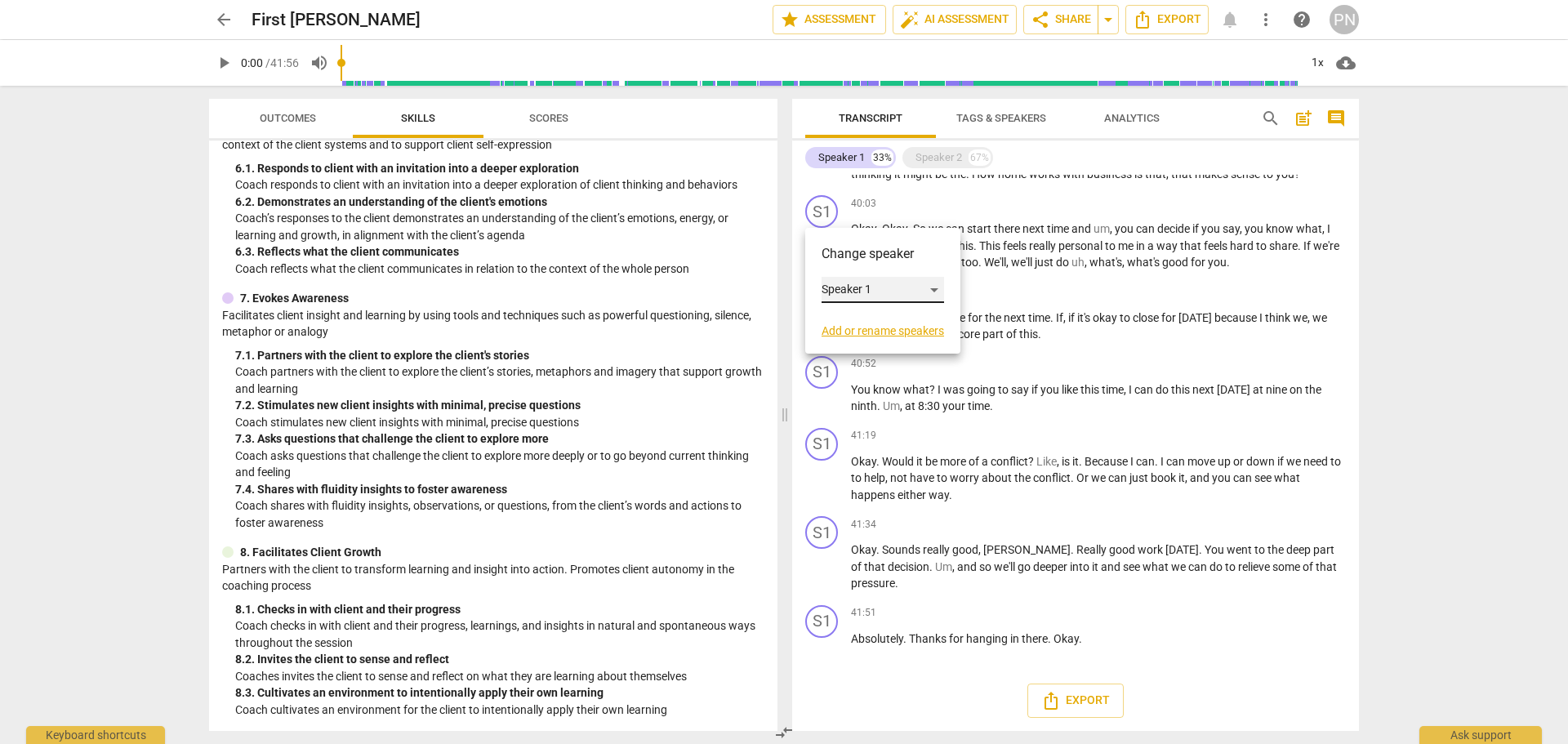
click at [849, 282] on div "Speaker 1" at bounding box center [882, 290] width 122 height 26
click at [887, 286] on li "Speaker 1" at bounding box center [883, 290] width 124 height 31
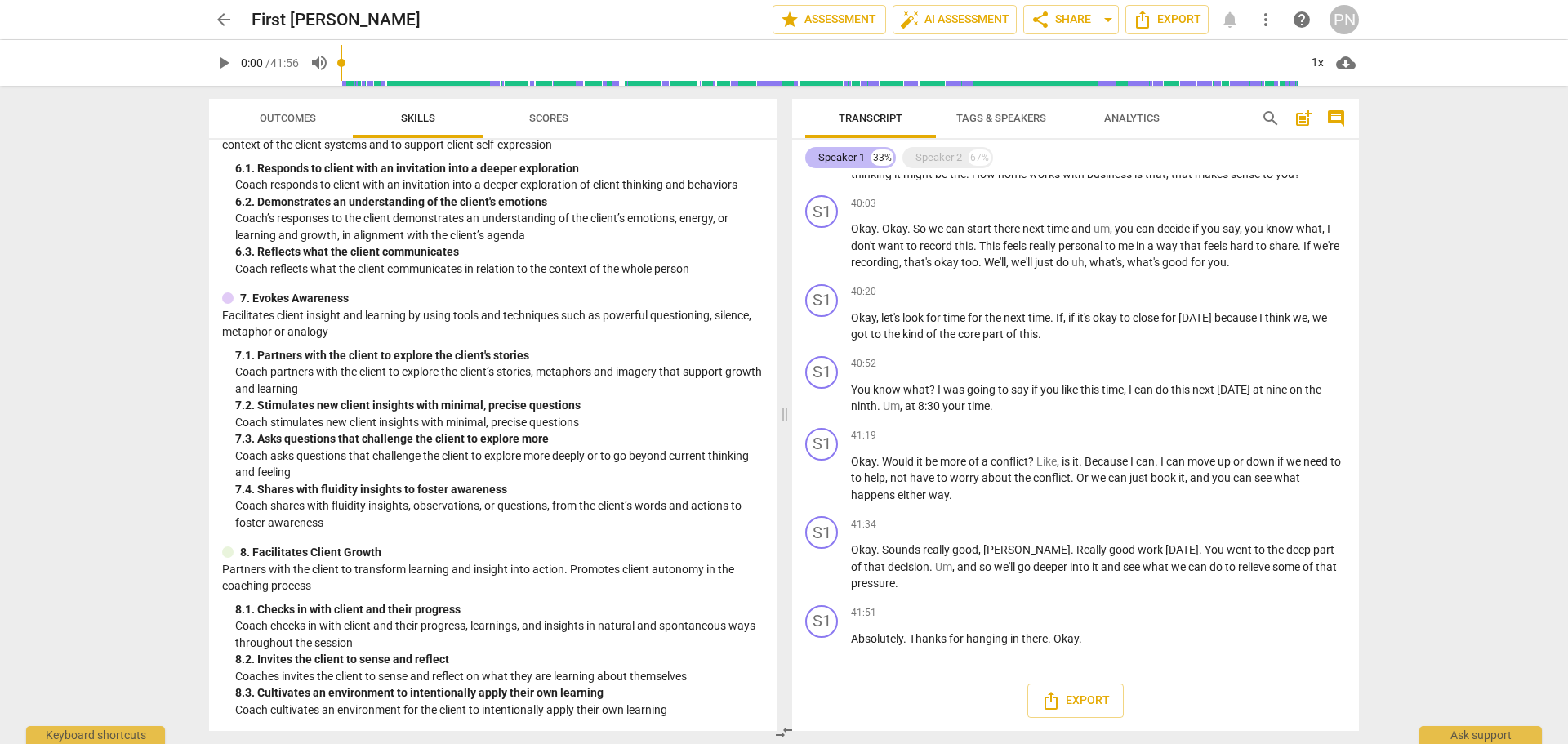
click at [865, 164] on div "Speaker 1" at bounding box center [841, 158] width 47 height 17
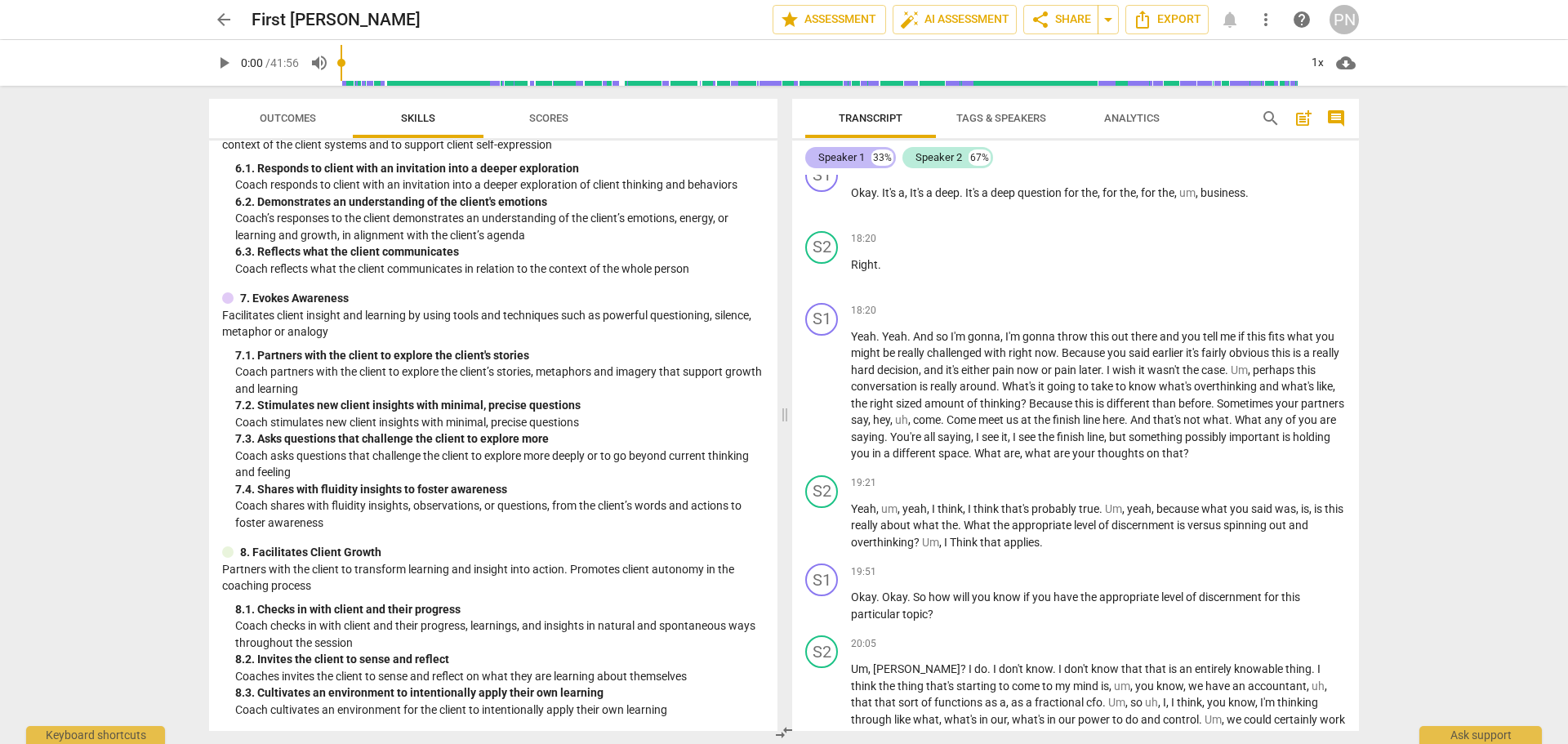
scroll to position [9486, 0]
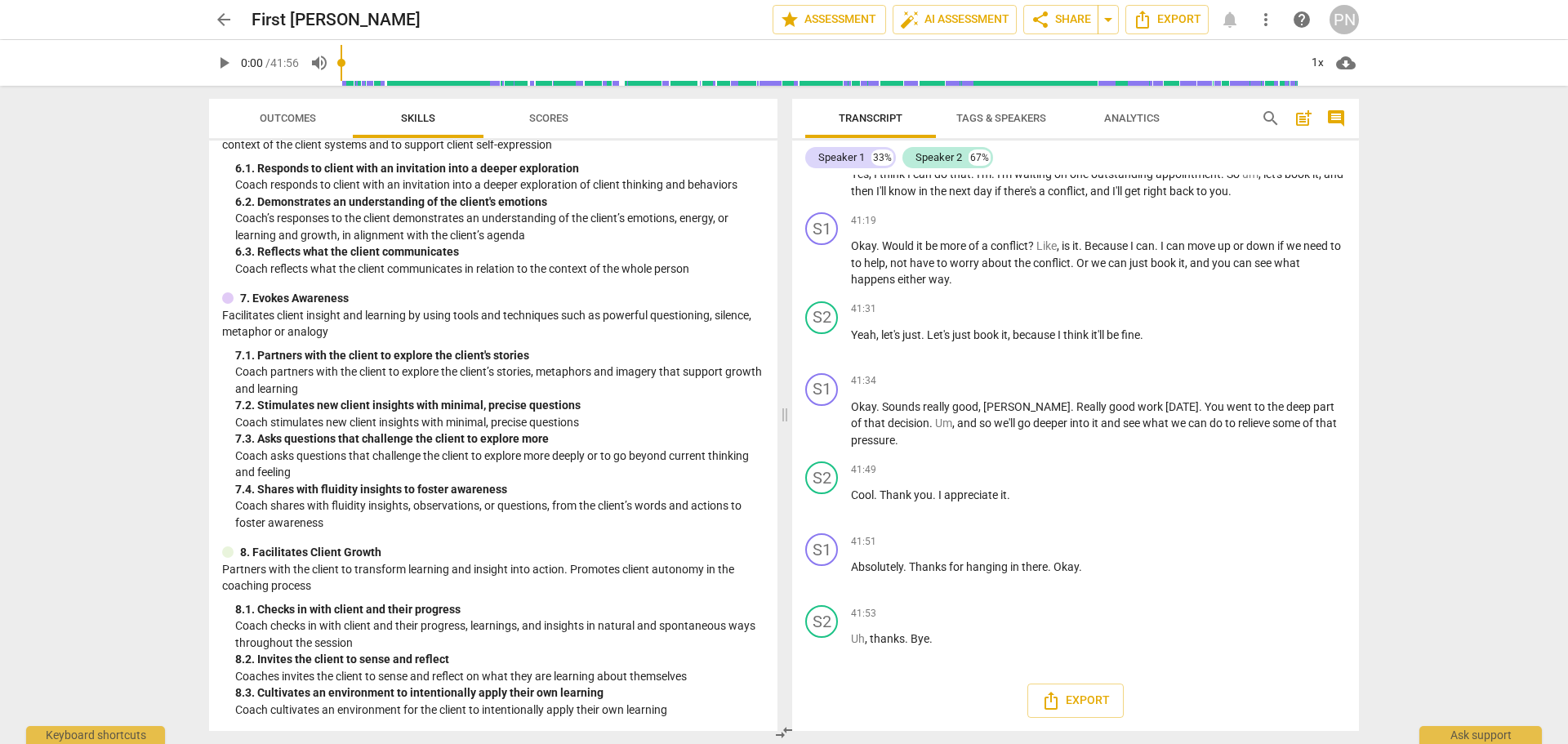
click at [1123, 117] on span "Analytics" at bounding box center [1132, 117] width 56 height 12
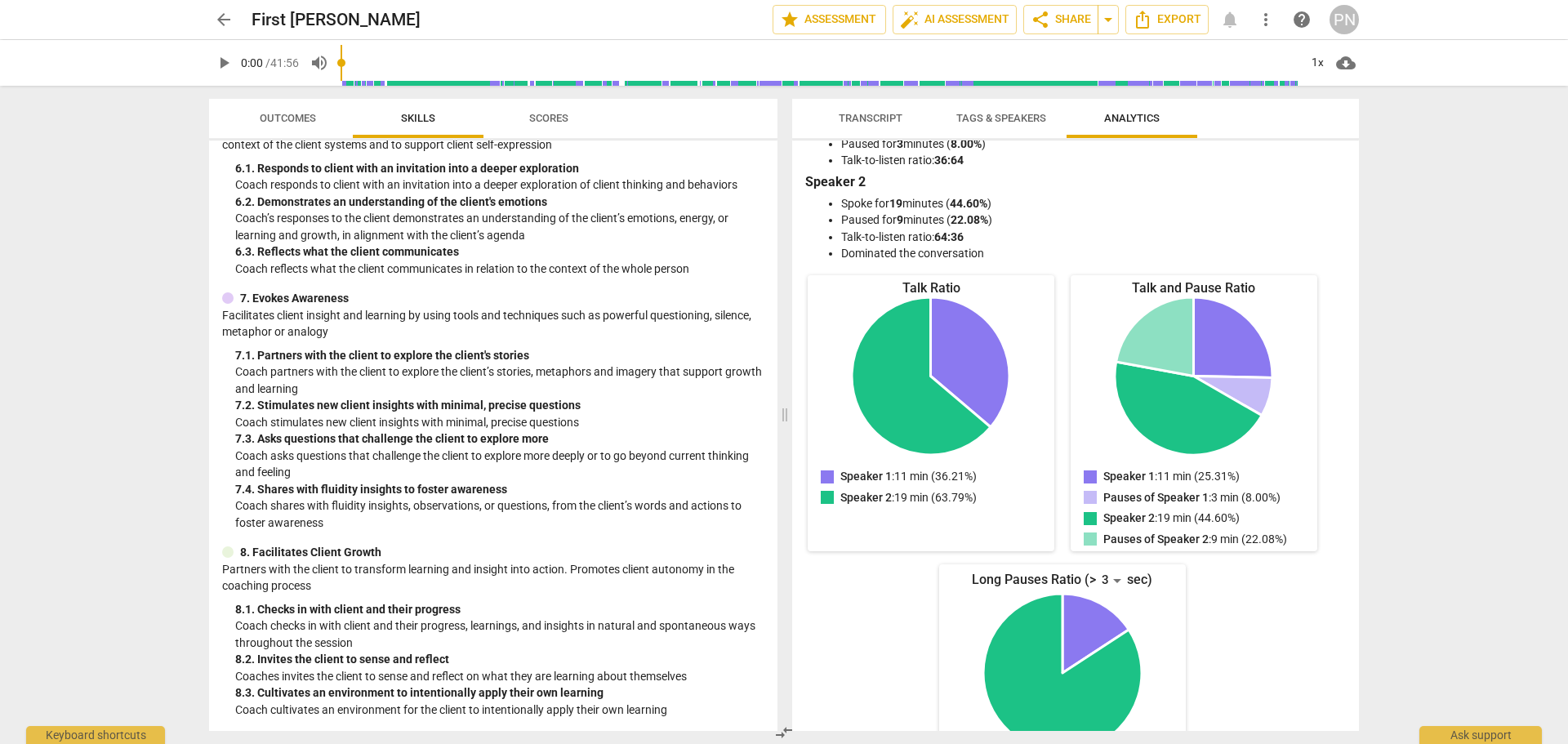
scroll to position [0, 0]
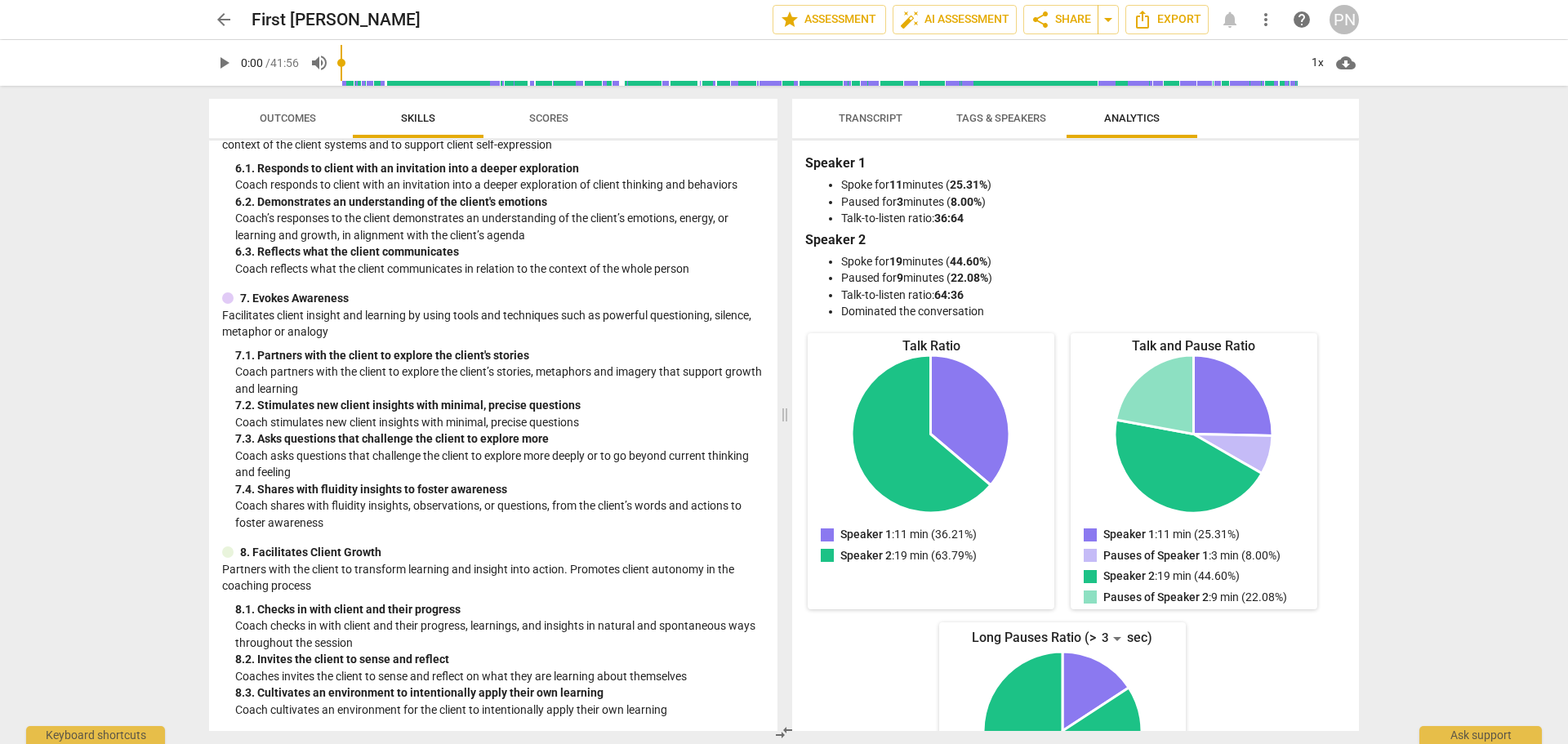
click at [1014, 123] on span "Tags & Speakers" at bounding box center [1001, 117] width 90 height 12
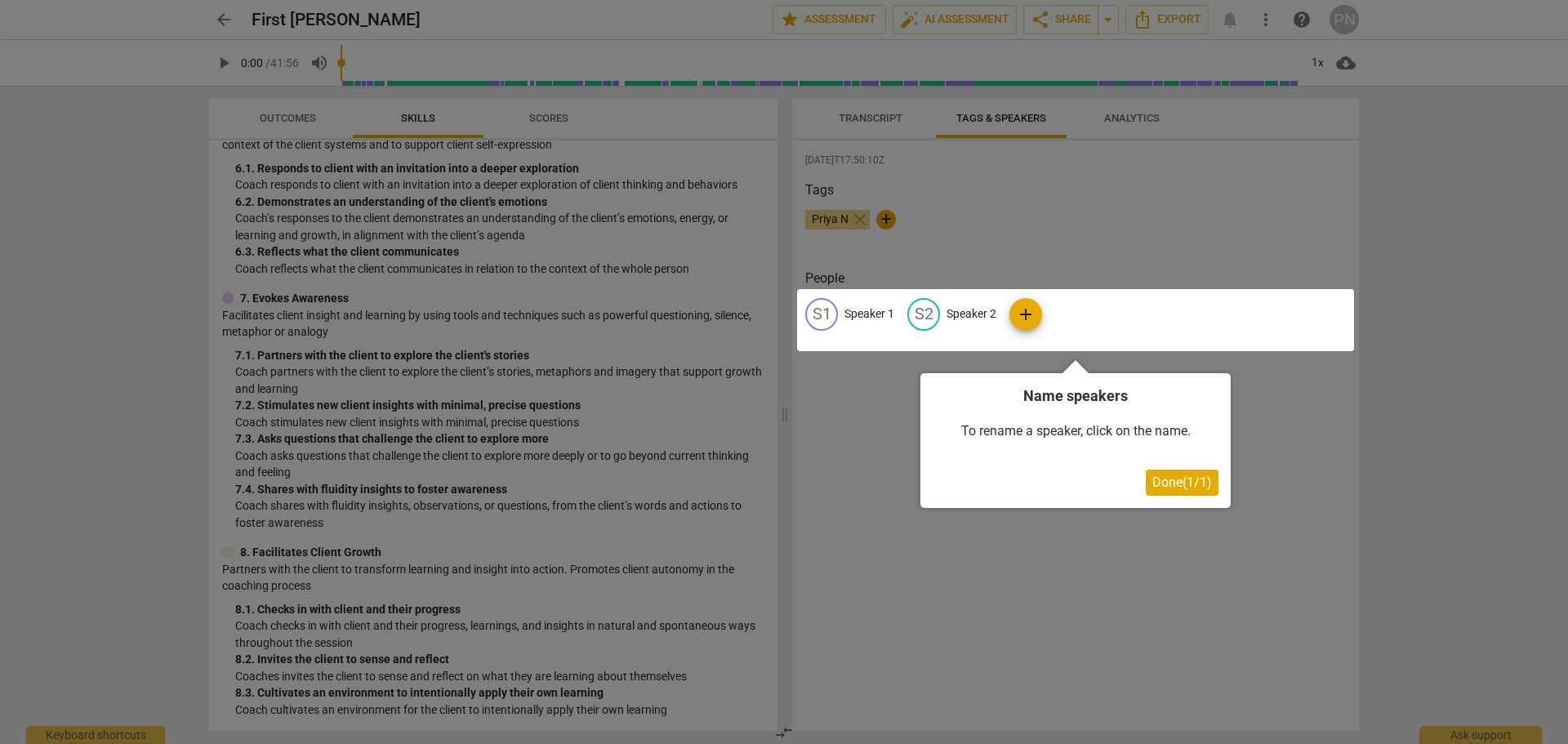
click at [1178, 474] on span "Done ( 1 / 1 )" at bounding box center [1182, 482] width 60 height 16
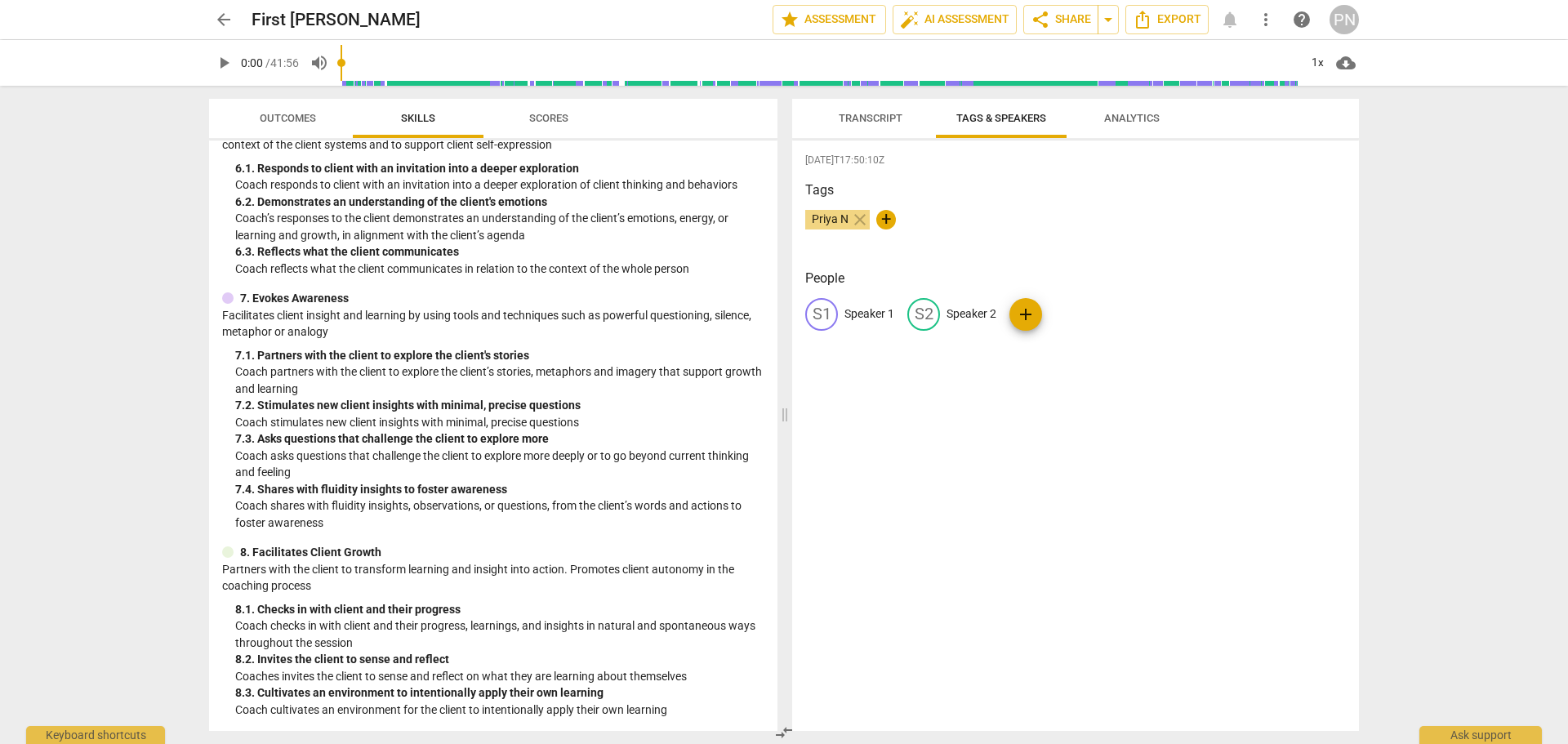
click at [813, 321] on div "S1" at bounding box center [821, 314] width 32 height 32
type input "Priya"
click at [1056, 315] on p "Speaker 2" at bounding box center [1078, 314] width 50 height 17
type input "[PERSON_NAME]"
click at [1178, 444] on div "[DATE]T17:50:10Z Tags Priya N close + People PR Priya edit [PERSON_NAME] add" at bounding box center [1075, 435] width 567 height 590
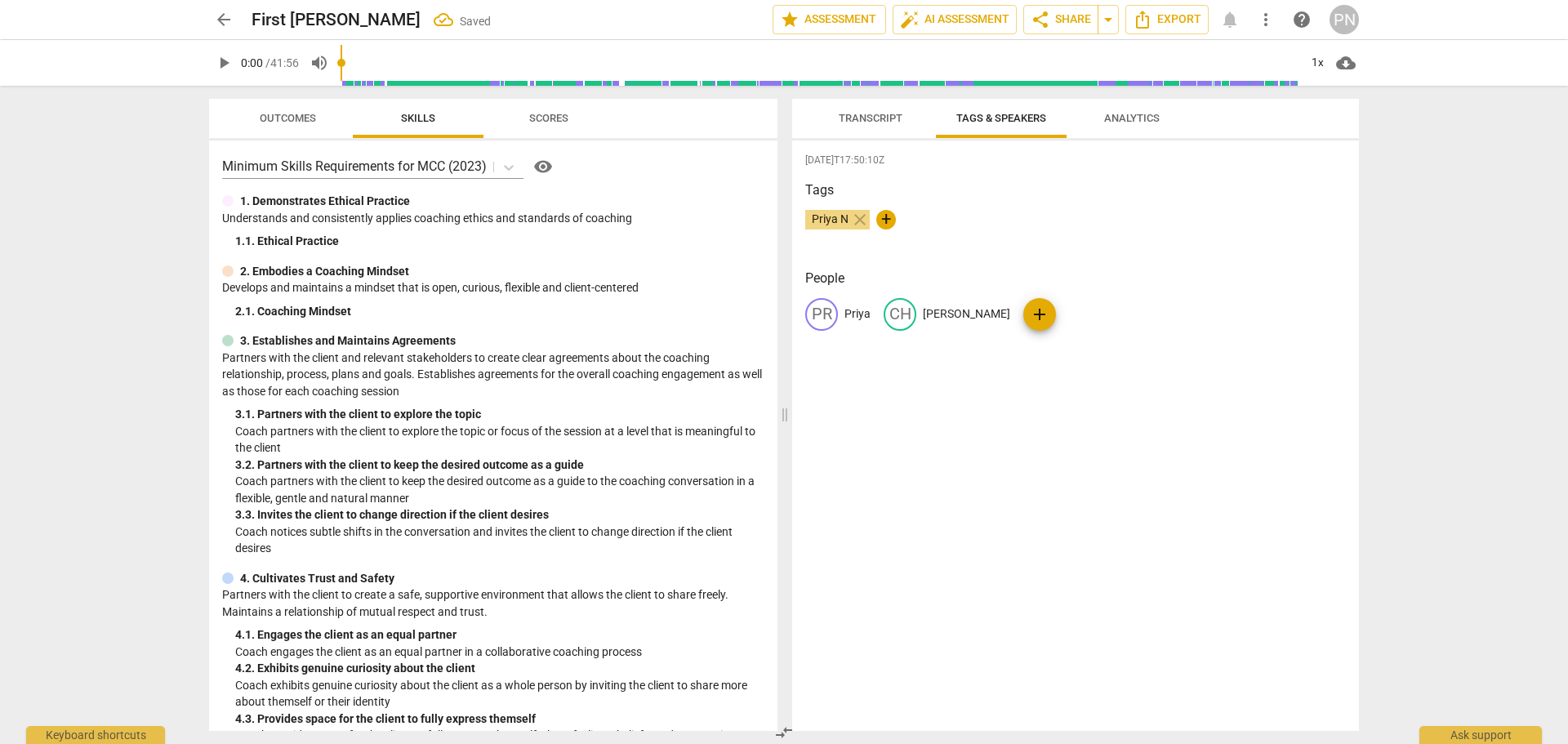
click at [536, 124] on span "Scores" at bounding box center [548, 119] width 78 height 22
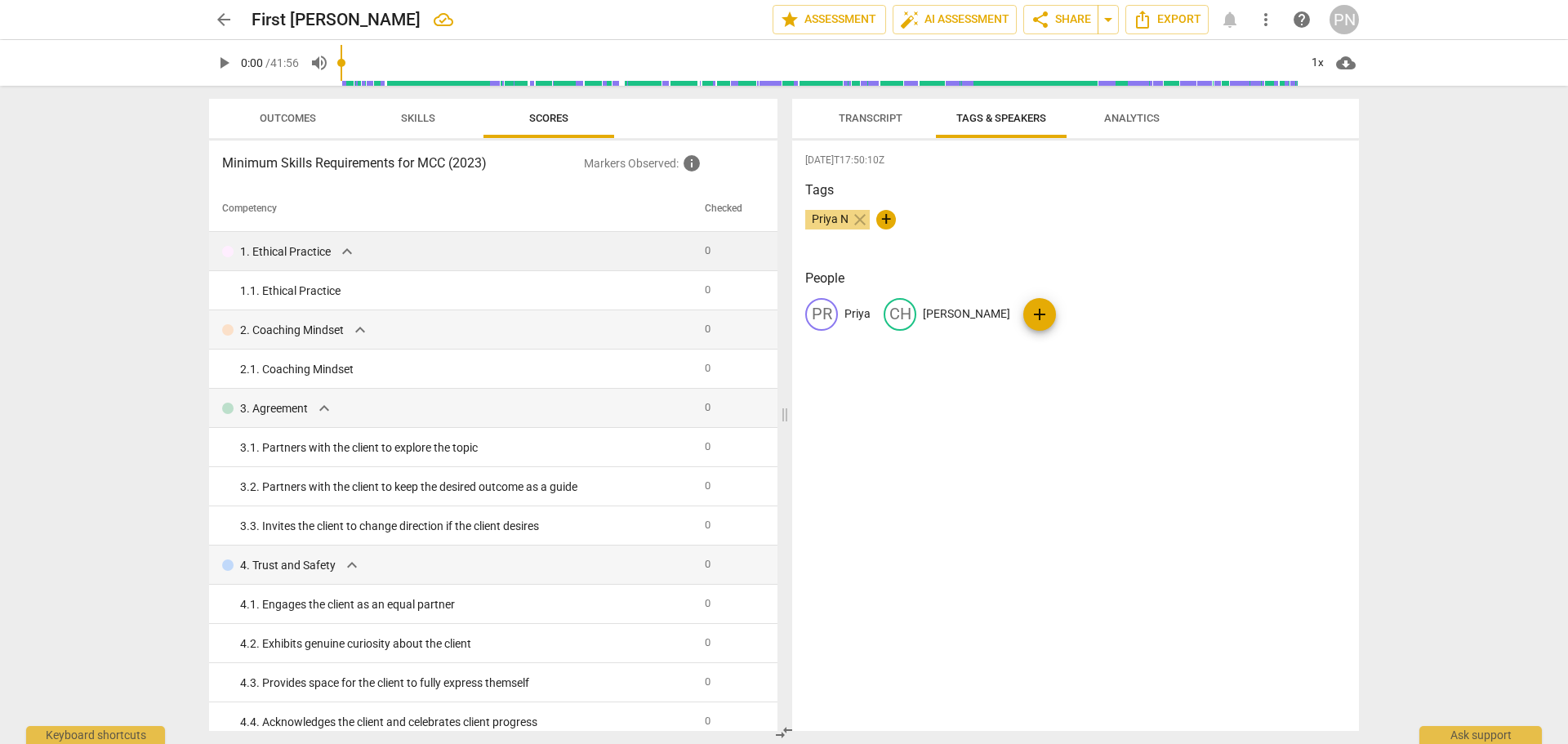
click at [705, 255] on span "0" at bounding box center [707, 250] width 6 height 12
click at [705, 246] on span "0" at bounding box center [707, 250] width 6 height 12
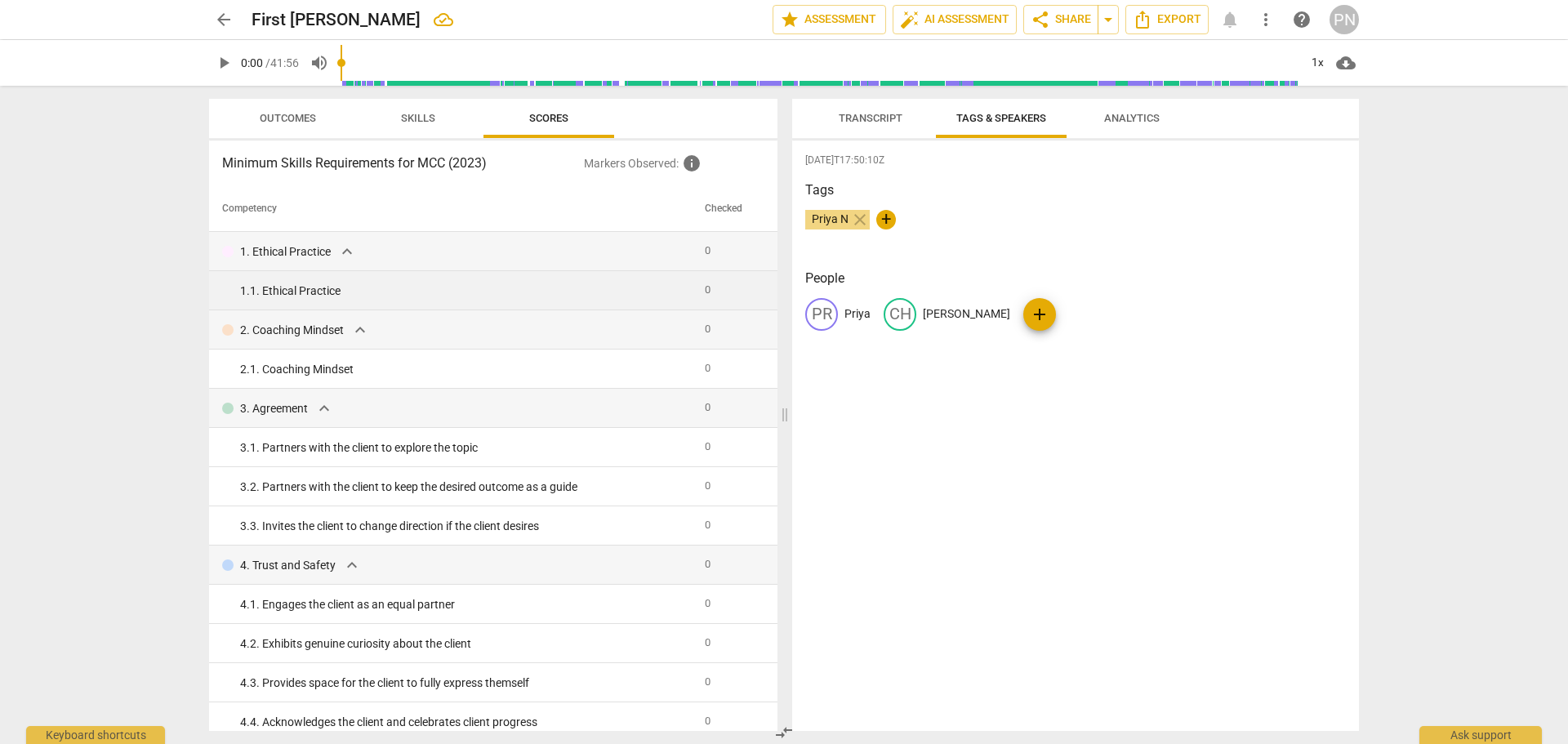
click at [677, 292] on div "1. 1. Ethical Practice" at bounding box center [465, 290] width 452 height 17
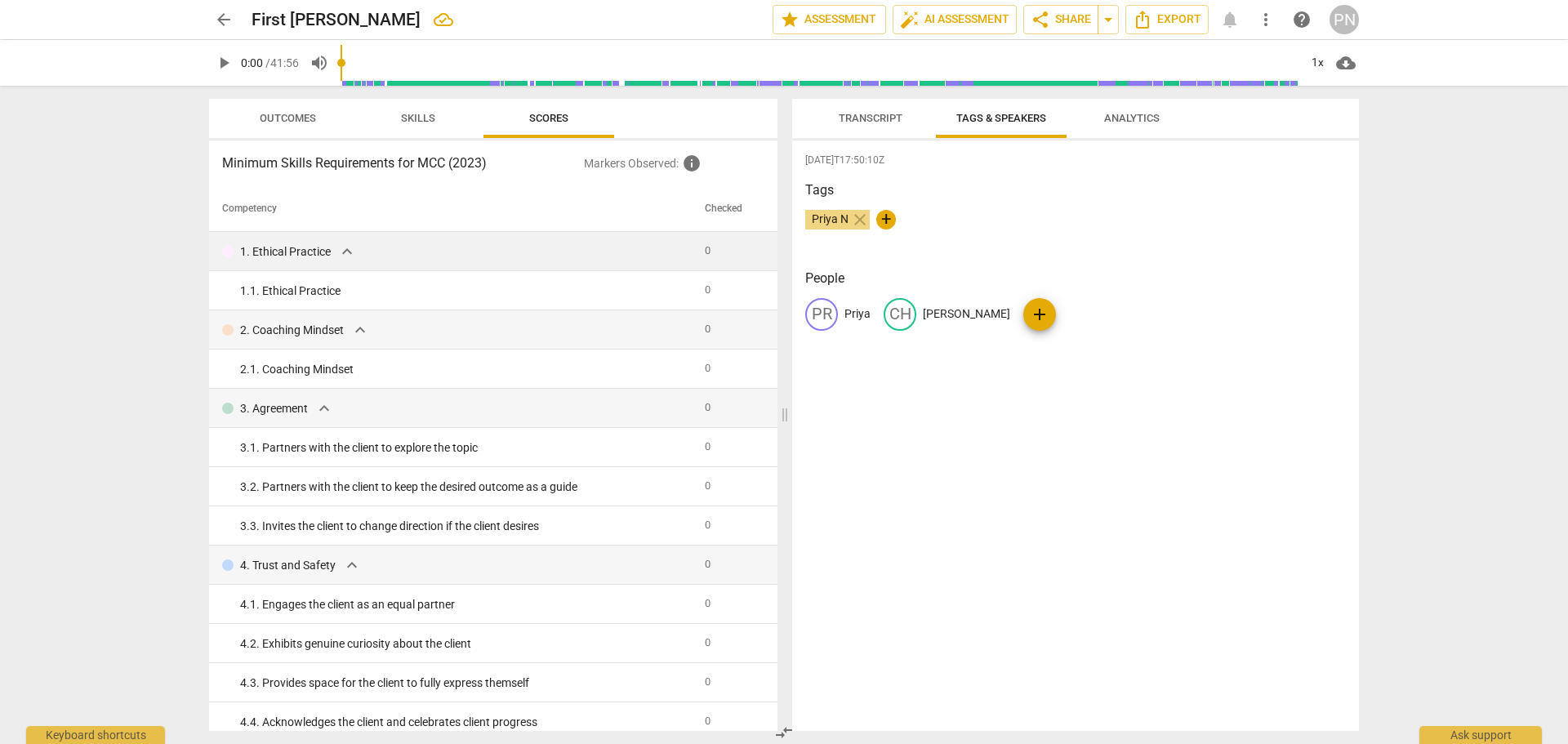
click at [332, 247] on div "1. Ethical Practice expand_more" at bounding box center [457, 251] width 469 height 20
click at [354, 255] on span "expand_more" at bounding box center [347, 251] width 20 height 20
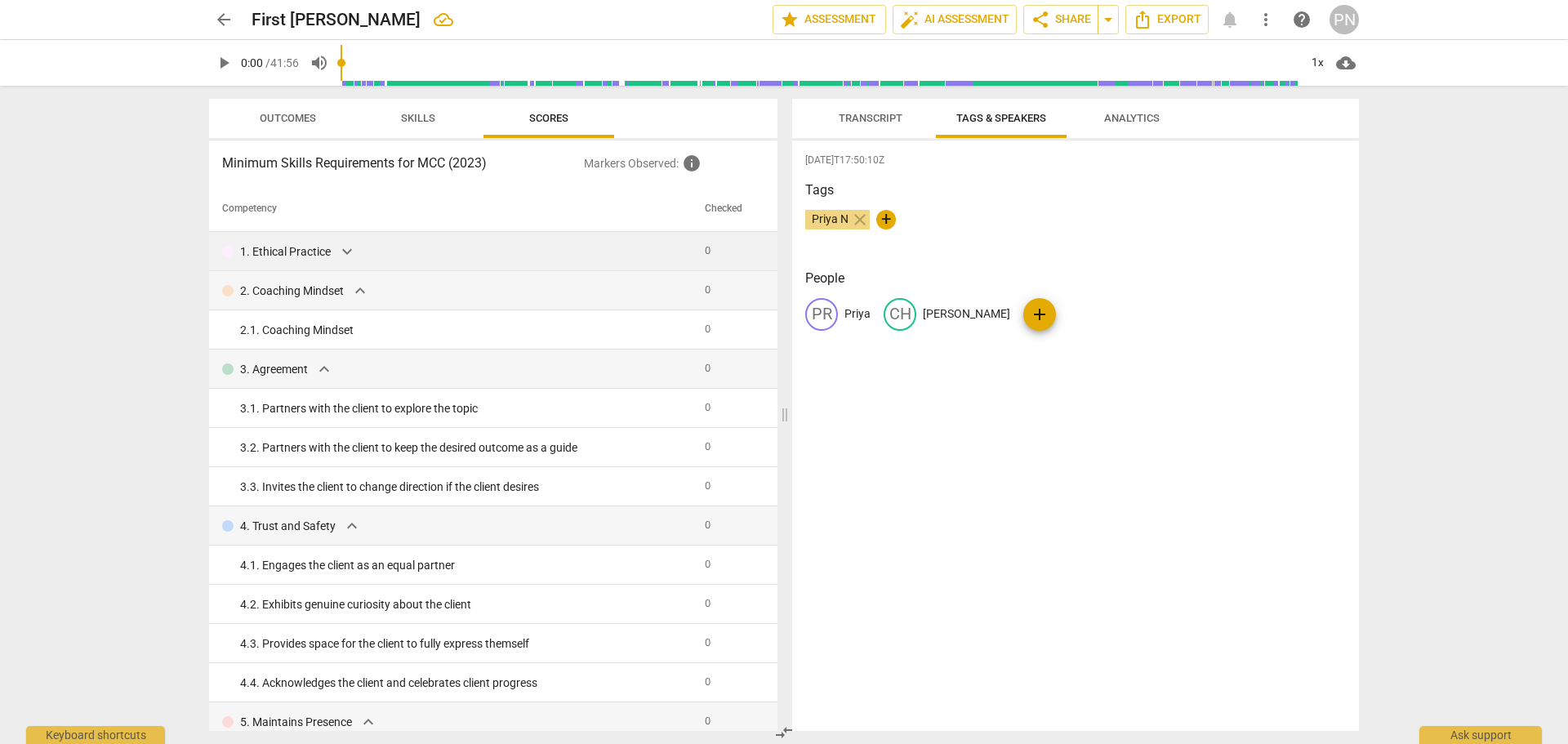
click at [353, 255] on span "expand_more" at bounding box center [347, 251] width 20 height 20
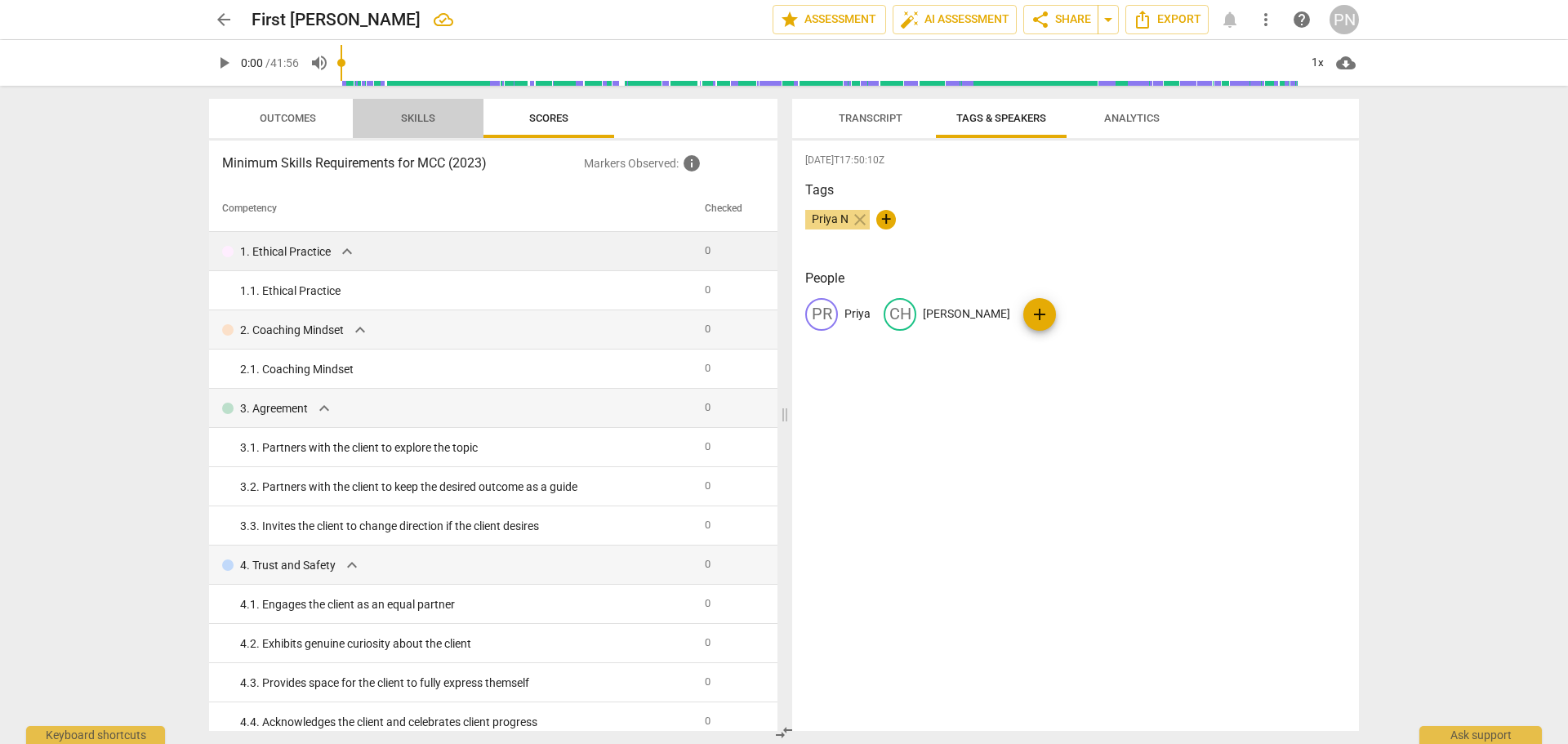
click at [431, 129] on span "Skills" at bounding box center [418, 119] width 73 height 22
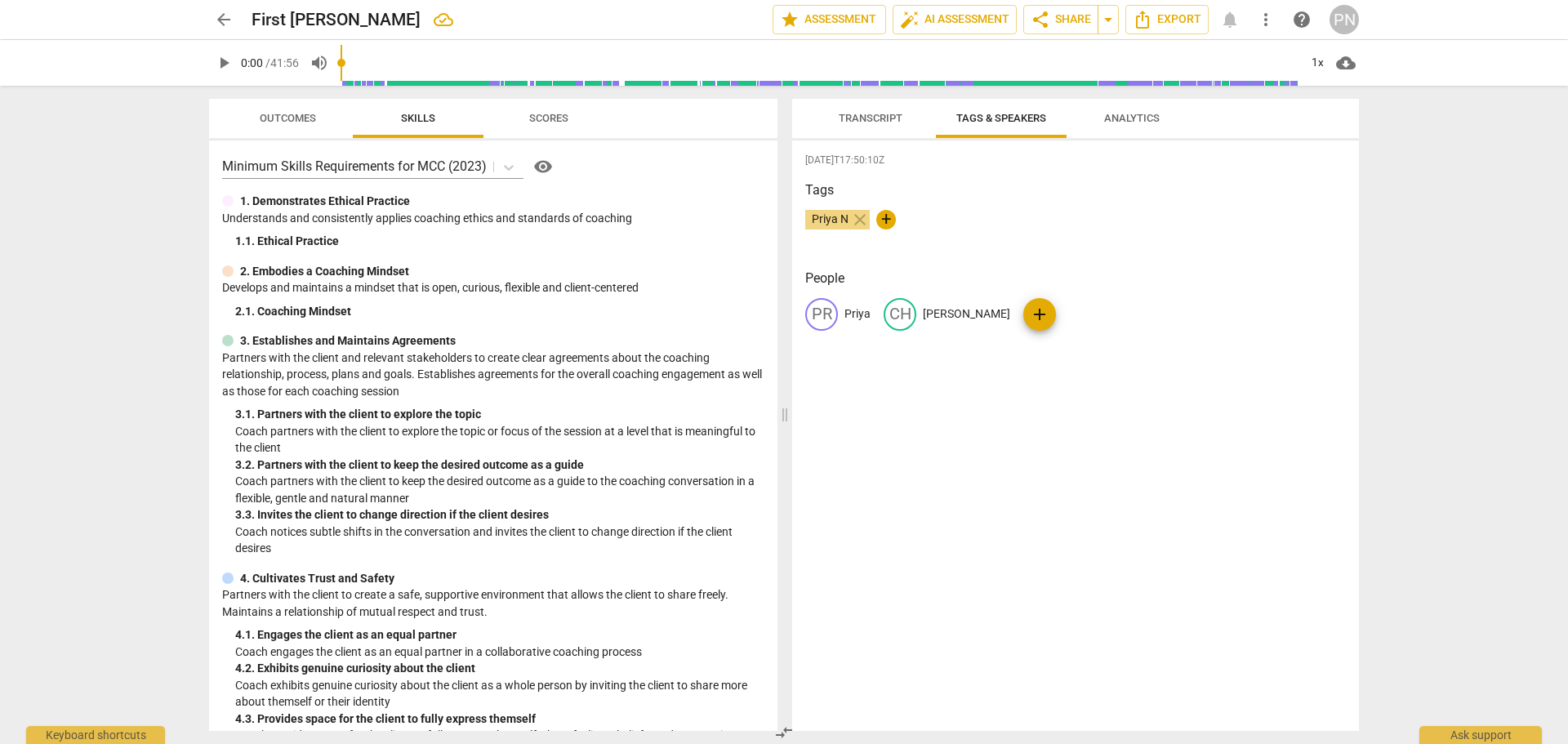
click at [320, 216] on p "Understands and consistently applies coaching ethics and standards of coaching" at bounding box center [494, 218] width 543 height 17
click at [310, 126] on span "Outcomes" at bounding box center [287, 119] width 96 height 22
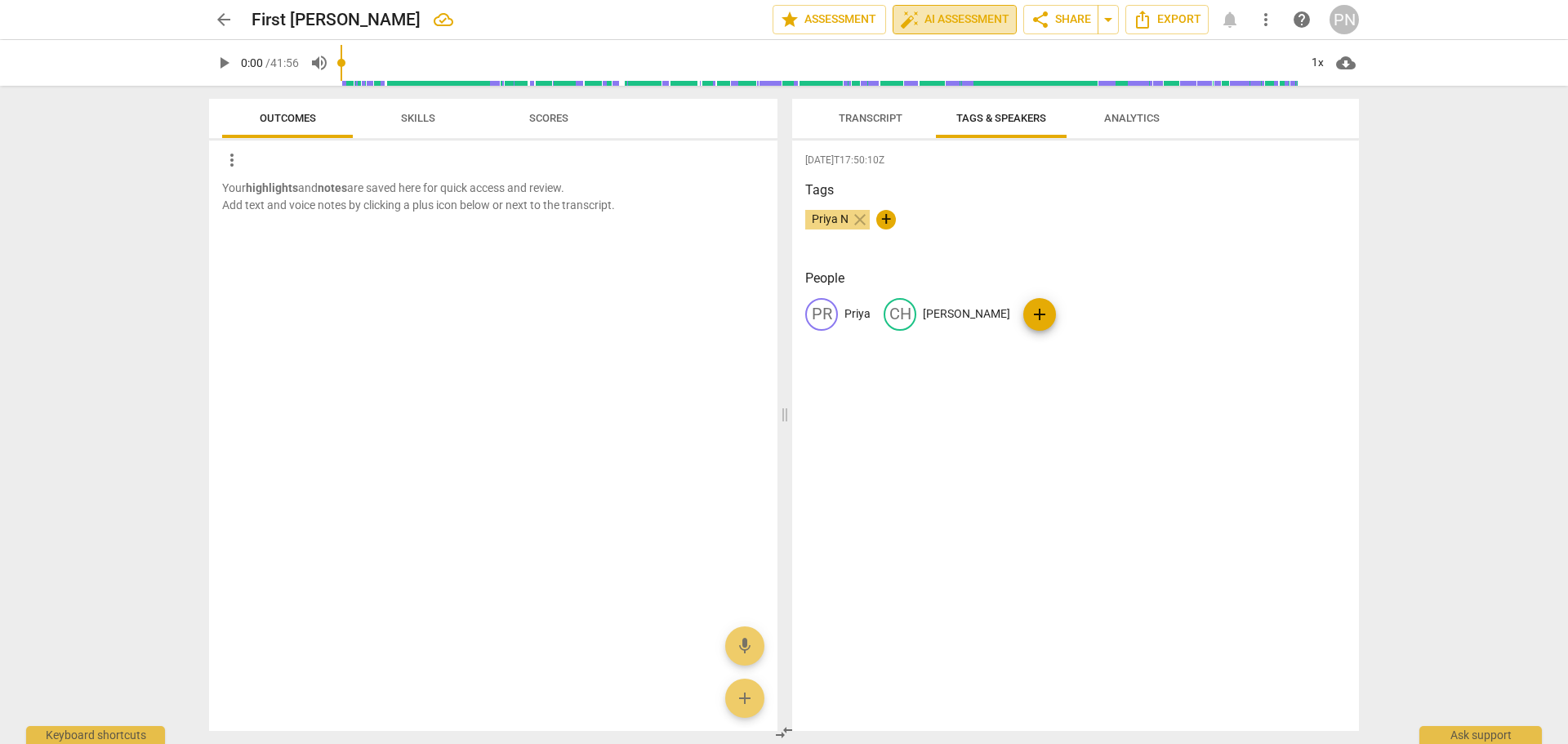
click at [973, 17] on span "auto_fix_high AI Assessment" at bounding box center [954, 20] width 109 height 20
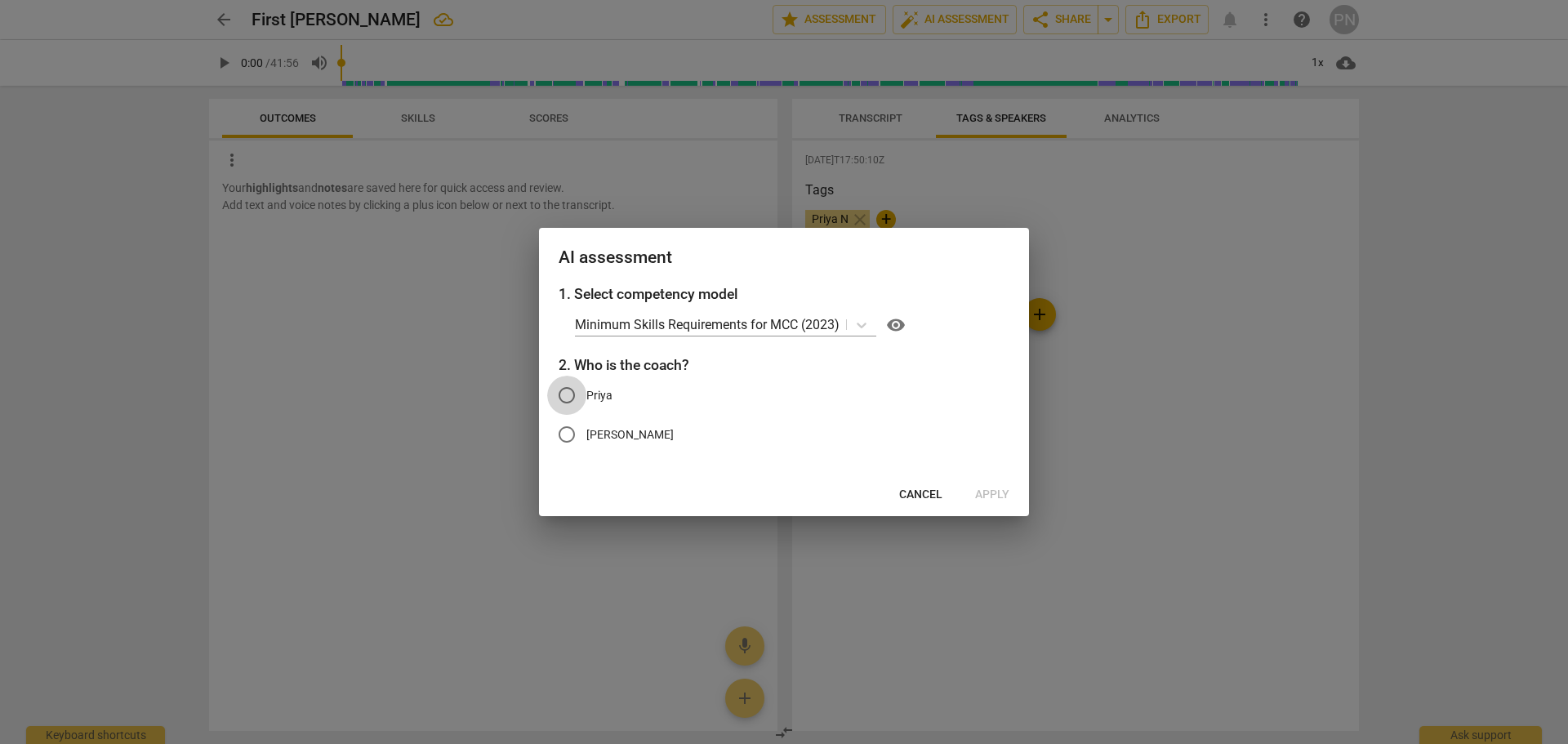
click at [578, 394] on input "Priya" at bounding box center [566, 394] width 39 height 39
radio input "true"
click at [1004, 499] on span "Apply" at bounding box center [992, 495] width 34 height 17
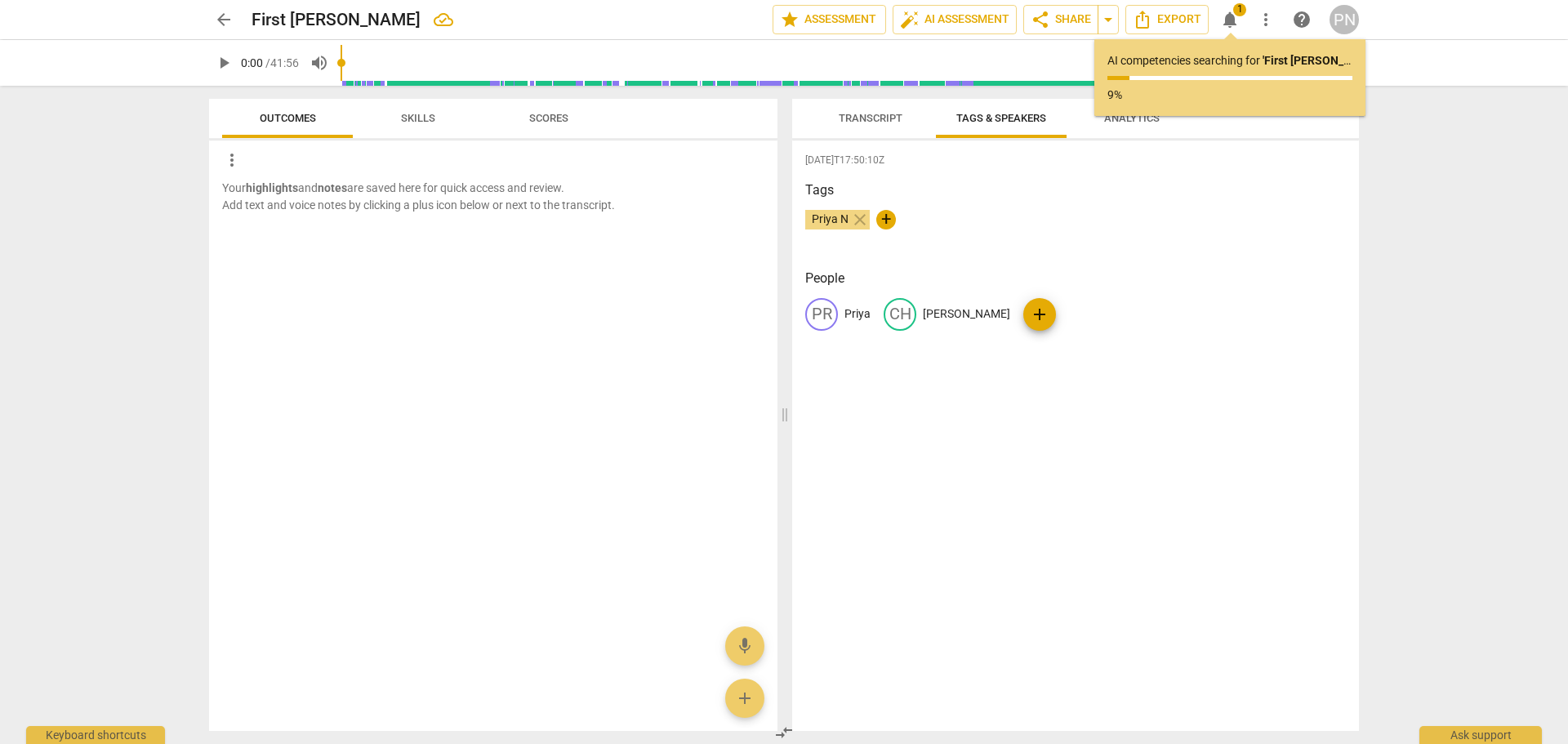
click at [1344, 26] on div "PN" at bounding box center [1343, 19] width 29 height 29
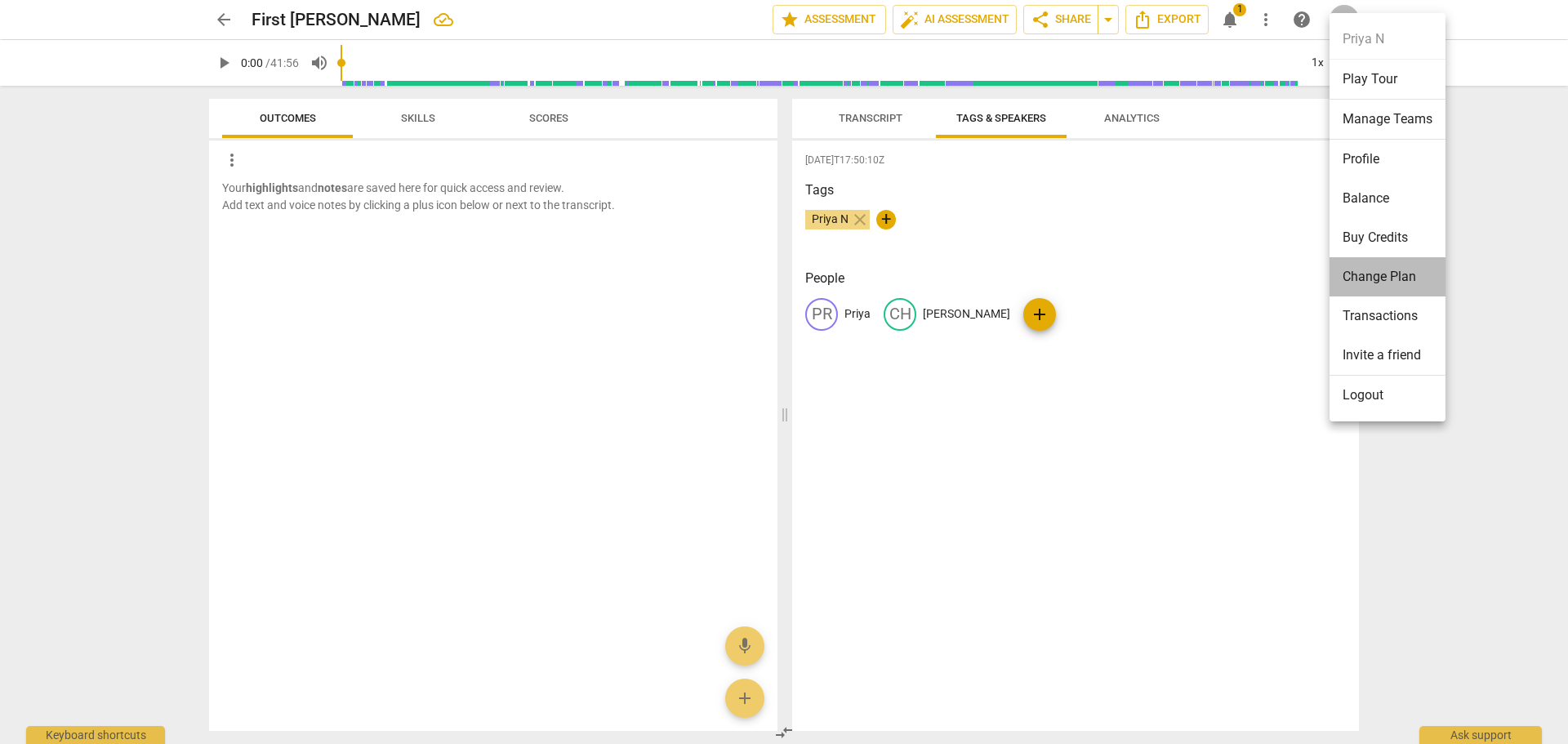
click at [1378, 281] on li "Change Plan" at bounding box center [1387, 276] width 116 height 39
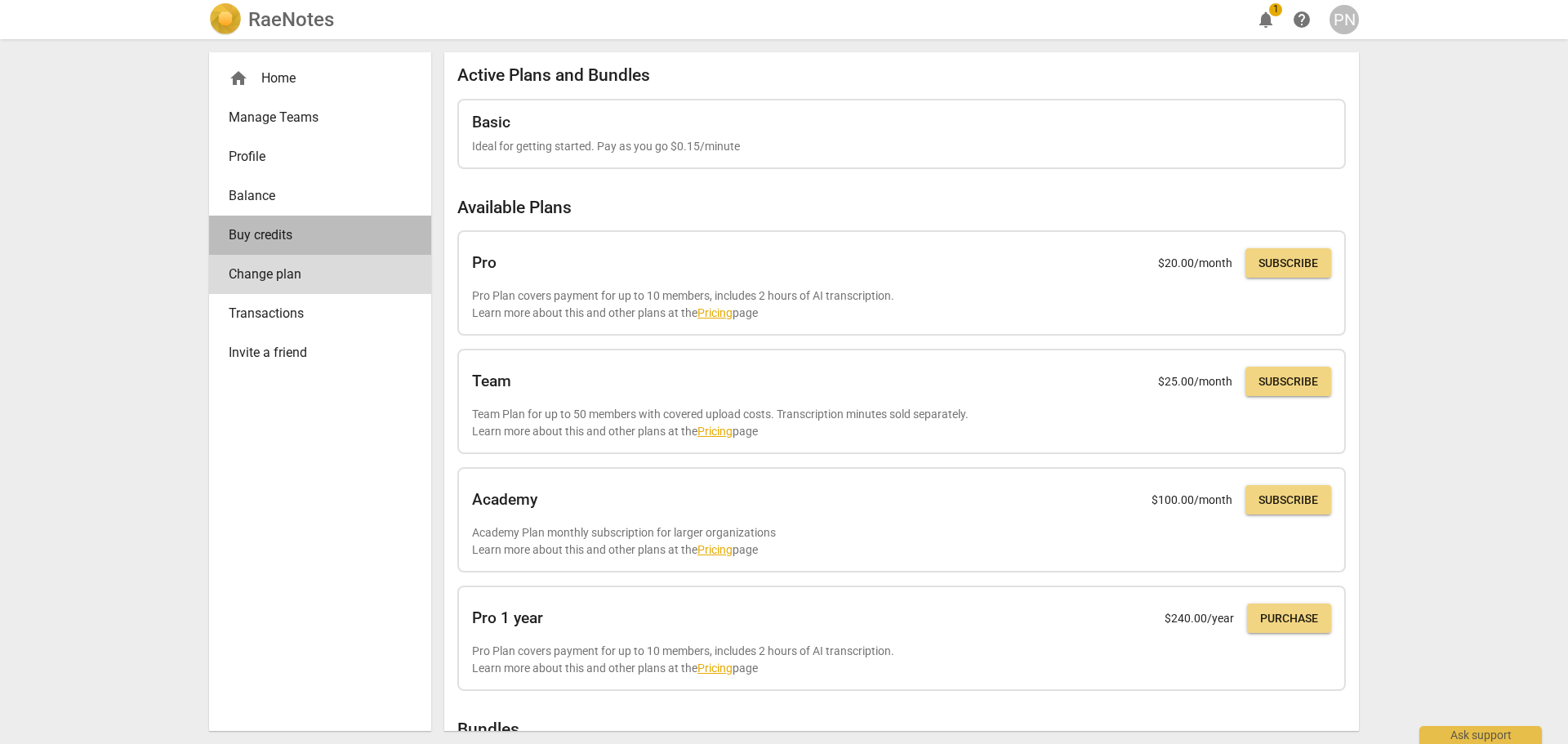
click at [270, 221] on link "Buy credits" at bounding box center [320, 235] width 222 height 39
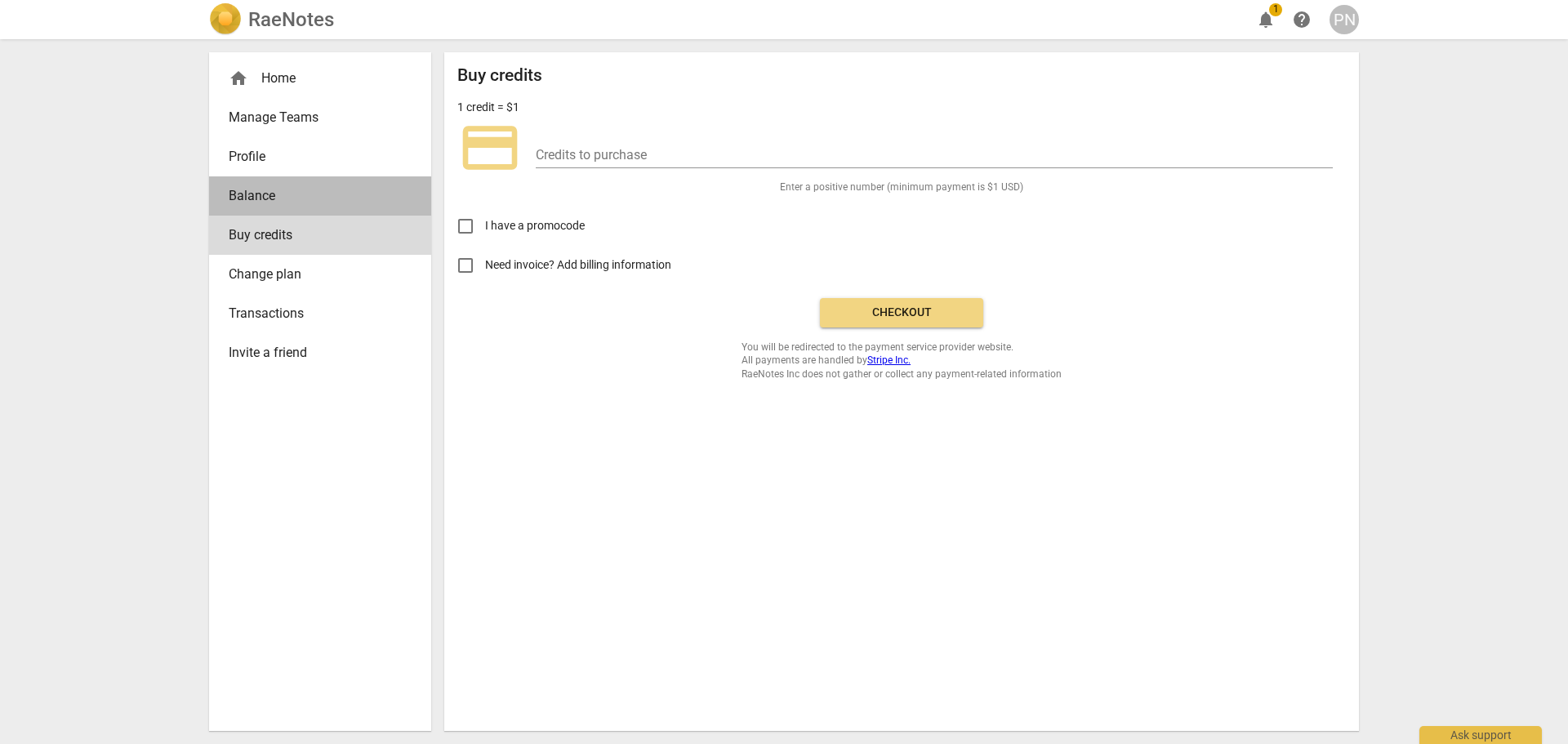
click at [227, 191] on link "Balance" at bounding box center [320, 196] width 222 height 39
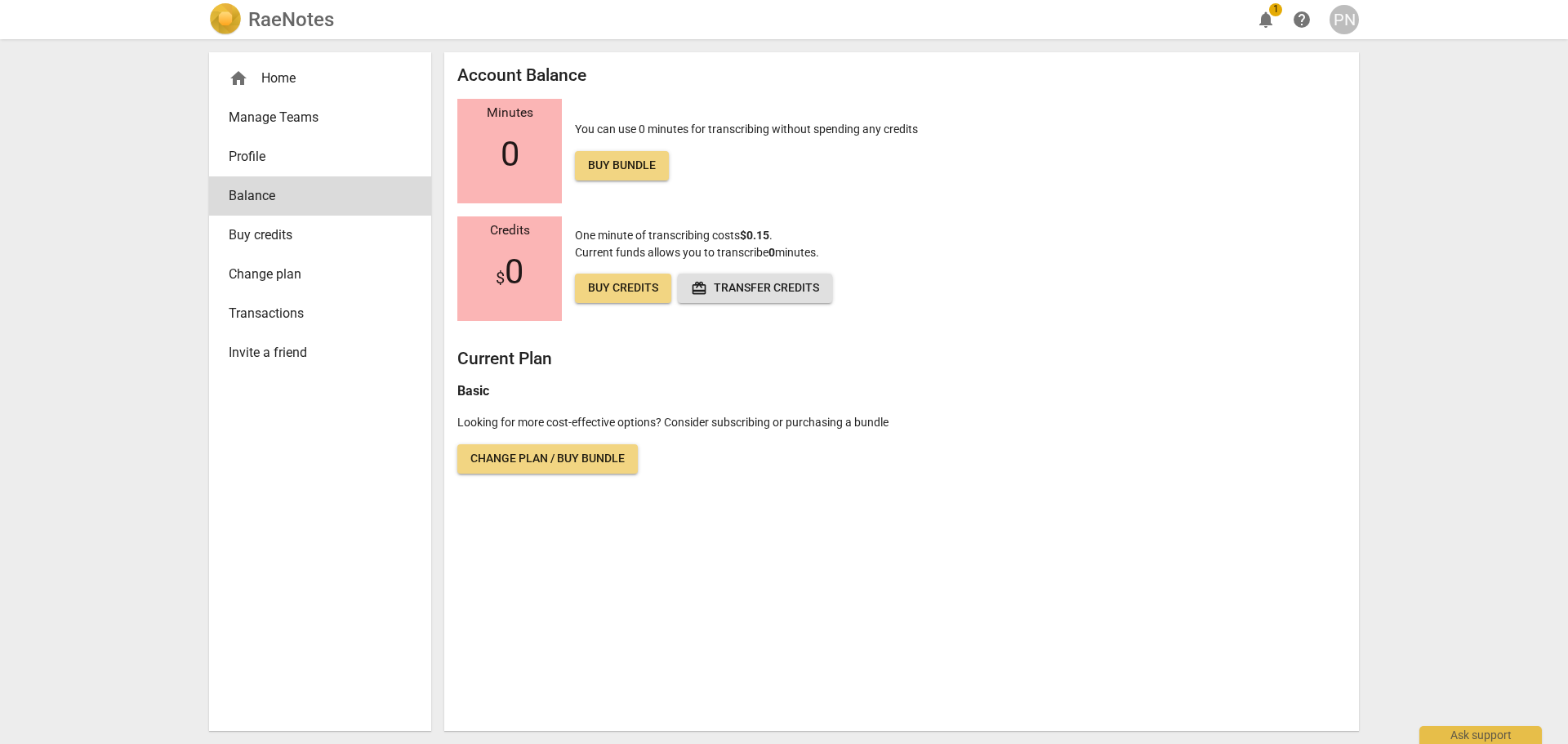
click at [266, 149] on span "Profile" at bounding box center [314, 157] width 170 height 20
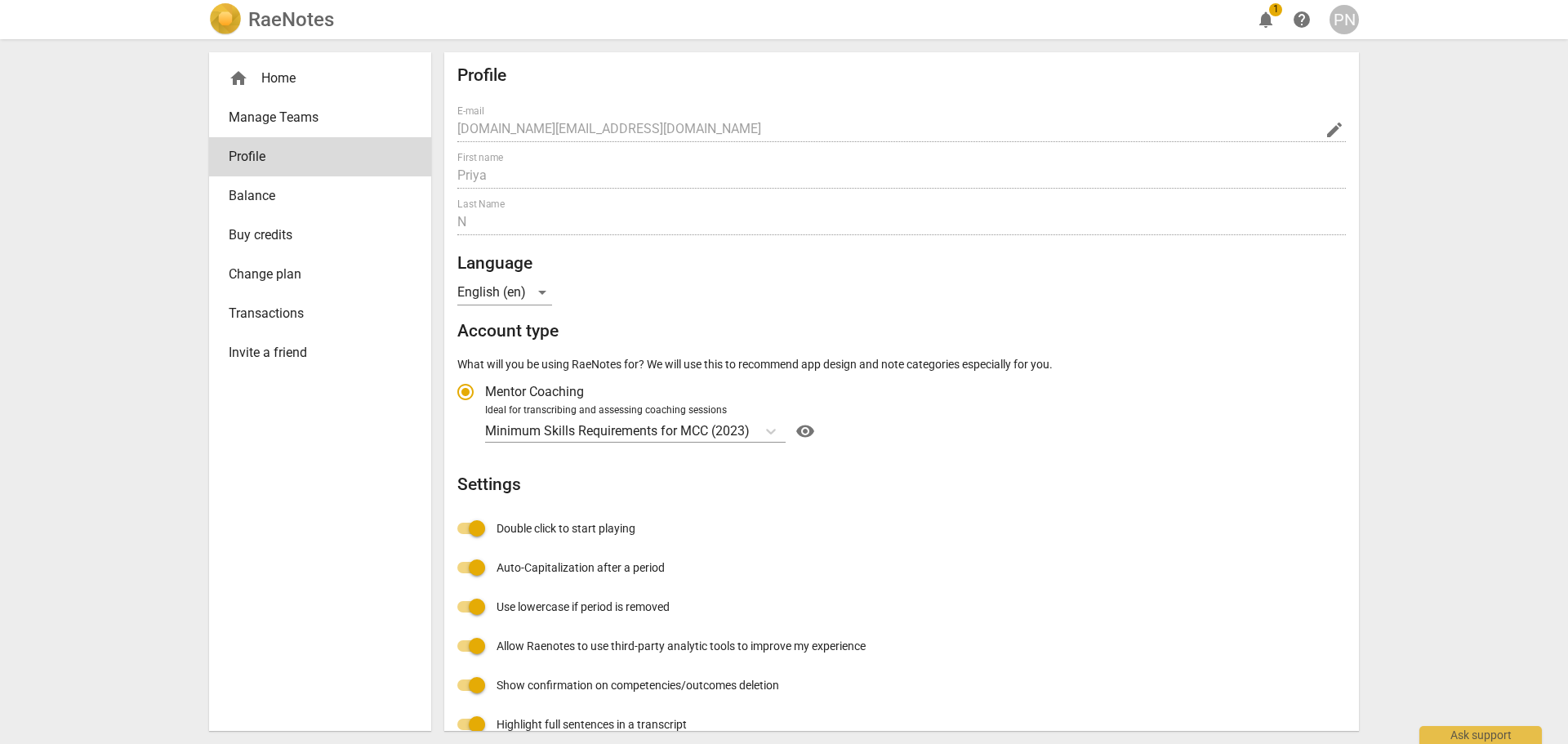
radio input "false"
click at [274, 125] on span "Manage Teams" at bounding box center [314, 118] width 170 height 20
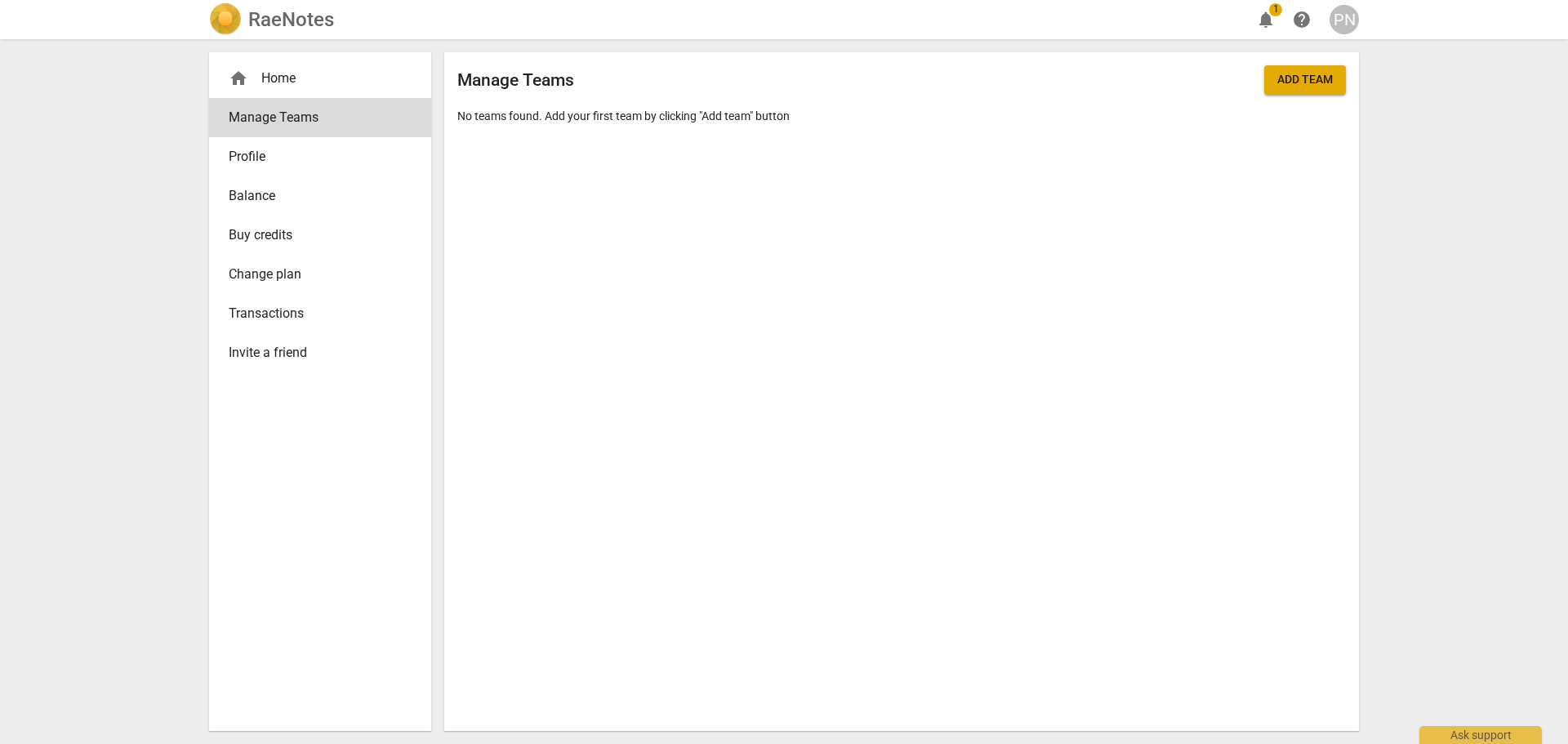
click at [1342, 23] on div "PN" at bounding box center [1343, 19] width 29 height 29
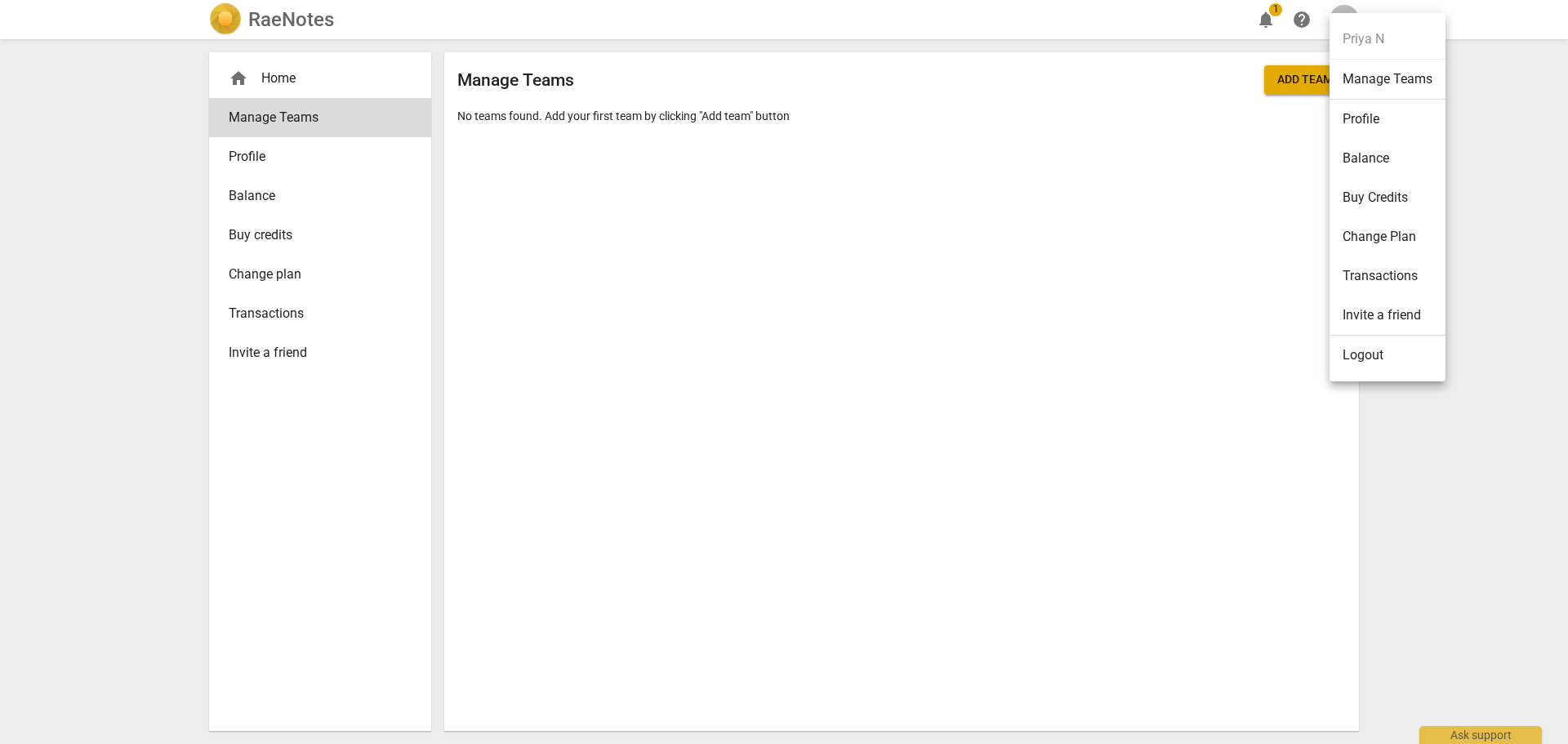
click at [1382, 224] on li "Change Plan" at bounding box center [1387, 236] width 116 height 39
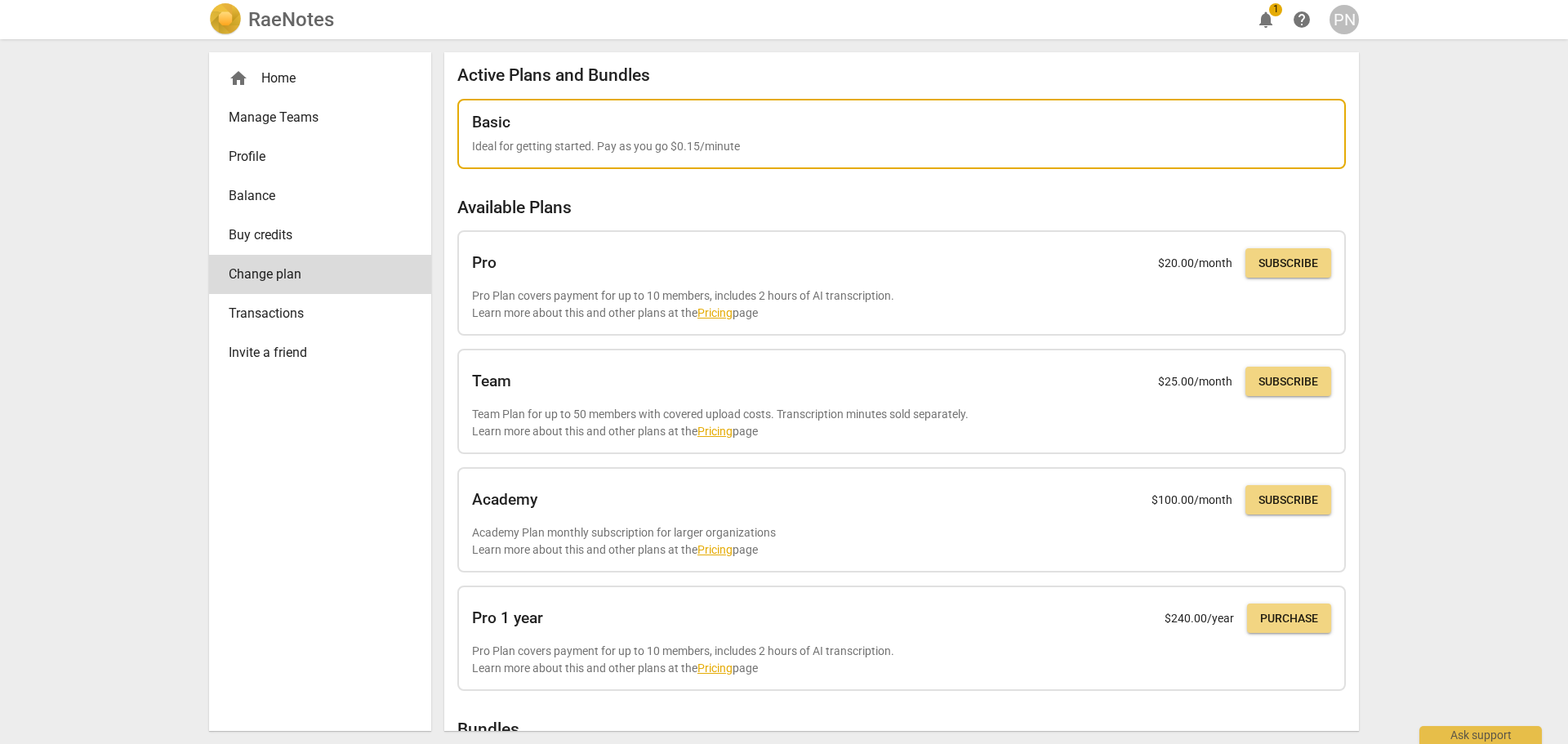
click at [620, 129] on div "Basic" at bounding box center [901, 122] width 859 height 18
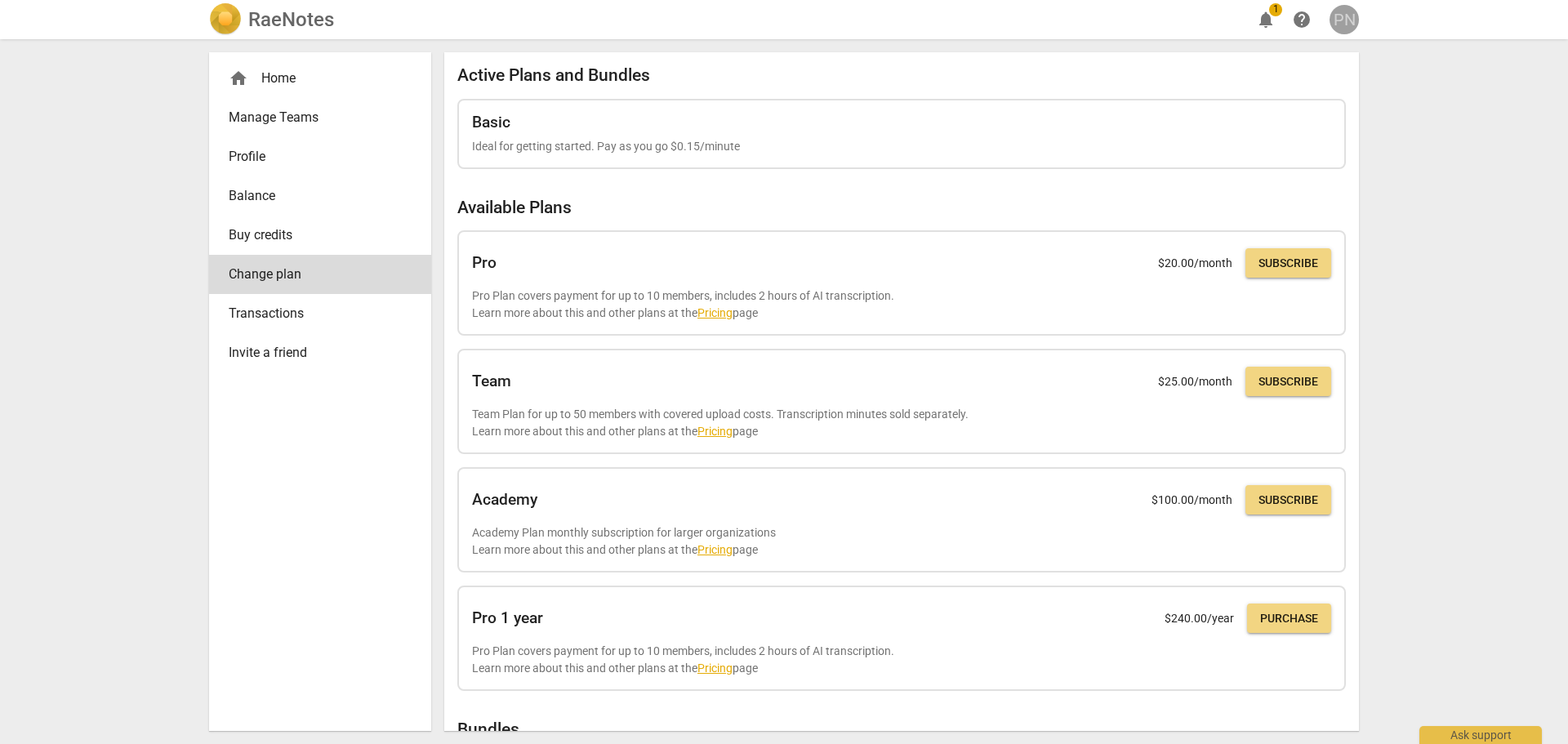
click at [1336, 27] on div "PN" at bounding box center [1343, 19] width 29 height 29
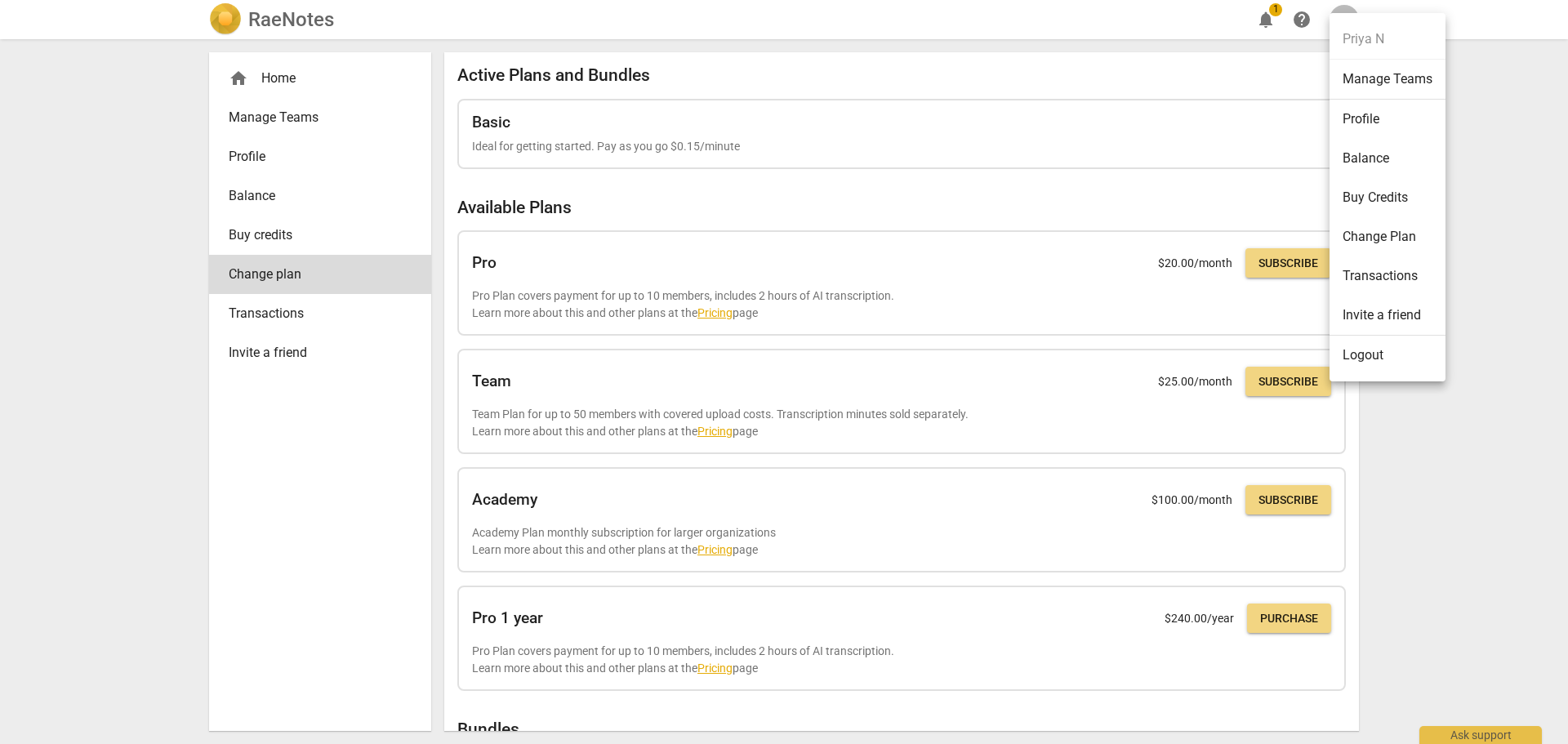
click at [1300, 11] on div at bounding box center [784, 372] width 1568 height 744
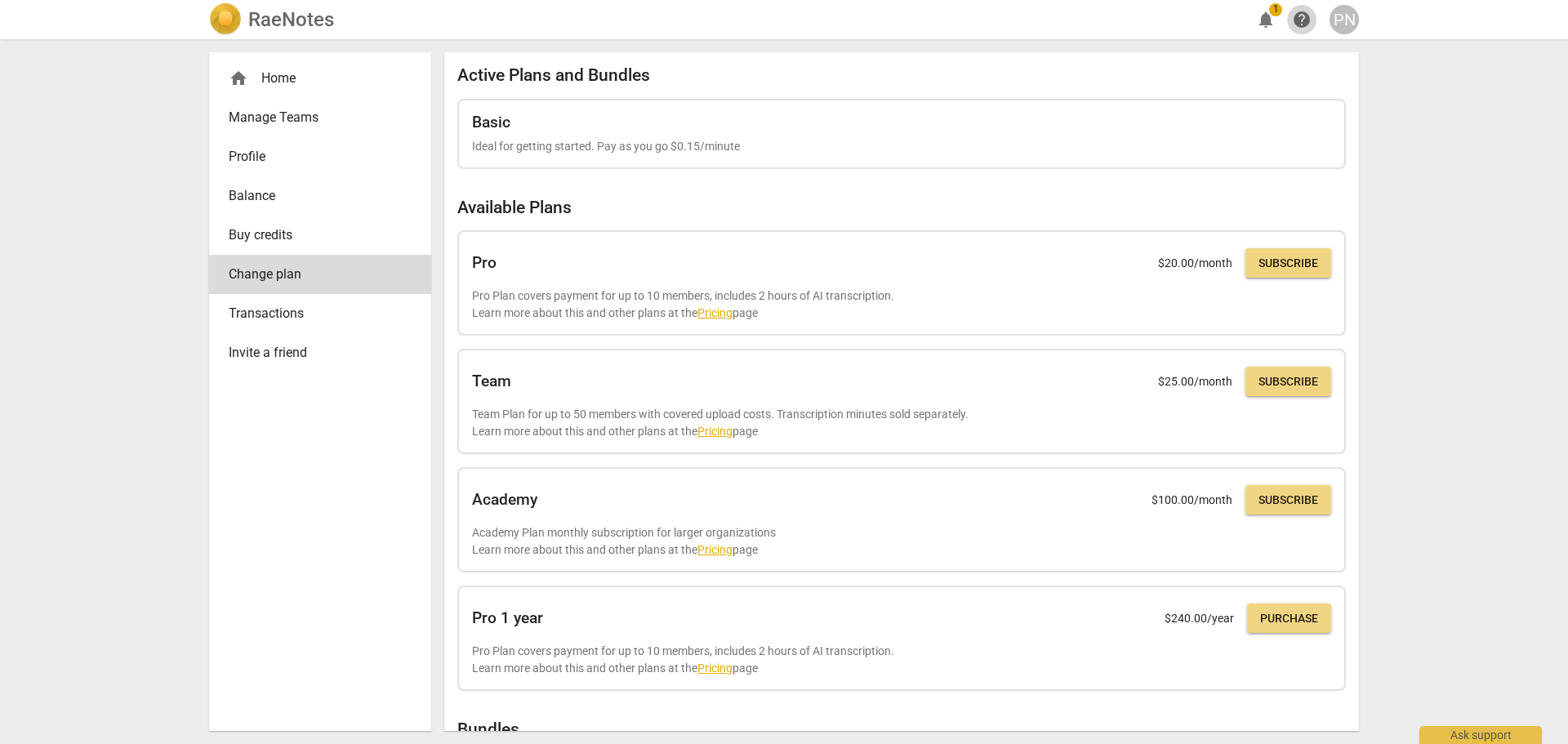
click at [1300, 14] on span "help" at bounding box center [1302, 20] width 20 height 20
click at [226, 17] on img at bounding box center [225, 19] width 32 height 32
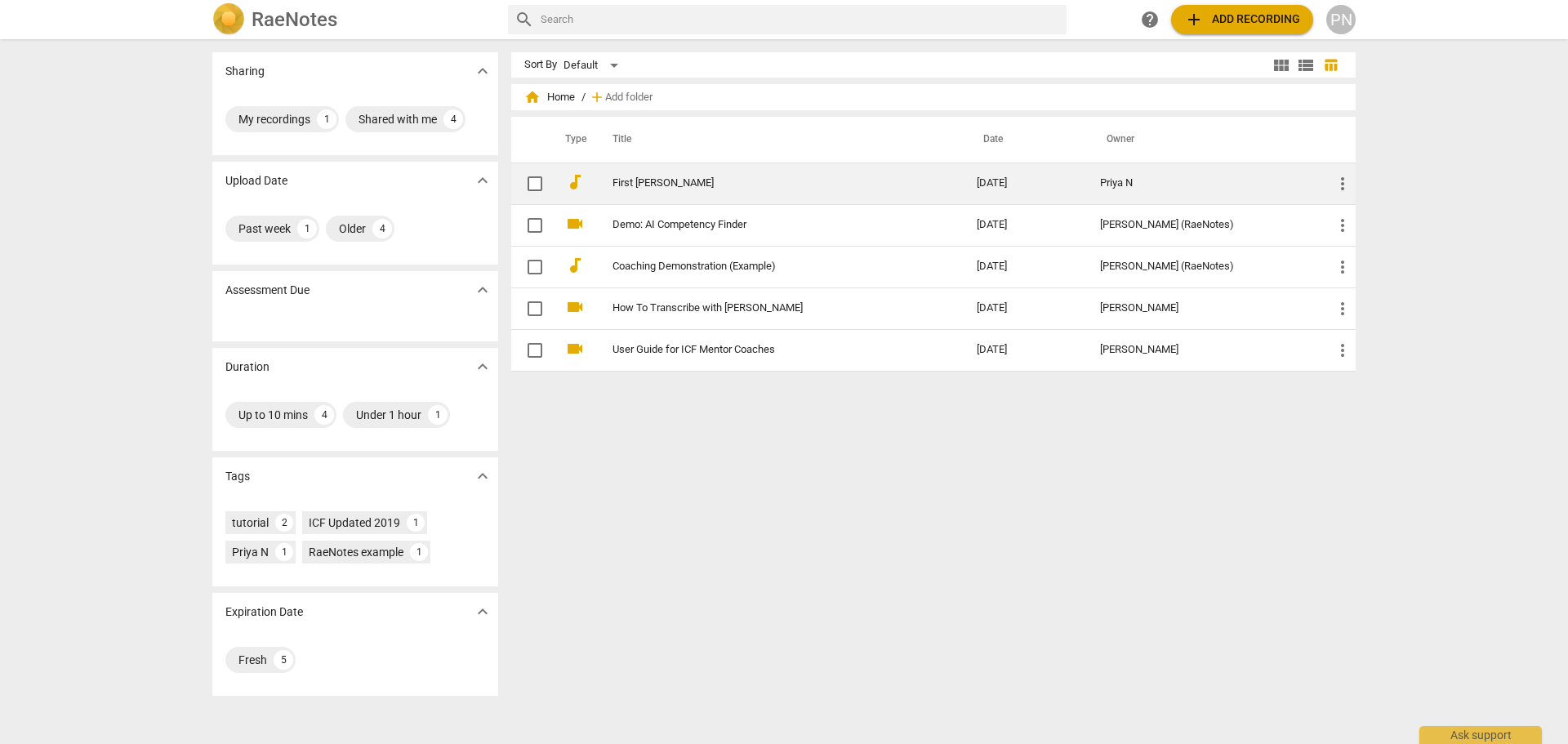
click at [630, 179] on link "First [PERSON_NAME]" at bounding box center [765, 183] width 305 height 12
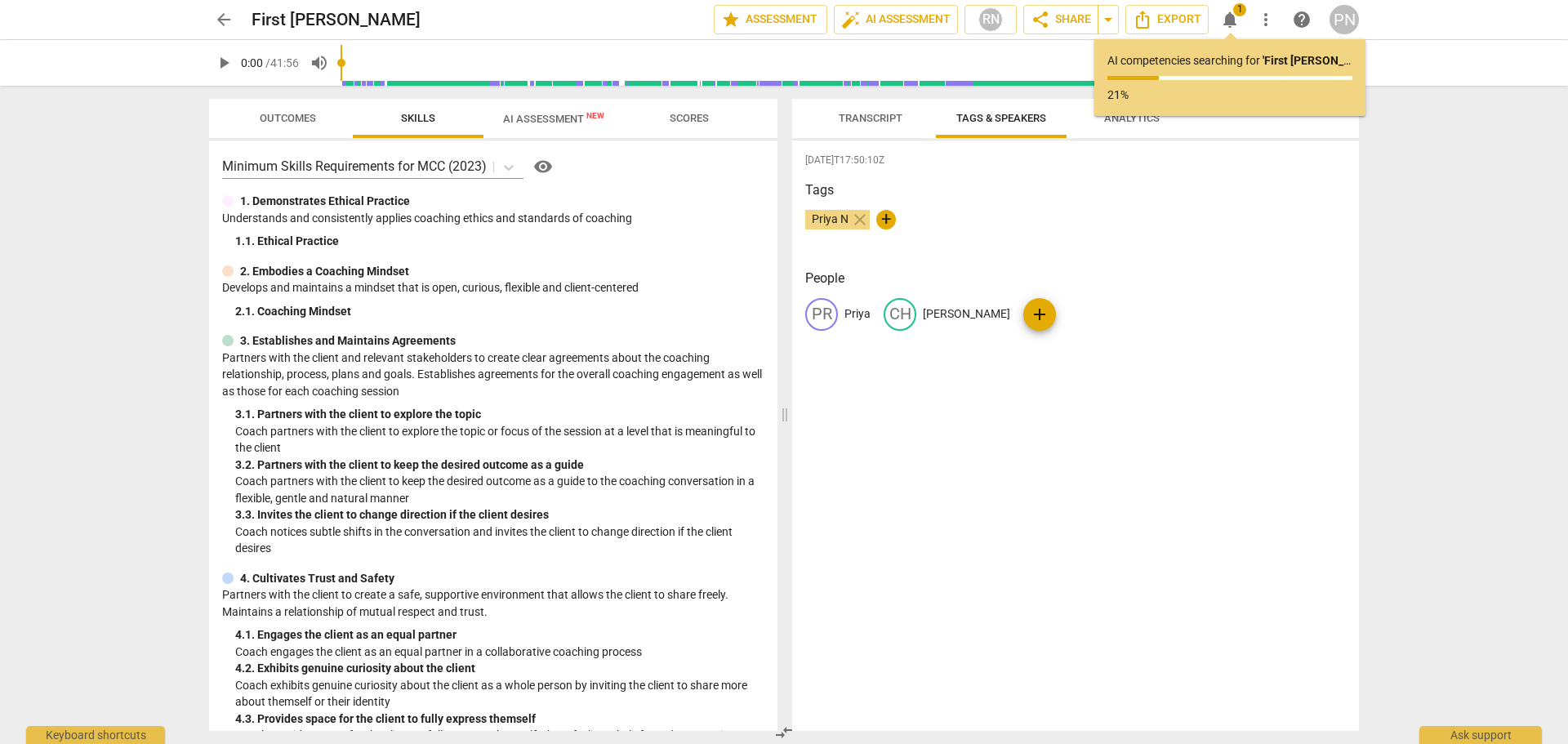
click at [542, 120] on span "AI Assessment New" at bounding box center [553, 118] width 102 height 12
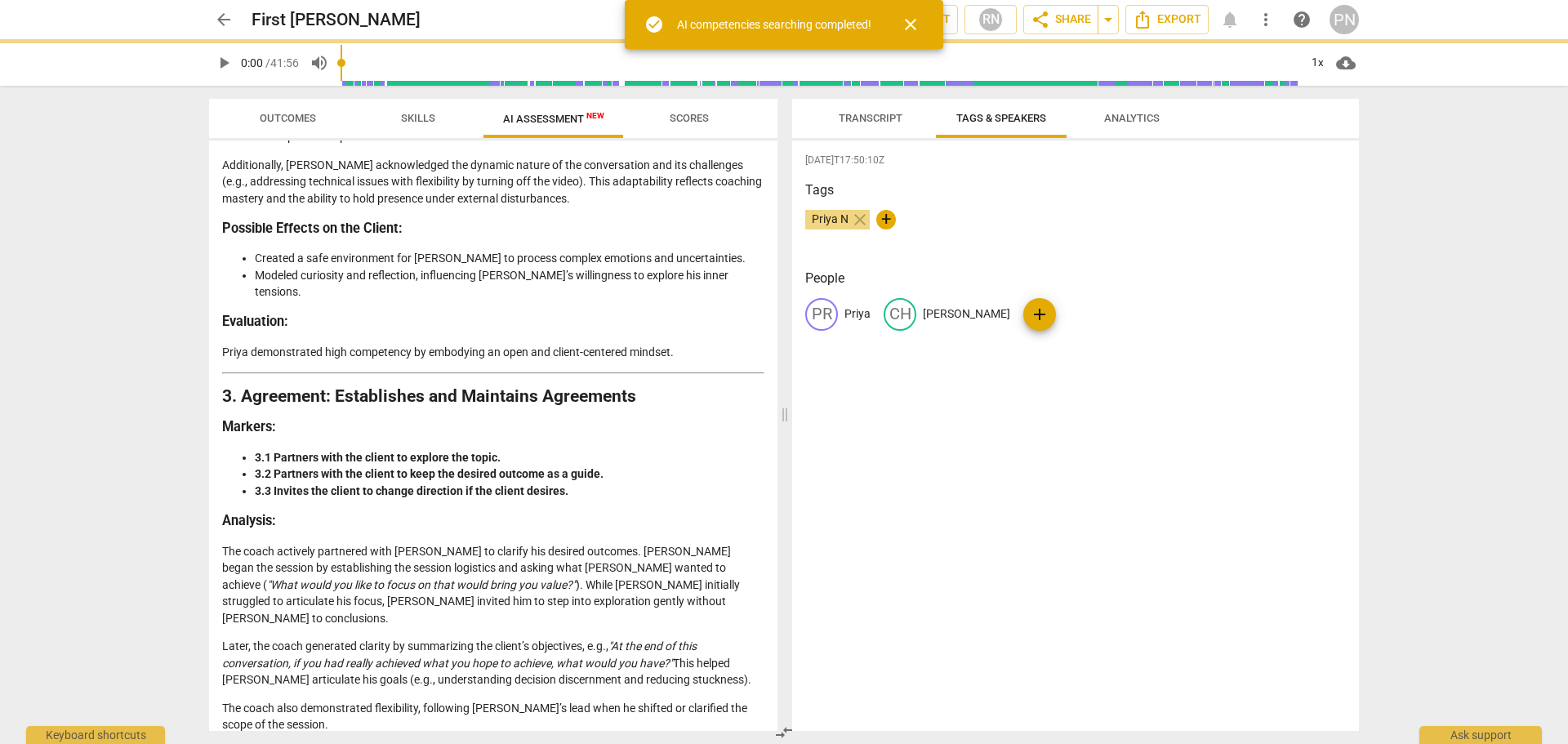
scroll to position [816, 0]
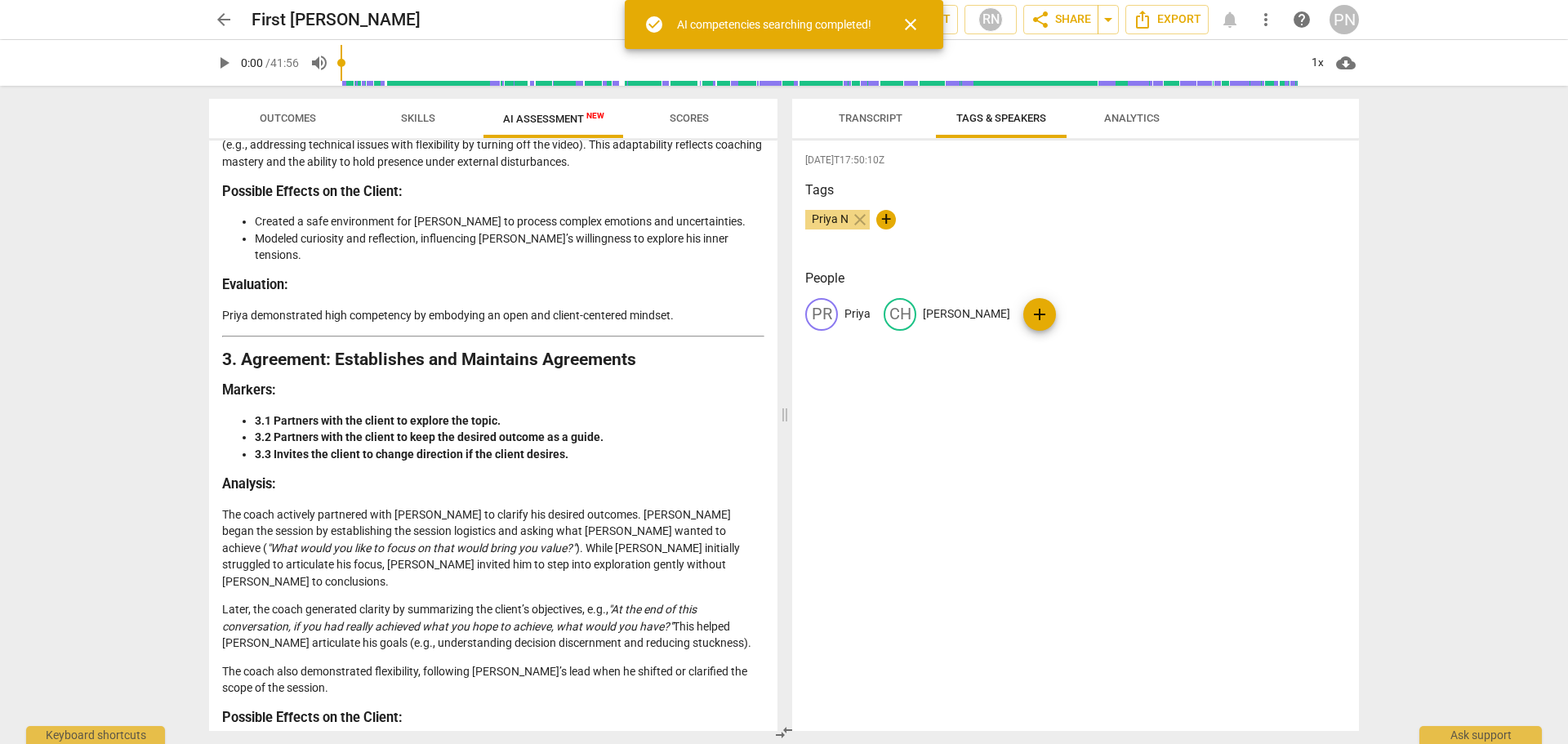
click at [909, 20] on span "close" at bounding box center [911, 25] width 20 height 20
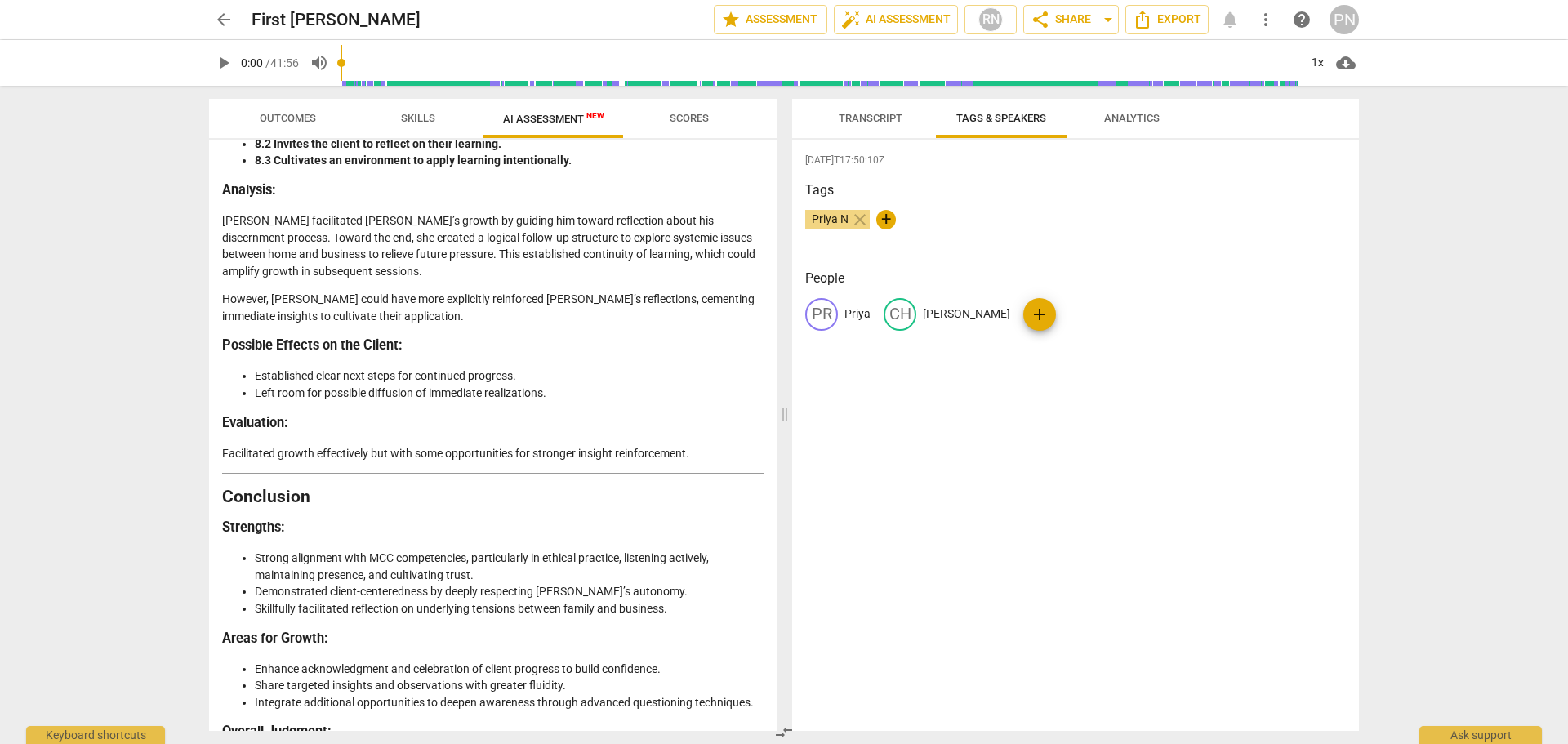
scroll to position [3593, 0]
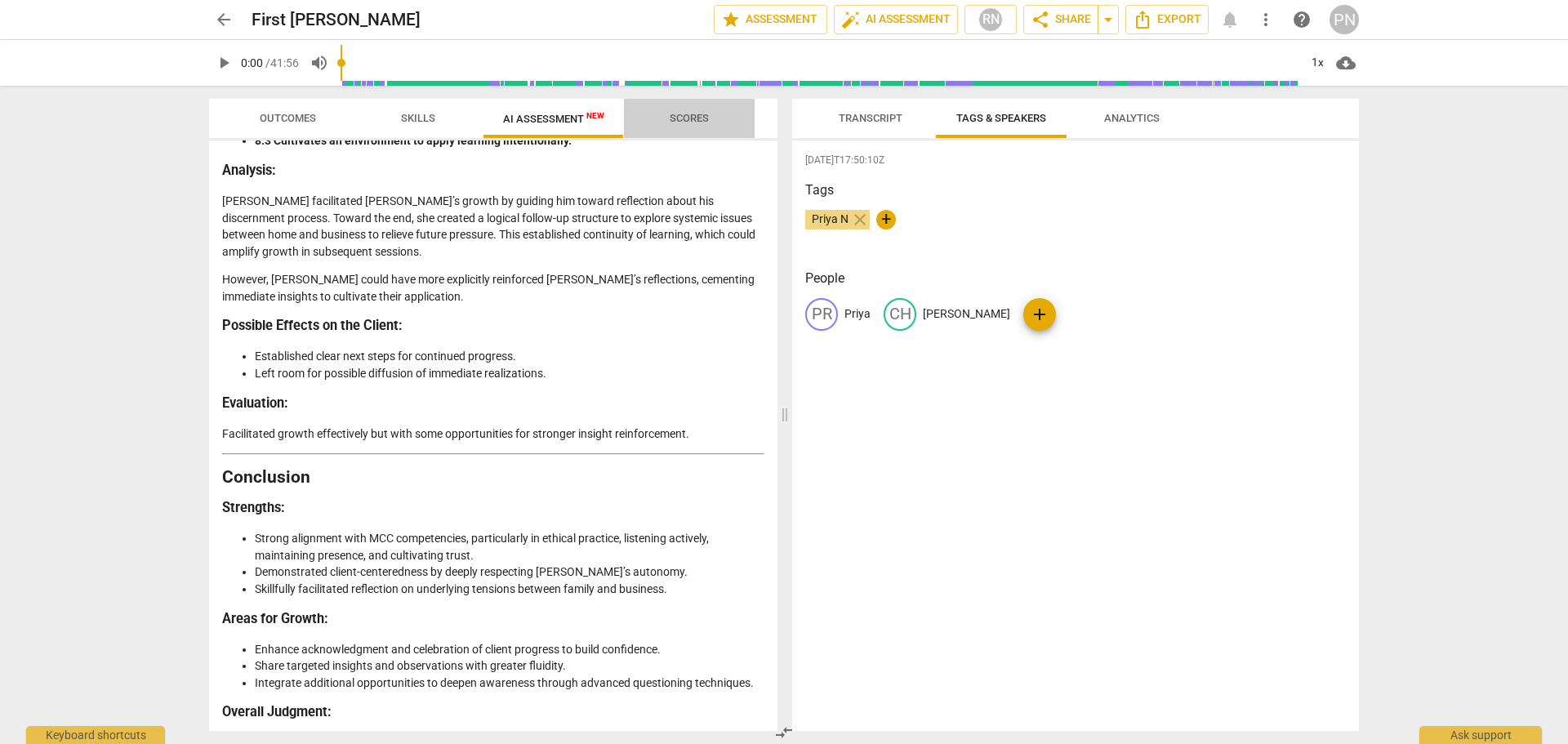
click at [675, 126] on span "Scores" at bounding box center [689, 119] width 78 height 22
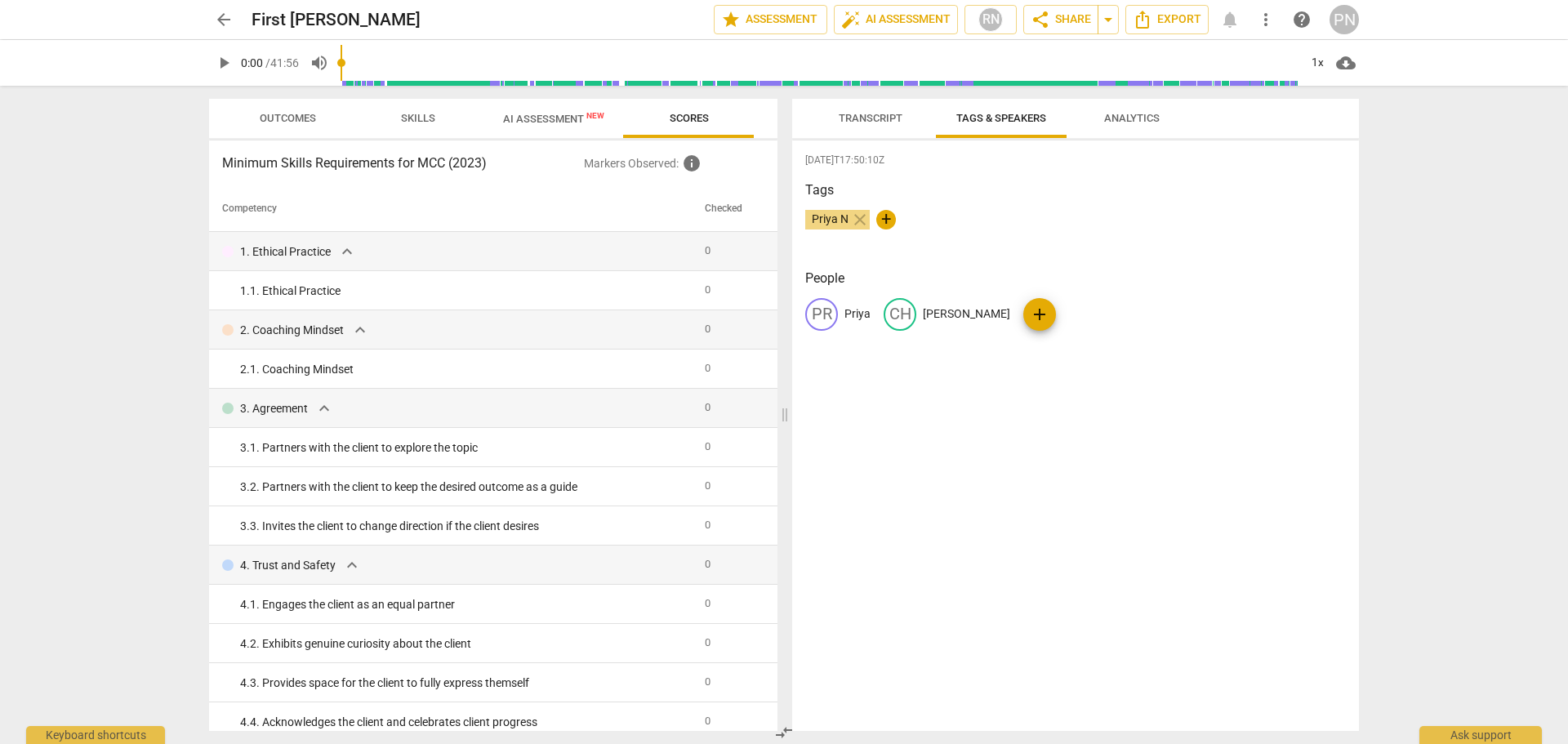
click at [549, 111] on span "AI Assessment New" at bounding box center [553, 118] width 141 height 24
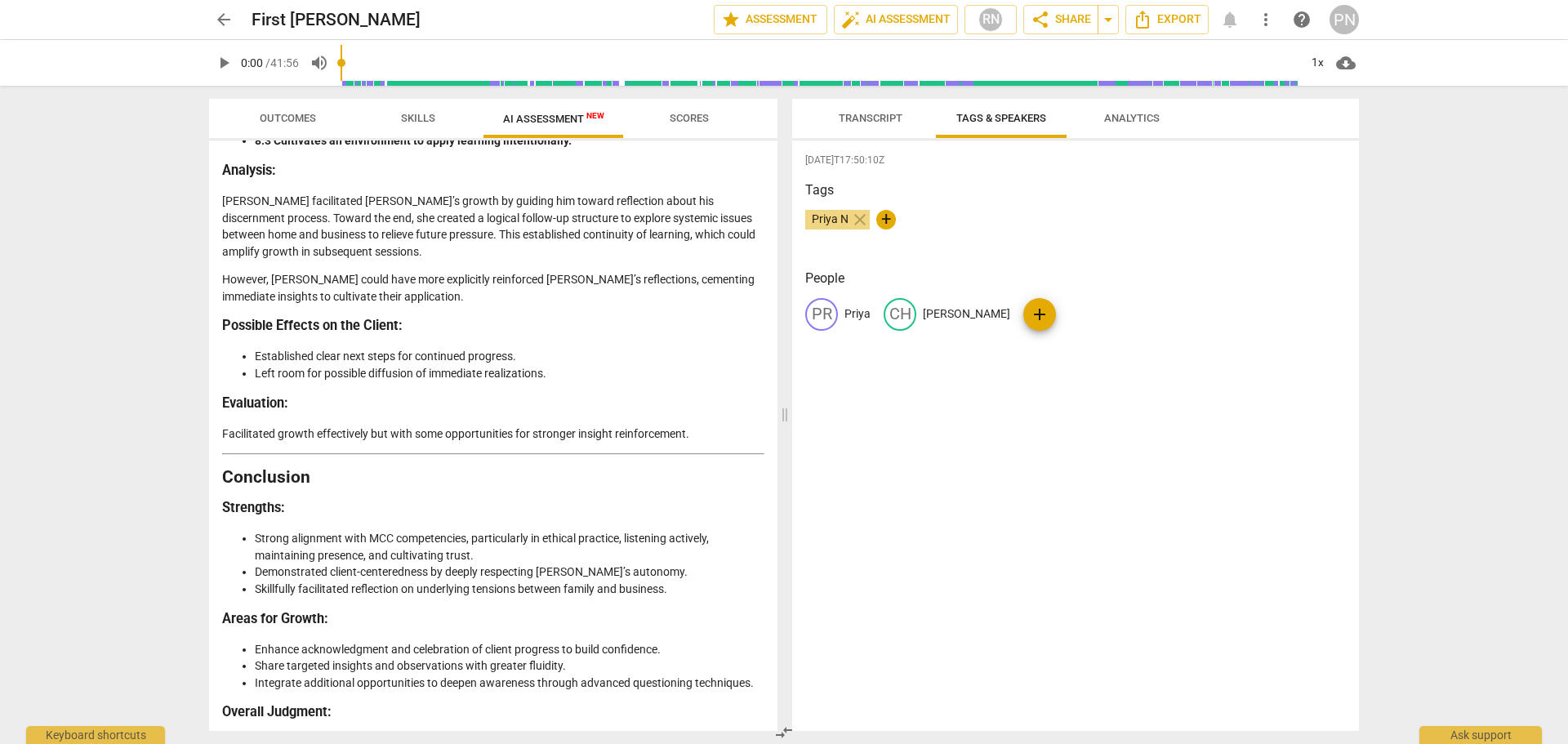
click at [227, 22] on span "arrow_back" at bounding box center [224, 20] width 20 height 20
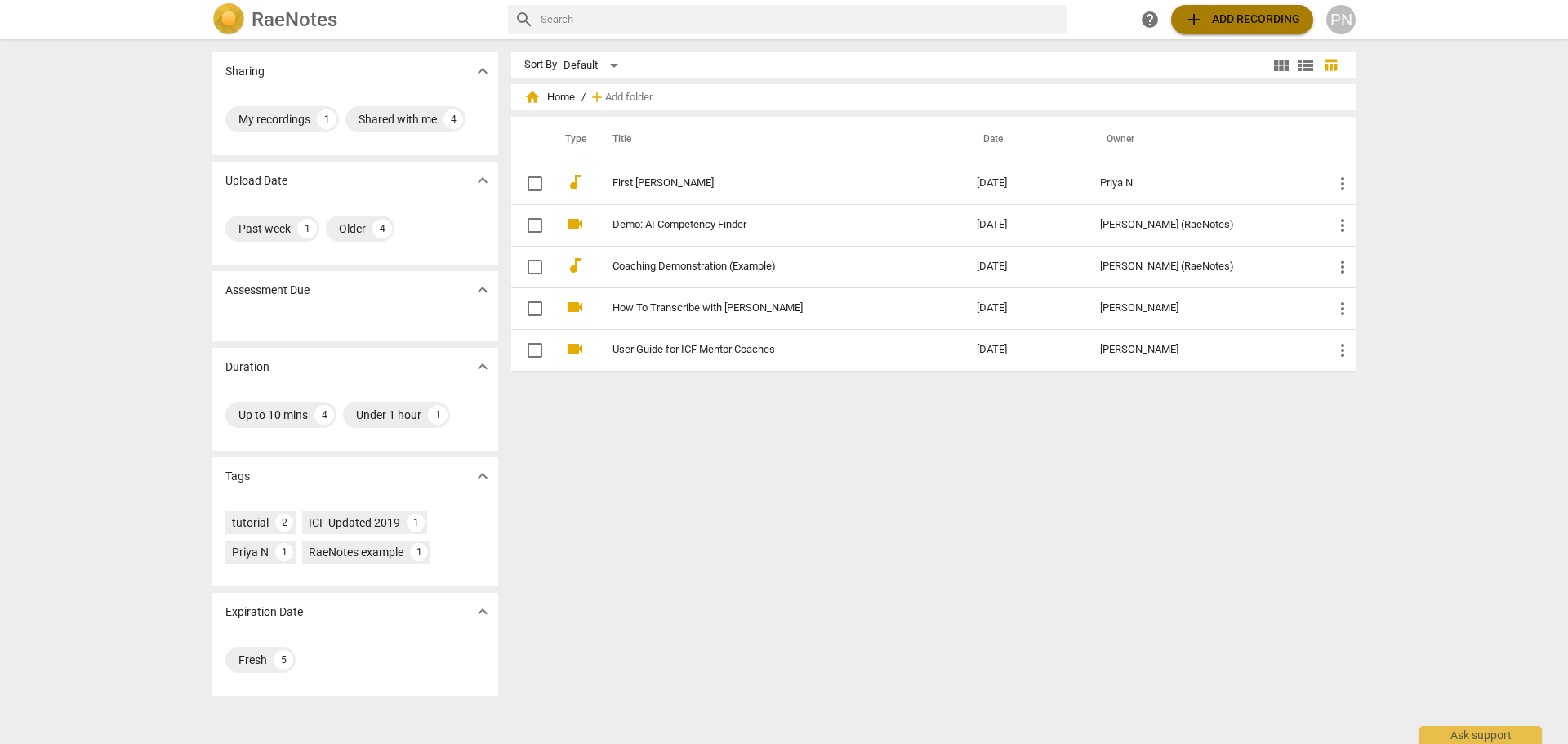
click at [1196, 13] on span "add" at bounding box center [1194, 20] width 20 height 20
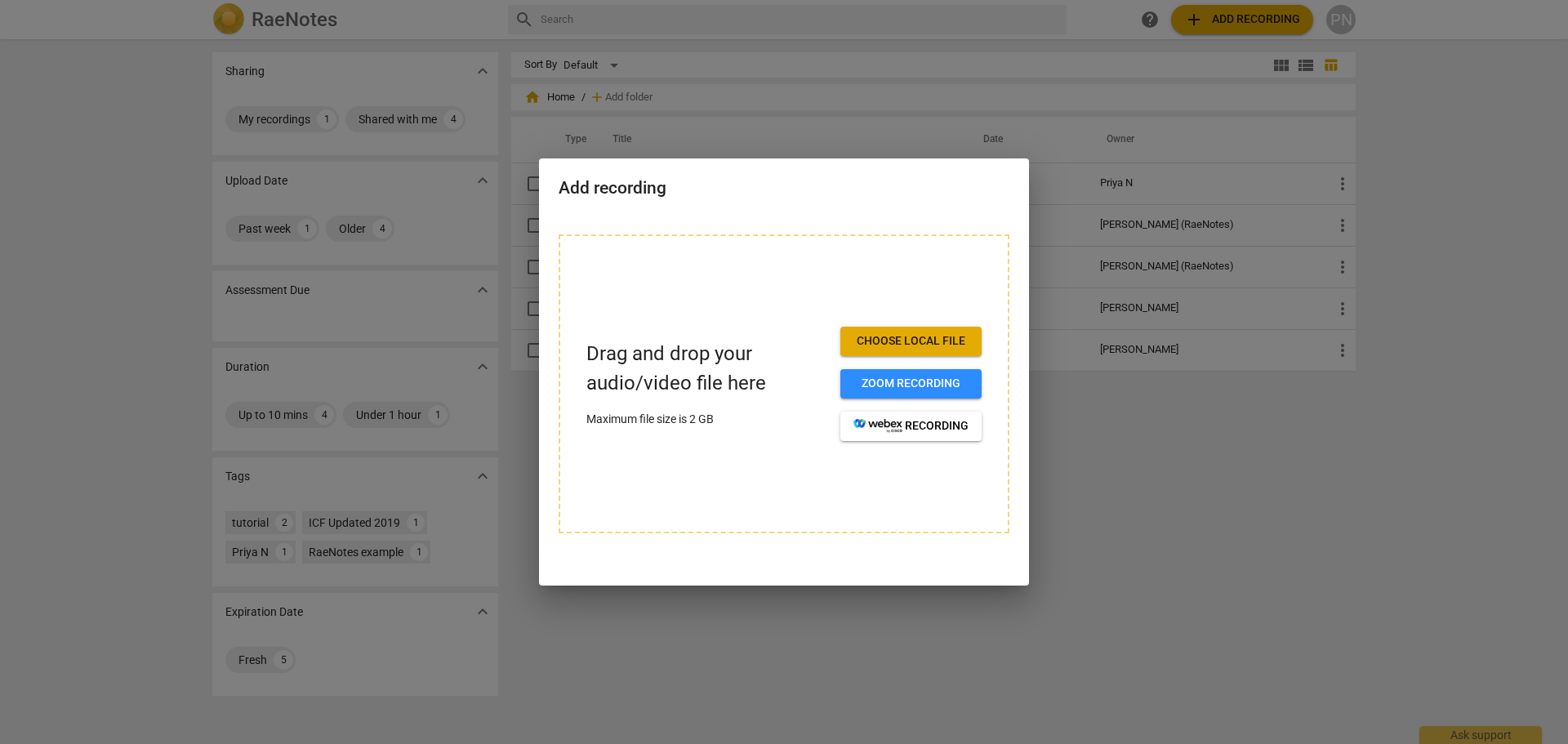
click at [1119, 567] on div at bounding box center [784, 372] width 1568 height 744
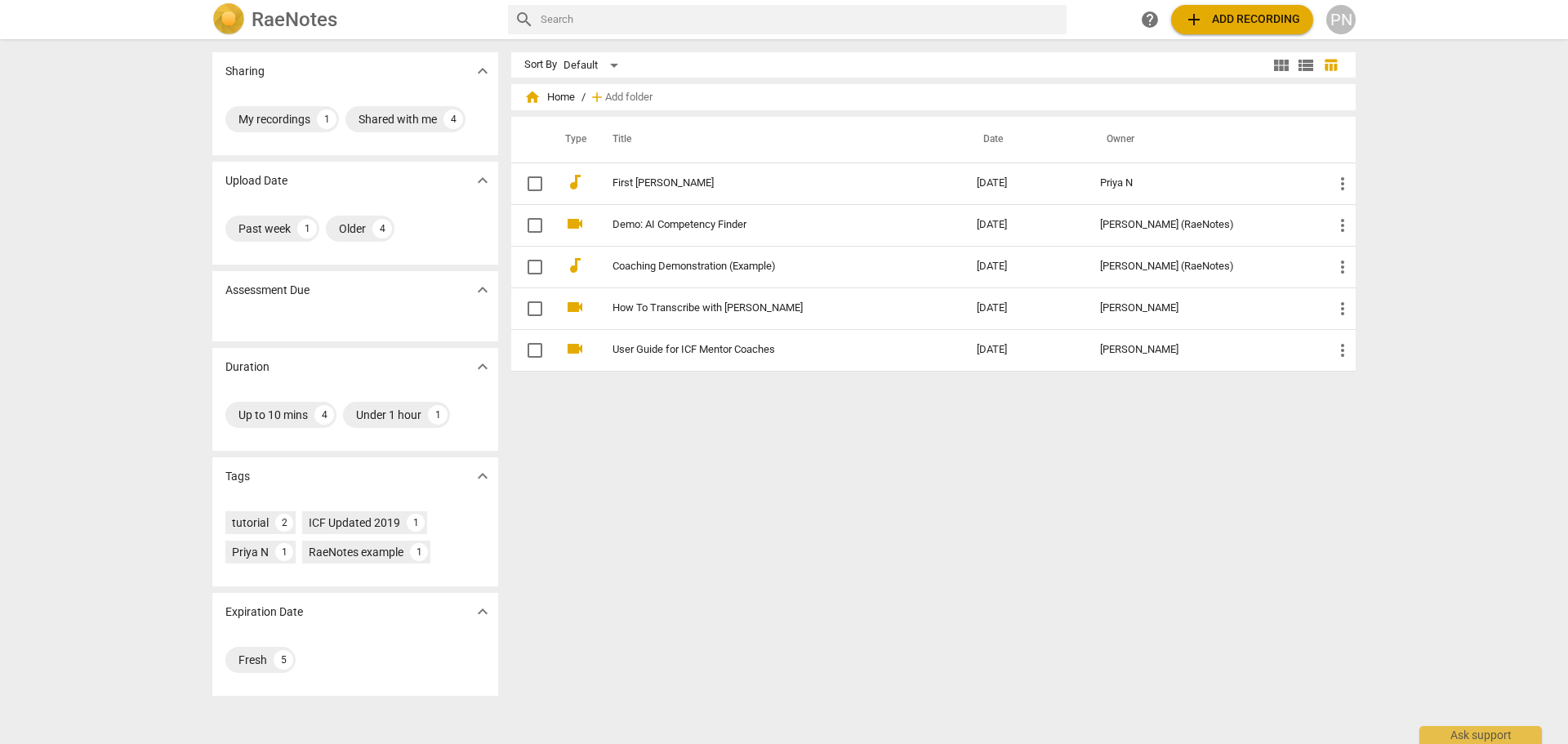
click at [1342, 21] on div "PN" at bounding box center [1340, 19] width 29 height 29
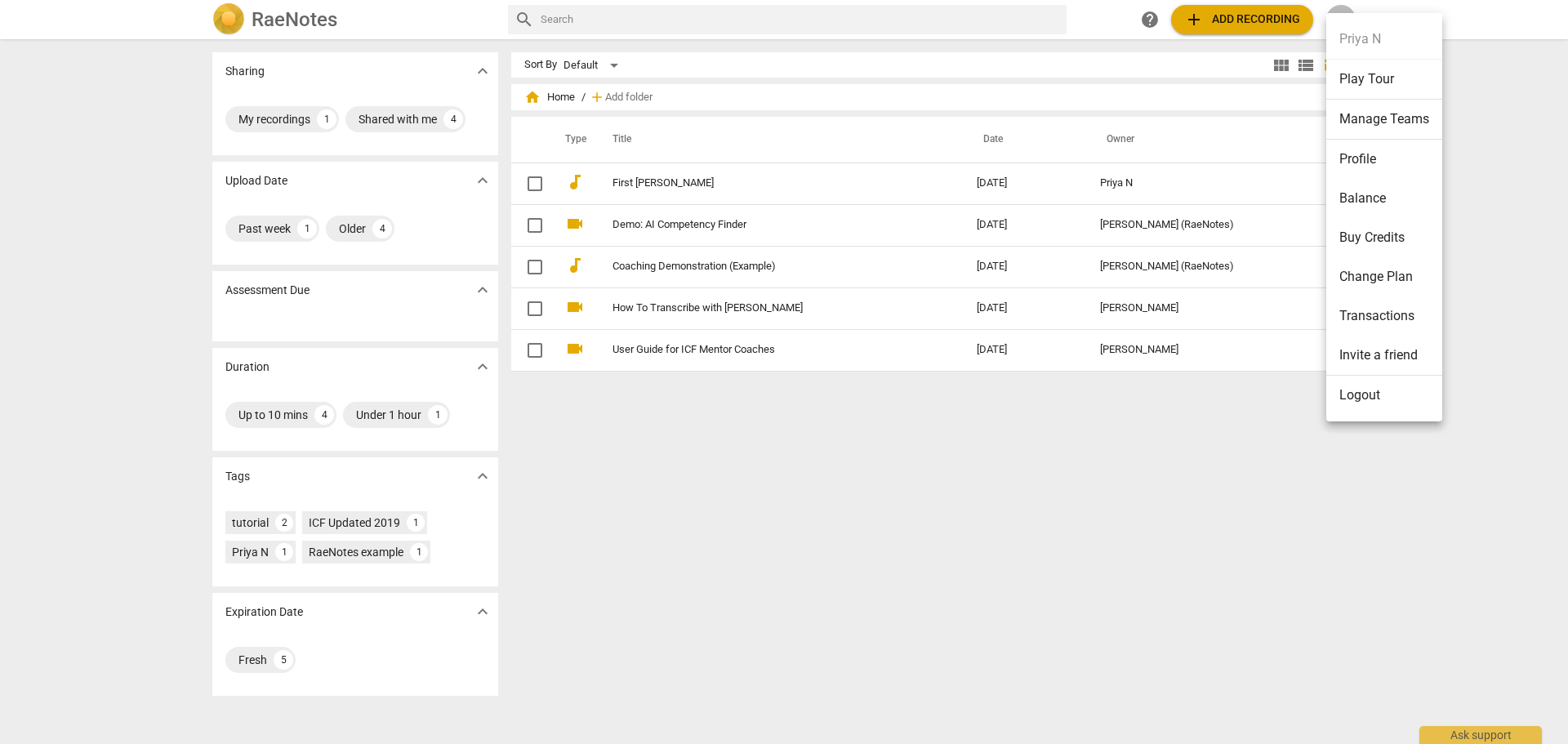
click at [1381, 166] on li "Profile" at bounding box center [1383, 159] width 116 height 39
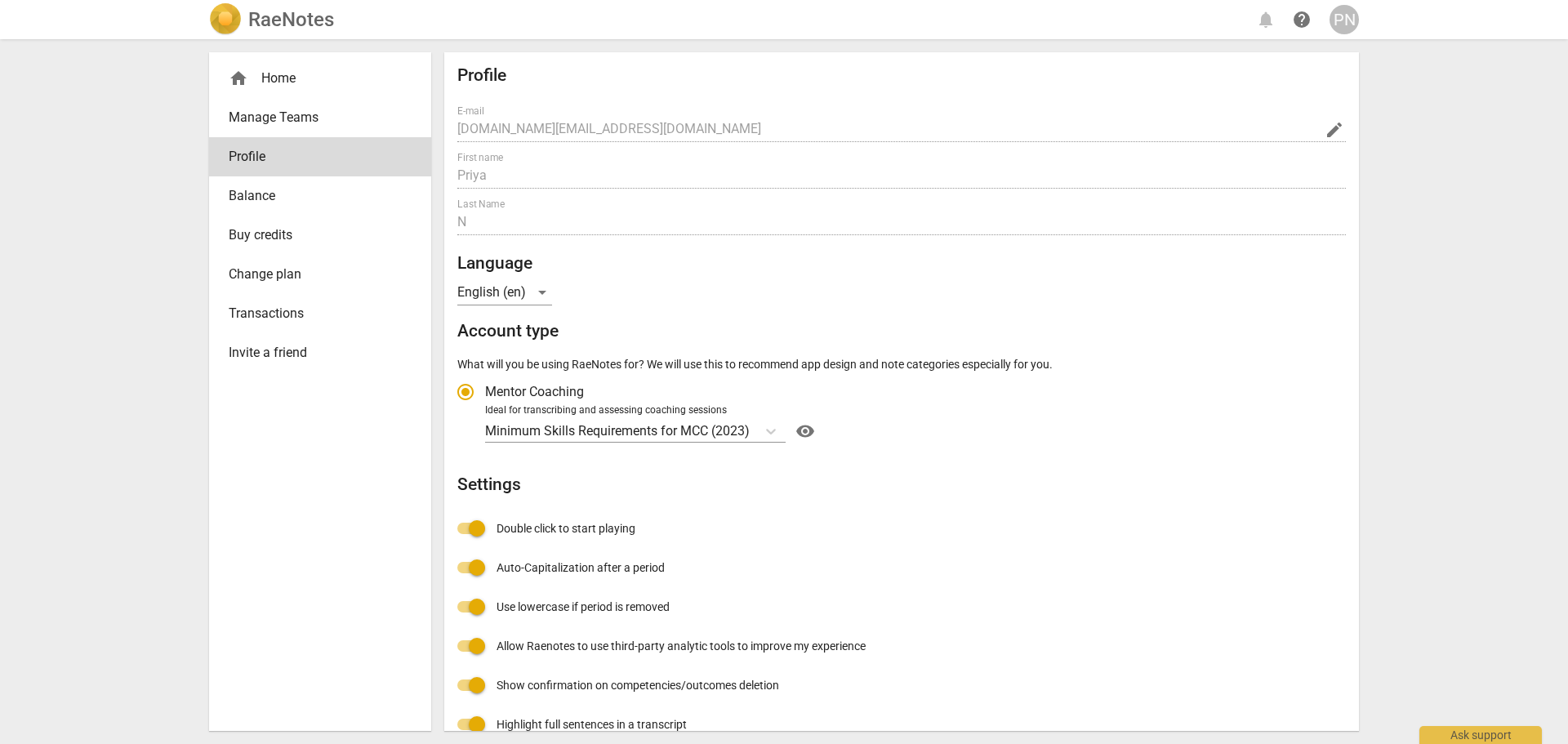
radio input "false"
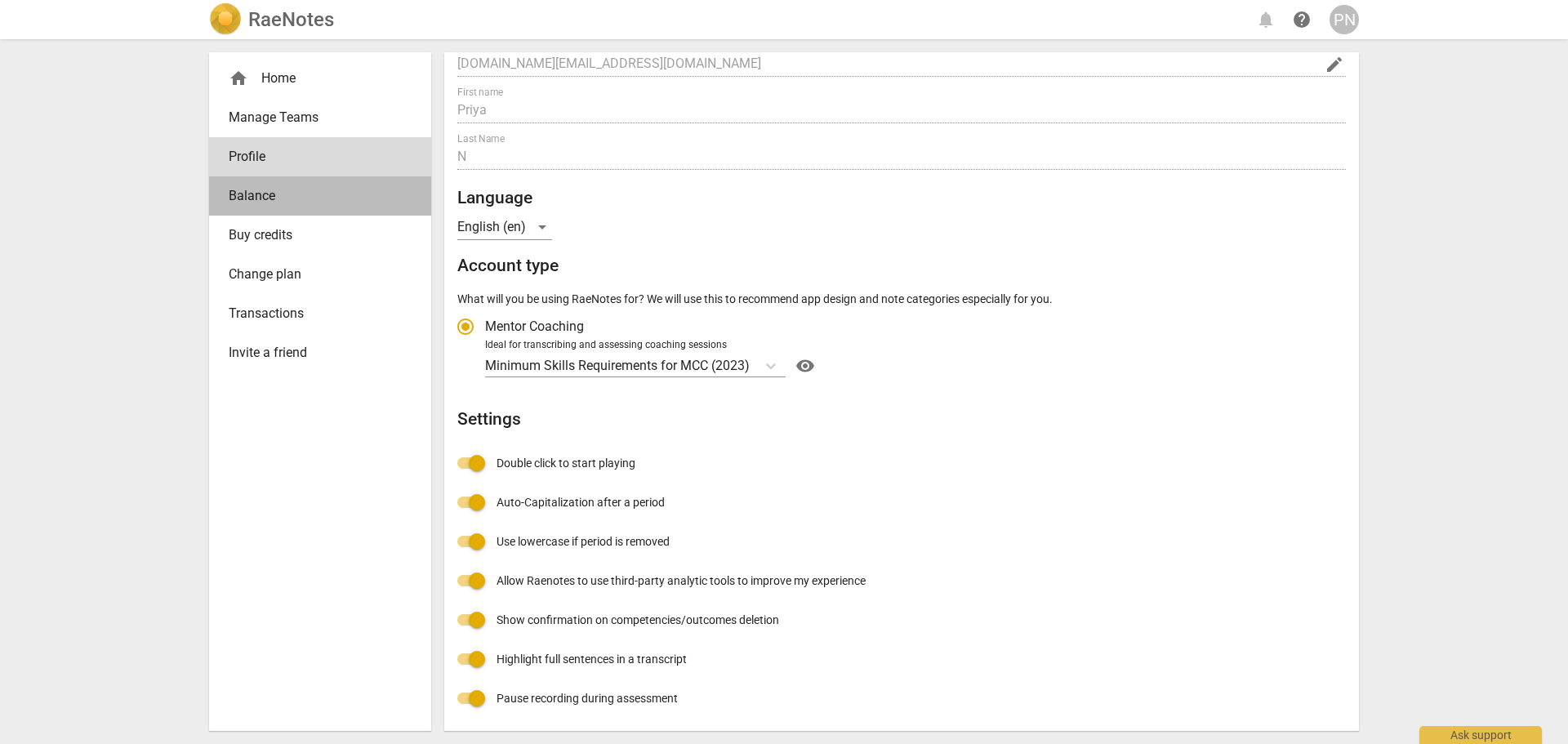
click at [279, 193] on span "Balance" at bounding box center [314, 196] width 170 height 20
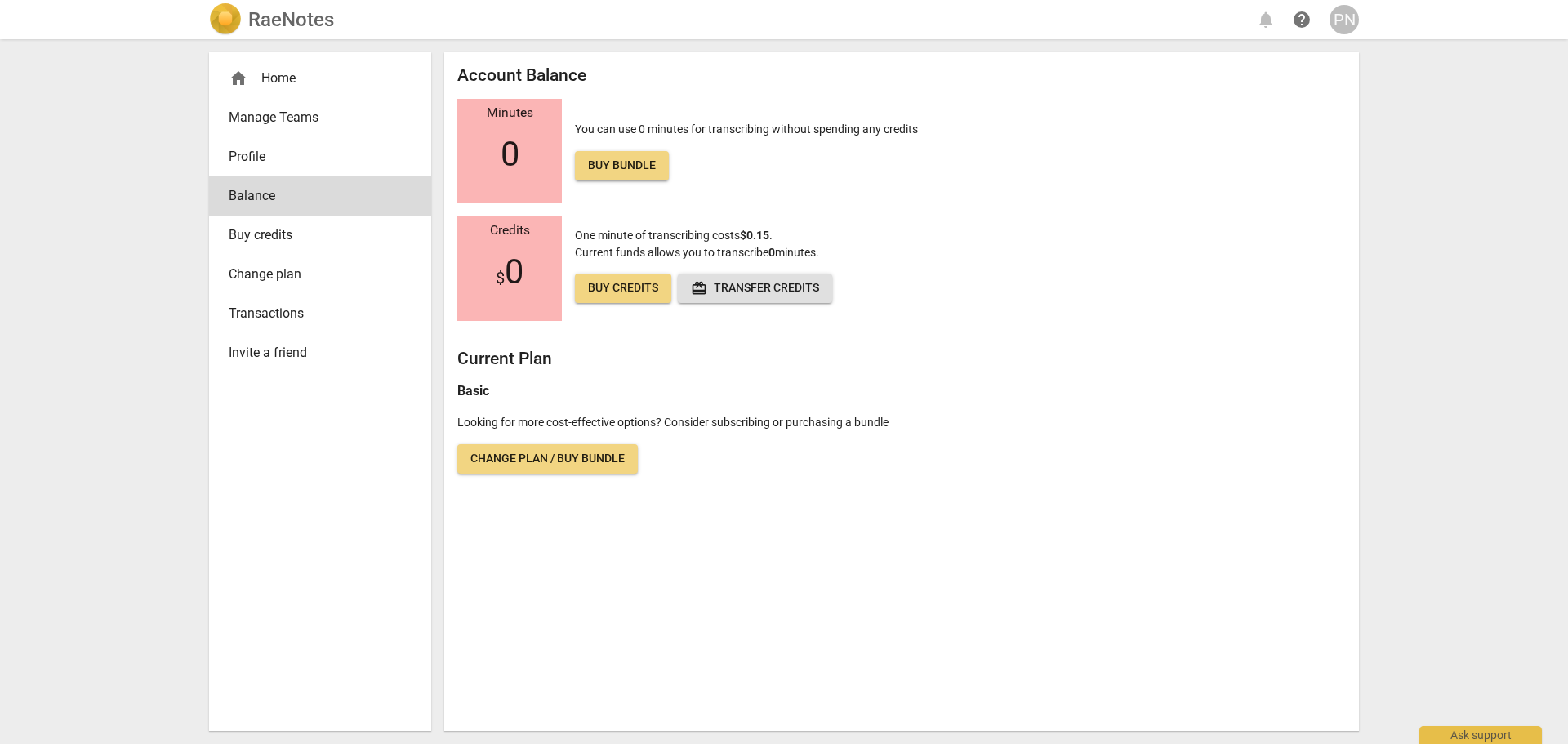
click at [279, 227] on span "Buy credits" at bounding box center [314, 236] width 170 height 20
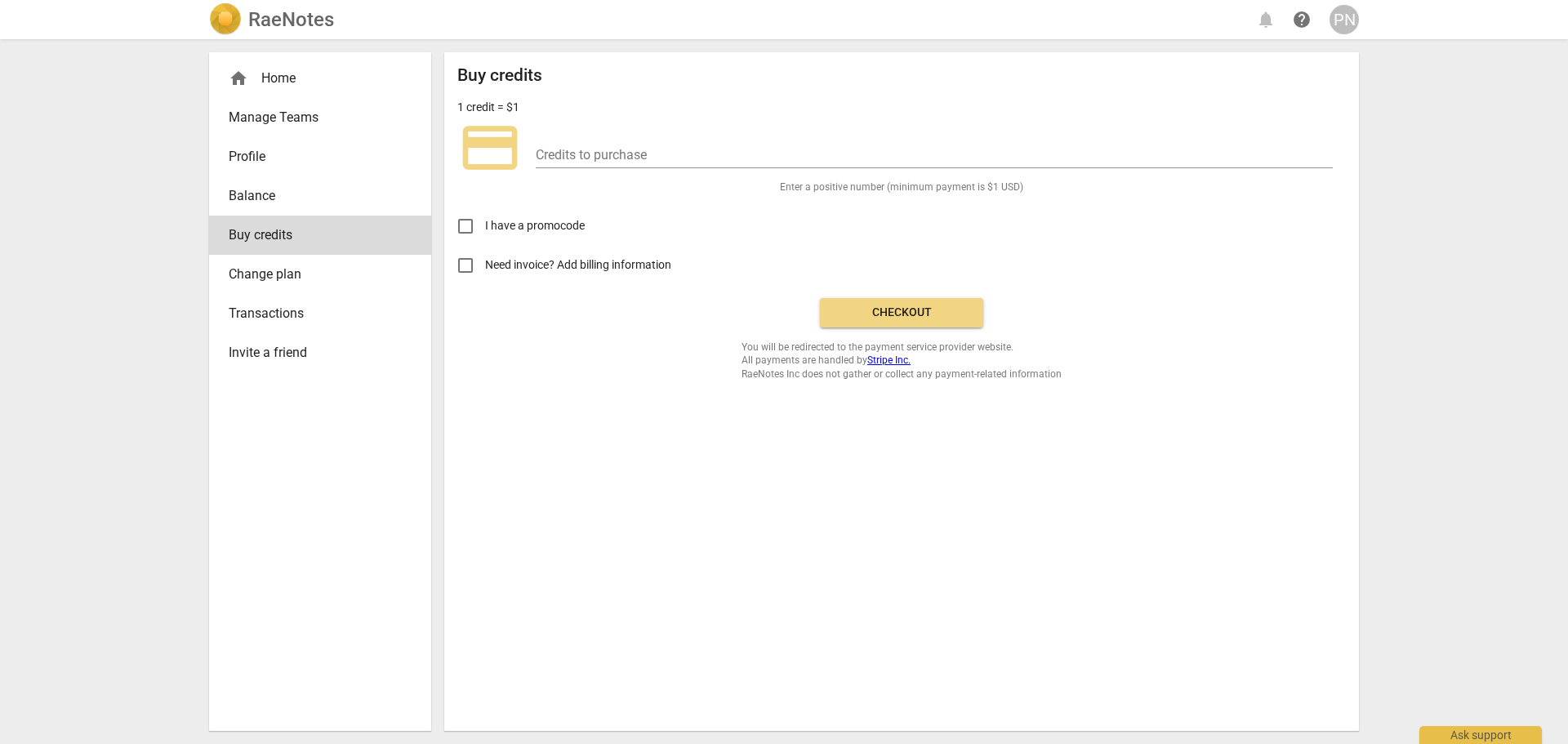
click at [279, 265] on span "Change plan" at bounding box center [314, 275] width 170 height 20
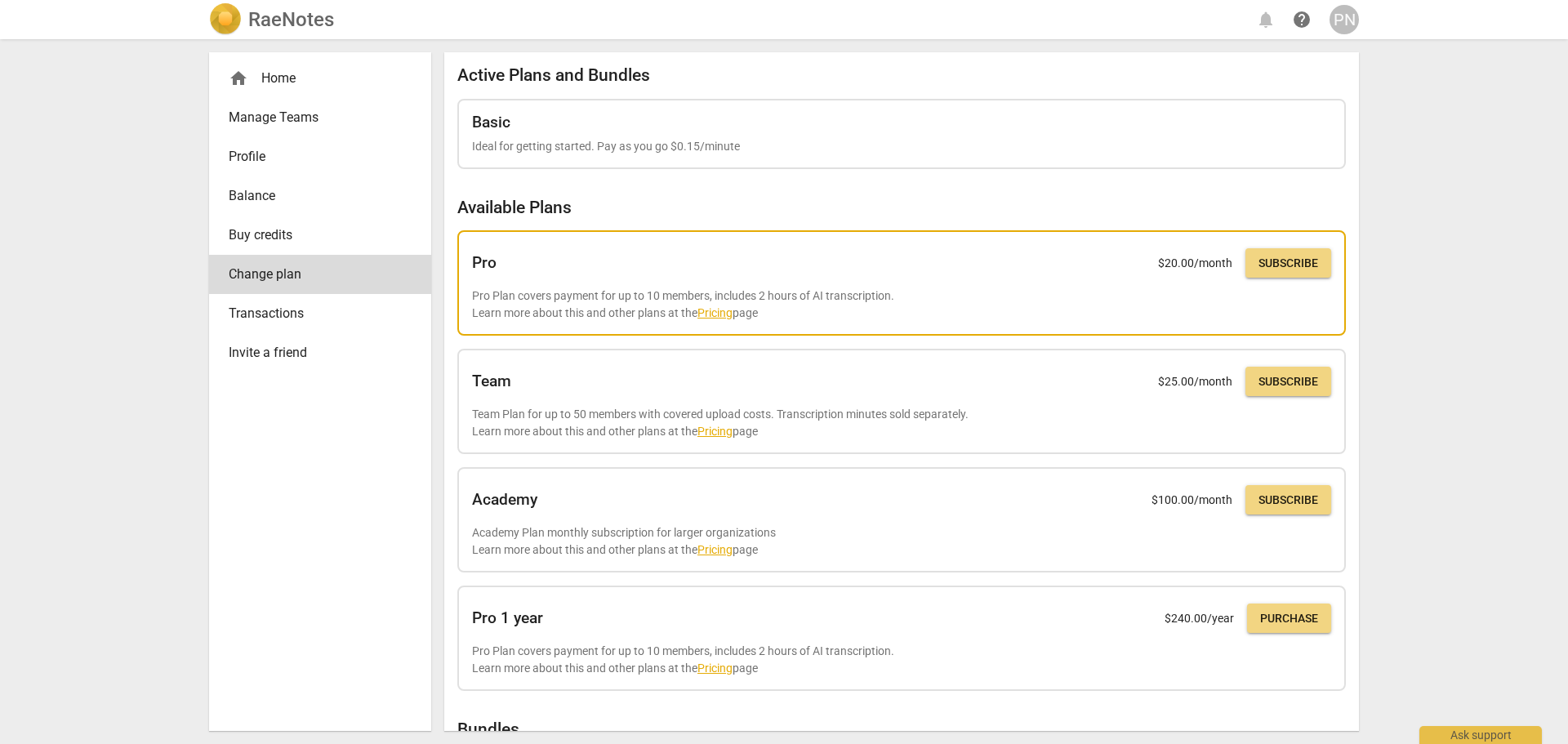
click at [712, 313] on link "Pricing" at bounding box center [715, 313] width 35 height 13
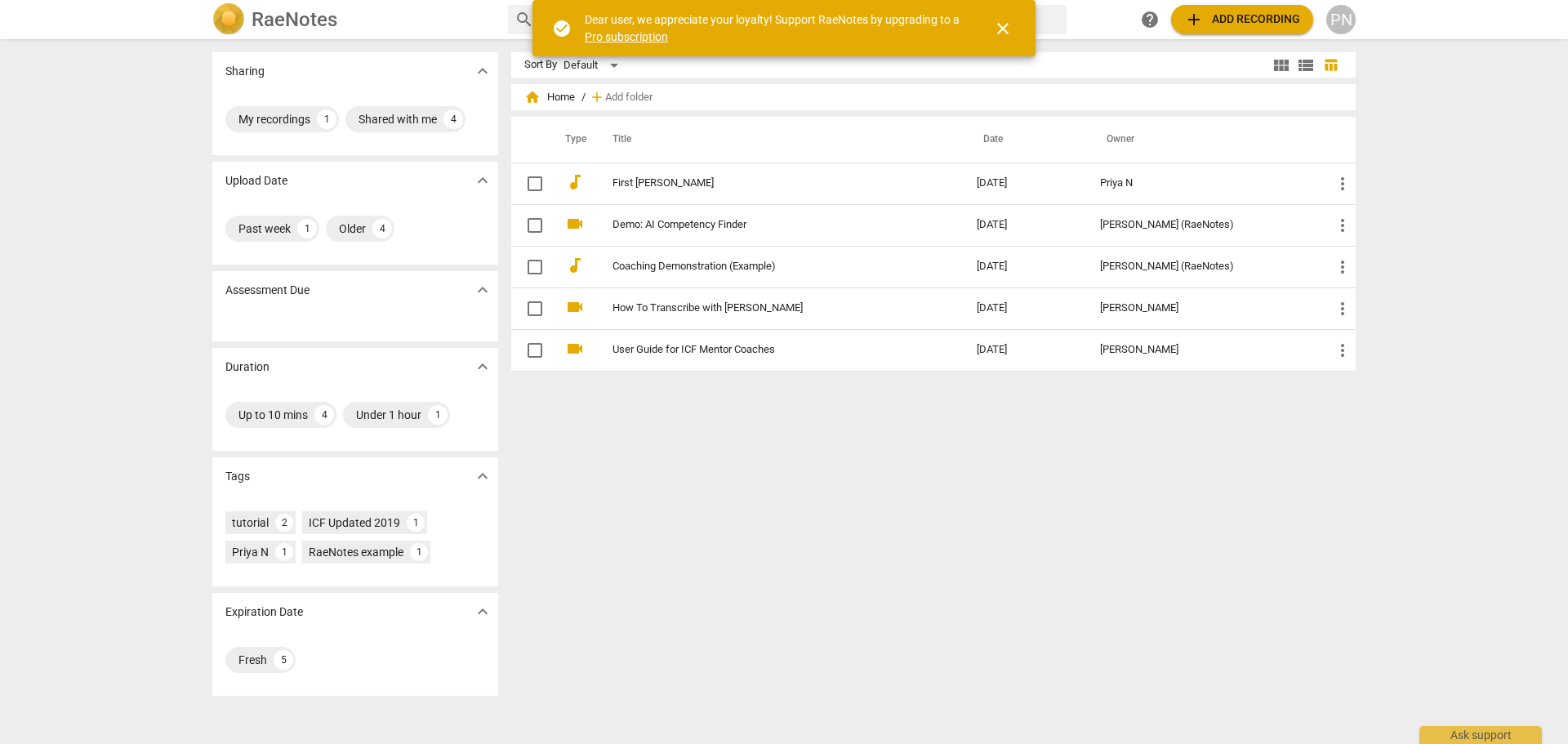
click at [631, 38] on link "Pro subscription" at bounding box center [627, 37] width 83 height 13
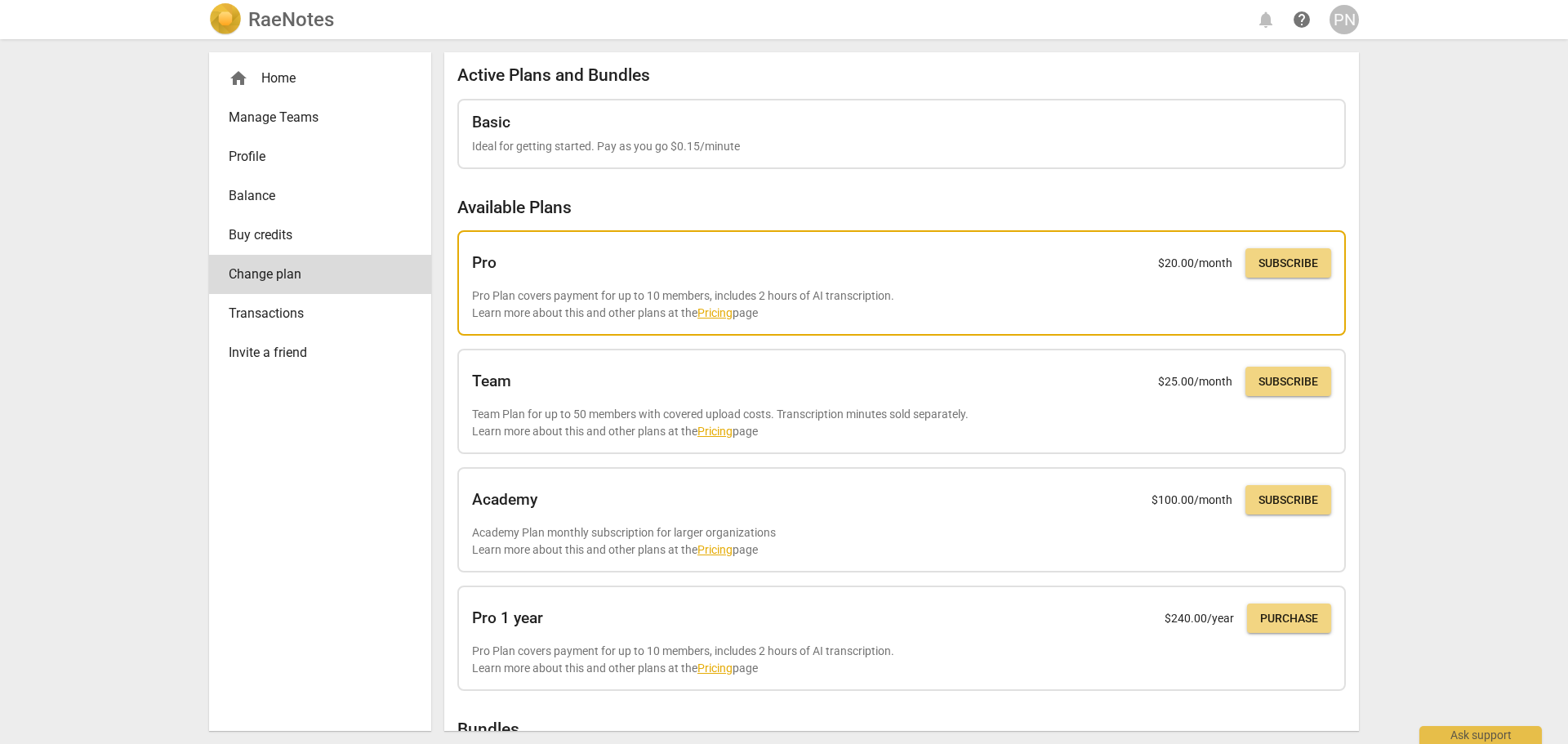
click at [623, 267] on div "Pro $ 20.00 /month Subscribe" at bounding box center [901, 262] width 859 height 36
click at [709, 309] on link "Pricing" at bounding box center [715, 313] width 35 height 13
